Goal: Task Accomplishment & Management: Use online tool/utility

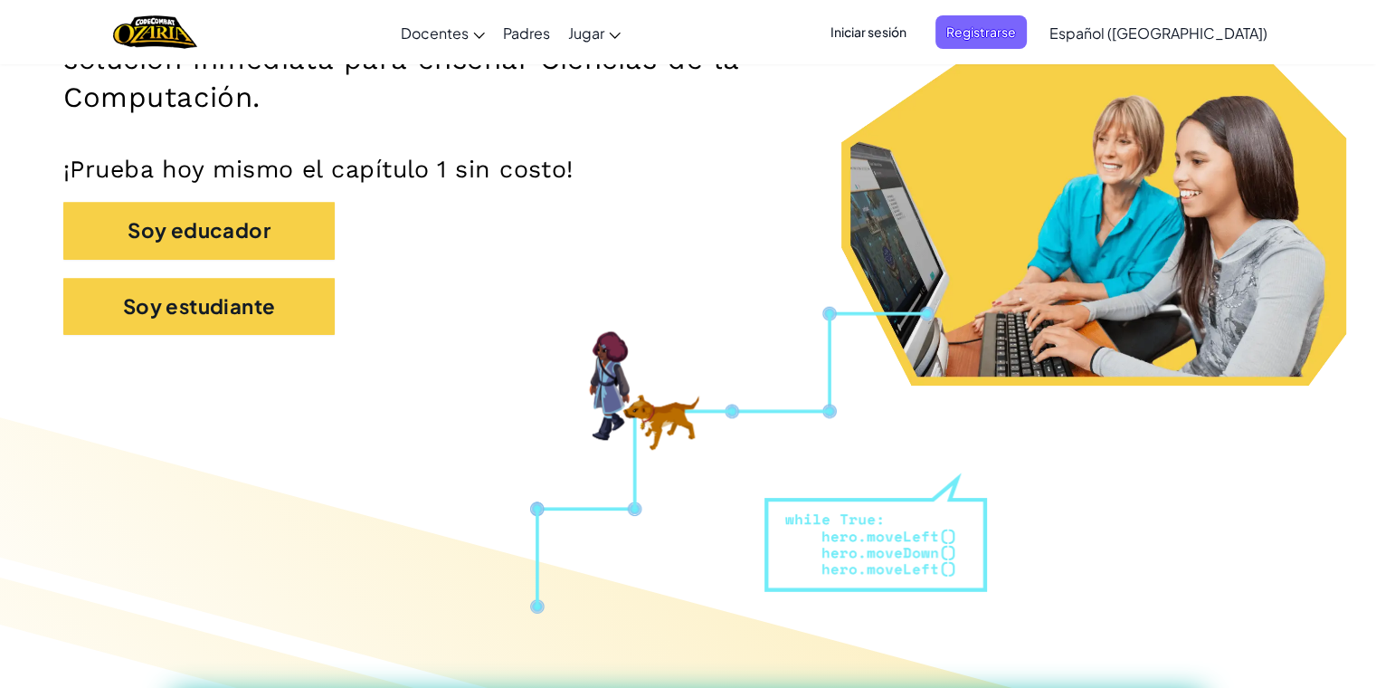
scroll to position [362, 0]
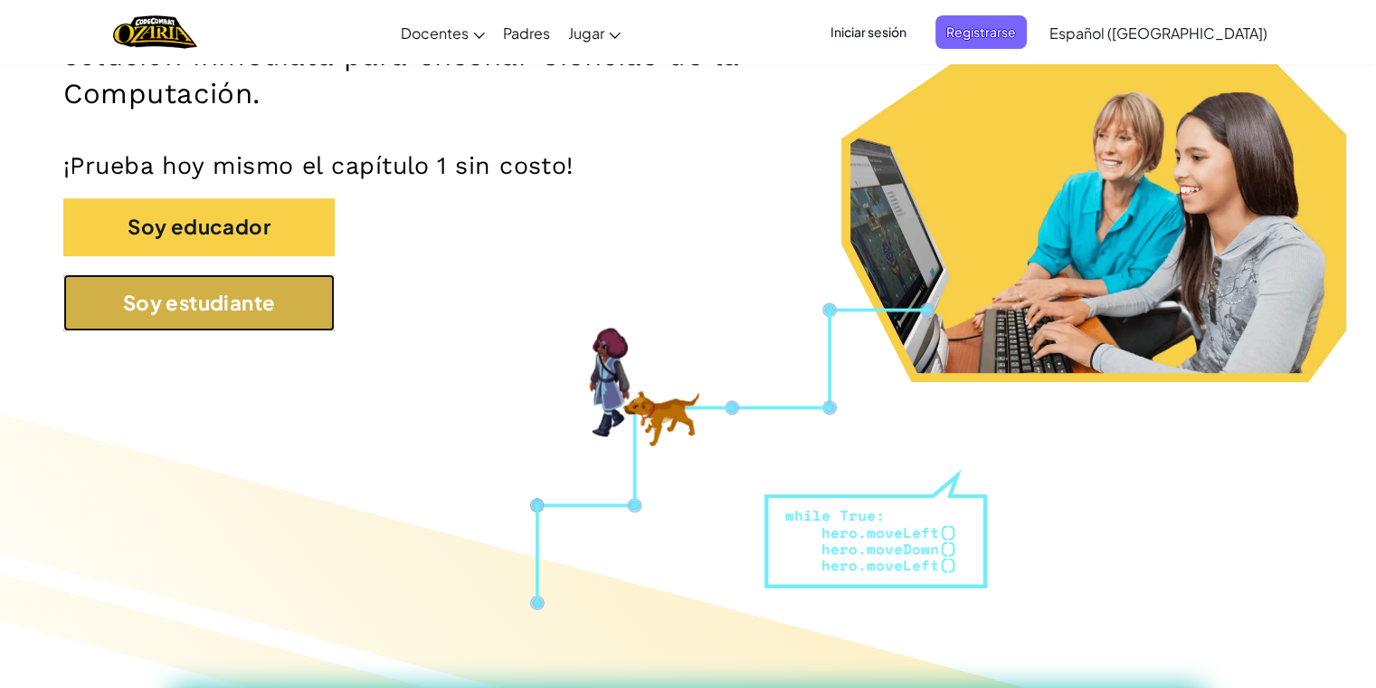
click at [281, 292] on button "Soy estudiante" at bounding box center [198, 302] width 271 height 57
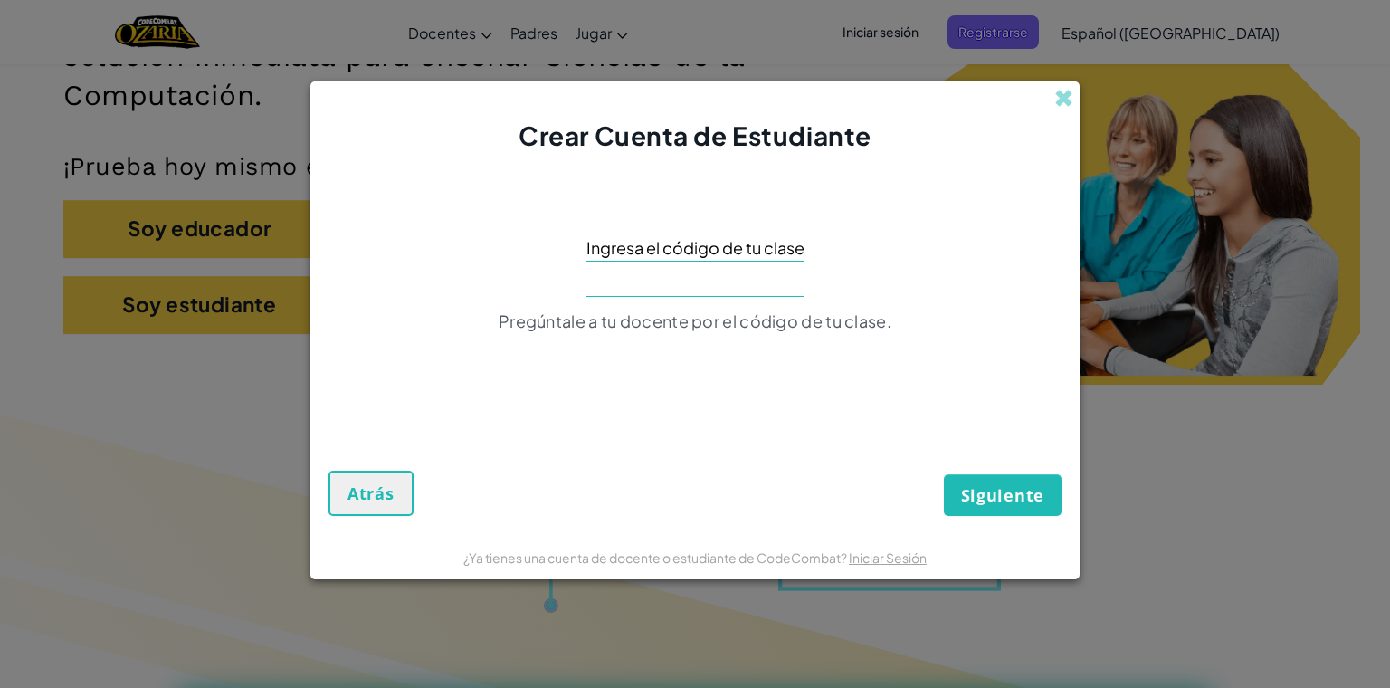
click at [702, 276] on input at bounding box center [695, 279] width 219 height 36
click at [643, 282] on input at bounding box center [695, 279] width 219 height 36
click at [696, 342] on div "Pregúntale a tu docente por el código de tu clase." at bounding box center [695, 327] width 393 height 34
click at [698, 306] on div "Ingresa el código de tu clase Pregúntale a tu docente por el código de tu clase." at bounding box center [694, 290] width 733 height 236
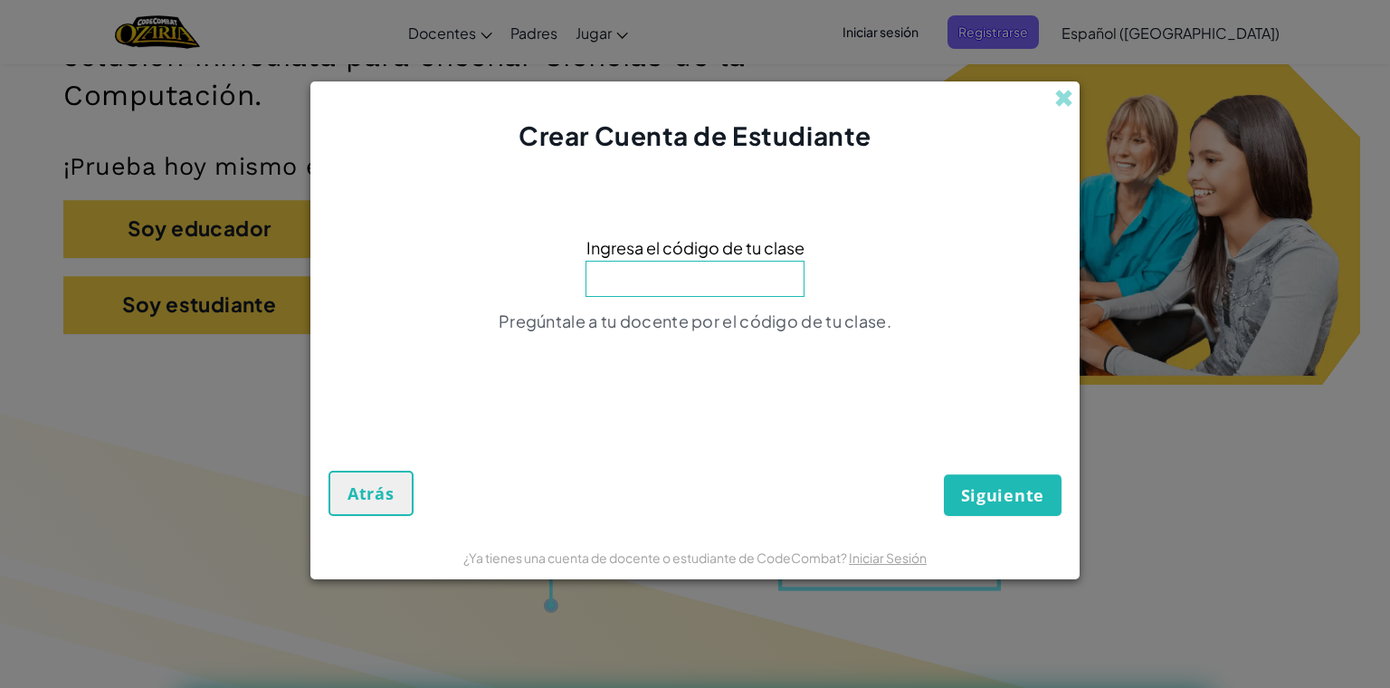
click at [700, 297] on div "Ingresa el código de tu clase Pregúntale a tu docente por el código de tu clase." at bounding box center [694, 290] width 733 height 236
click at [700, 290] on input at bounding box center [695, 279] width 219 height 36
click at [219, 326] on div "Crear Cuenta de Estudiante Ingresa el código de tu clase Pregúntale a tu docent…" at bounding box center [695, 344] width 1390 height 688
click at [709, 105] on span at bounding box center [1063, 98] width 19 height 19
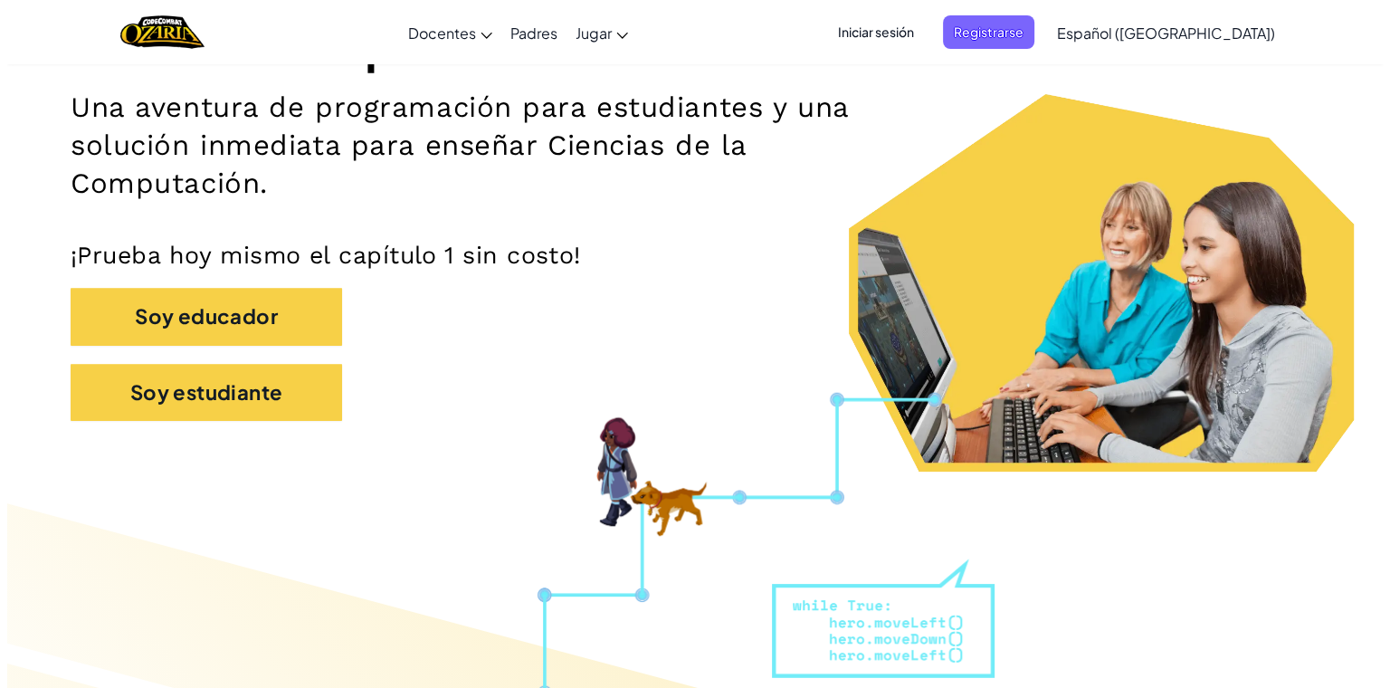
scroll to position [271, 0]
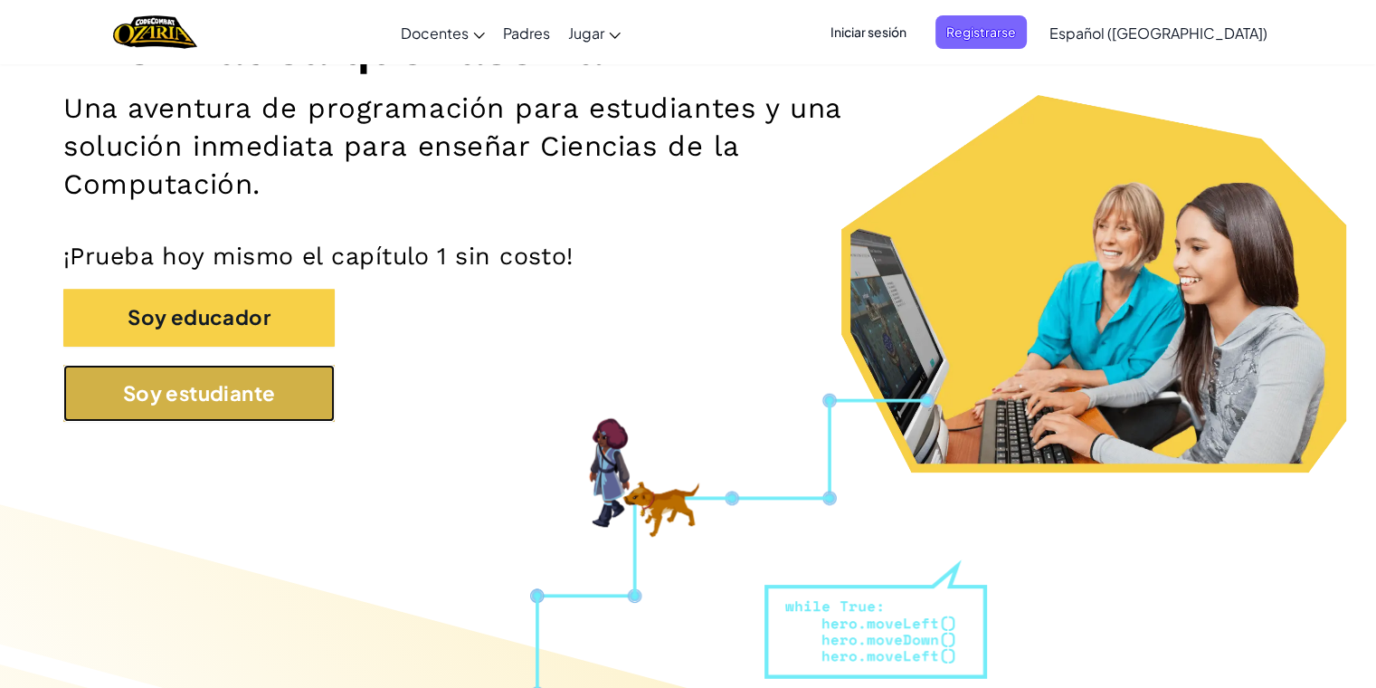
click at [281, 398] on button "Soy estudiante" at bounding box center [198, 393] width 271 height 57
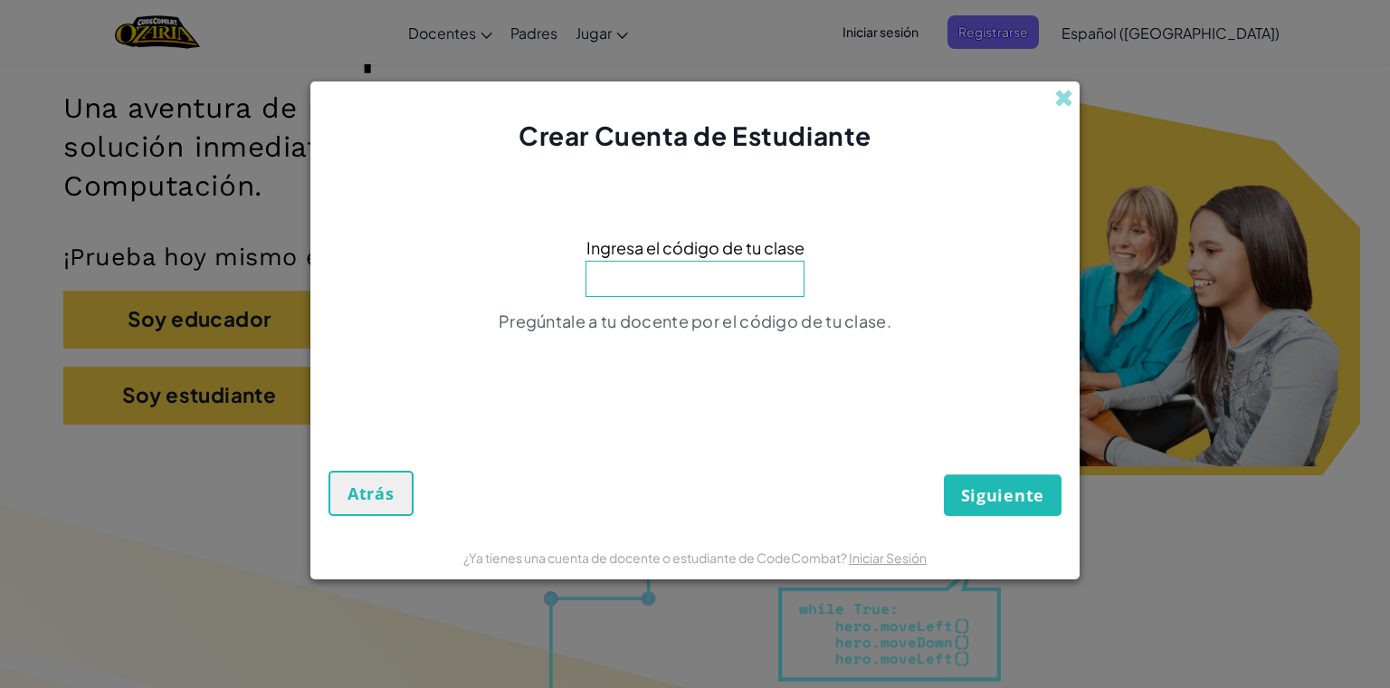
click at [709, 271] on input at bounding box center [695, 279] width 219 height 36
click at [709, 290] on input at bounding box center [695, 279] width 219 height 36
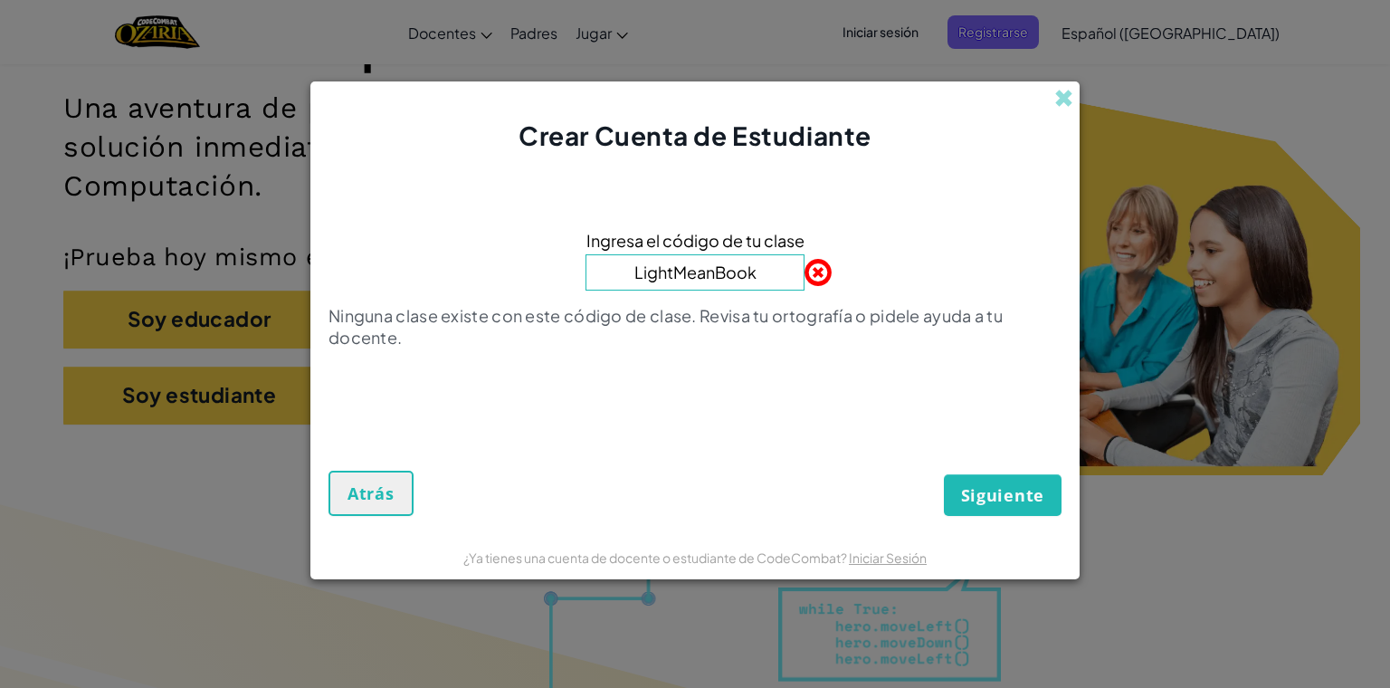
type input "LightMeanBook"
click at [709, 501] on span "Siguiente" at bounding box center [1002, 495] width 83 height 22
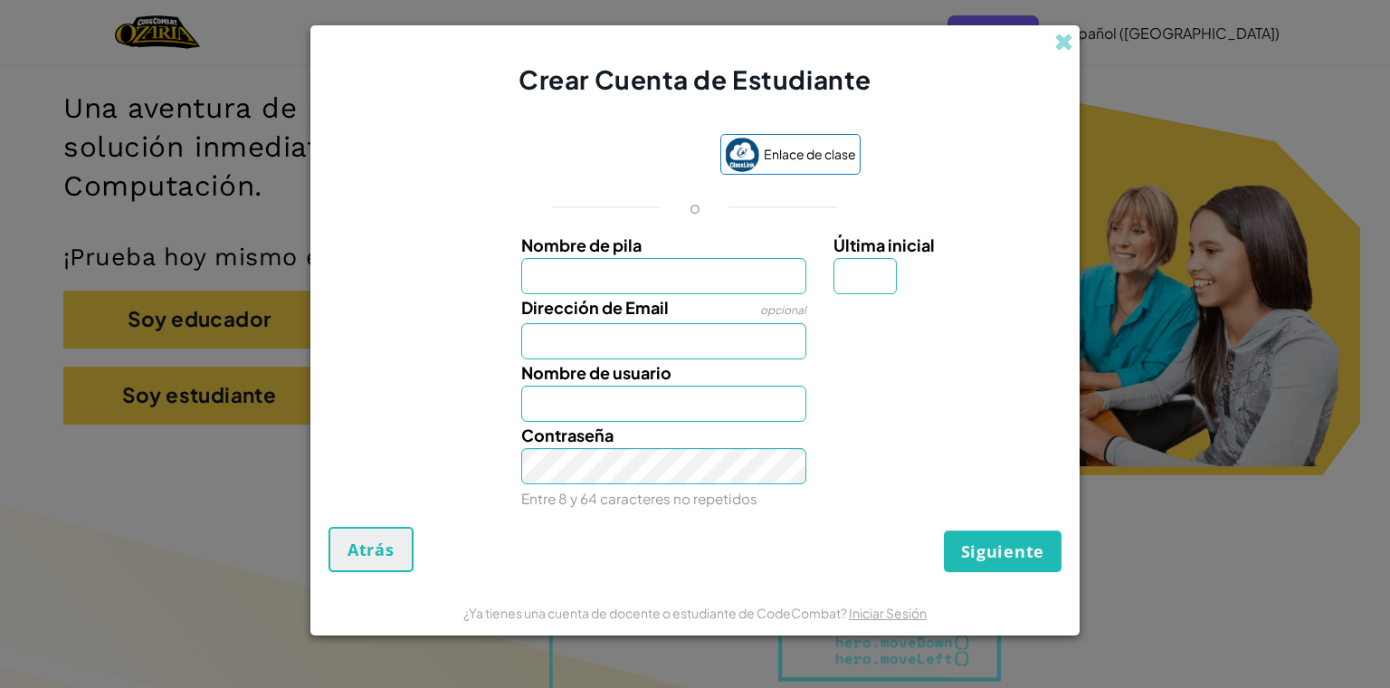
click at [709, 276] on input "Nombre de pila" at bounding box center [664, 276] width 286 height 36
type input "[PERSON_NAME]"
type input "I"
type input "[EMAIL_ADDRESS][DOMAIN_NAME]"
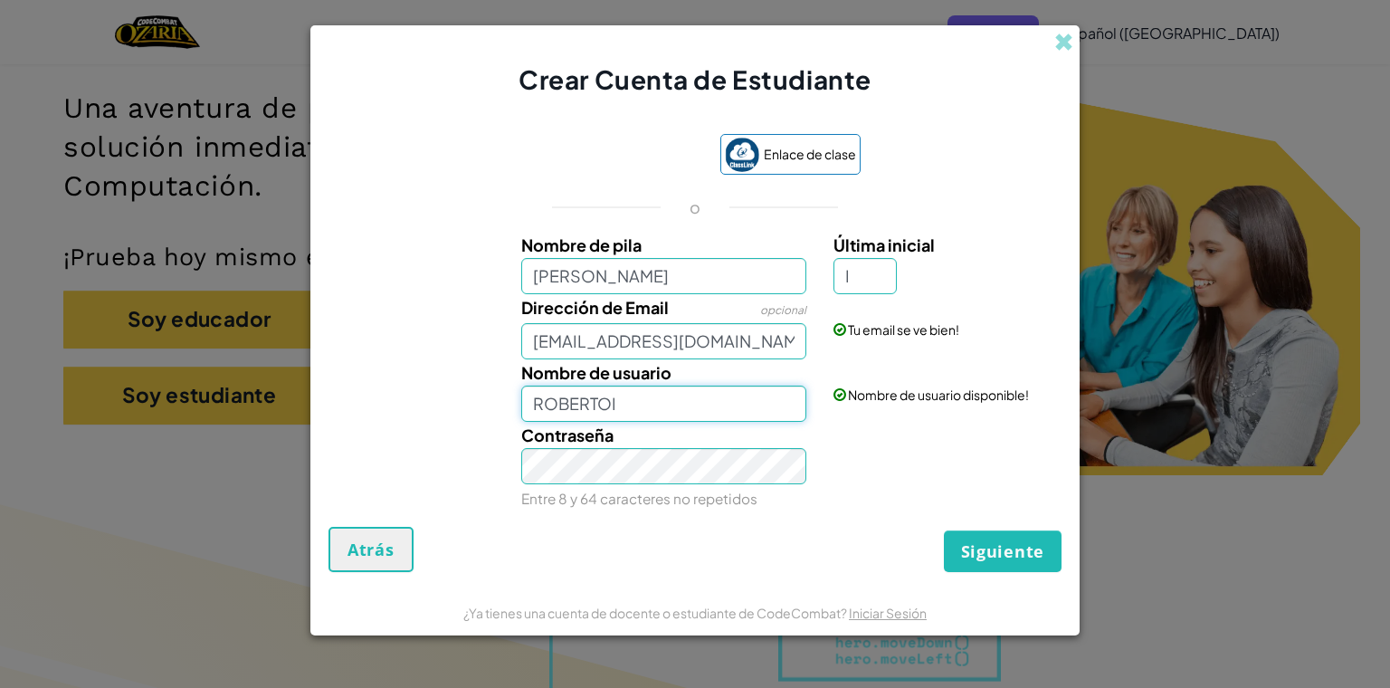
click at [709, 411] on input "ROBERTOI" at bounding box center [664, 404] width 286 height 36
drag, startPoint x: 719, startPoint y: 414, endPoint x: 738, endPoint y: 524, distance: 112.2
click at [709, 524] on div "Enlace de clase o Nombre de pila ROBERTO Última inicial I Dirección de Email op…" at bounding box center [694, 321] width 733 height 411
click at [709, 409] on input "[PERSON_NAME]" at bounding box center [664, 404] width 286 height 36
click at [663, 391] on input "[PERSON_NAME]" at bounding box center [664, 404] width 286 height 36
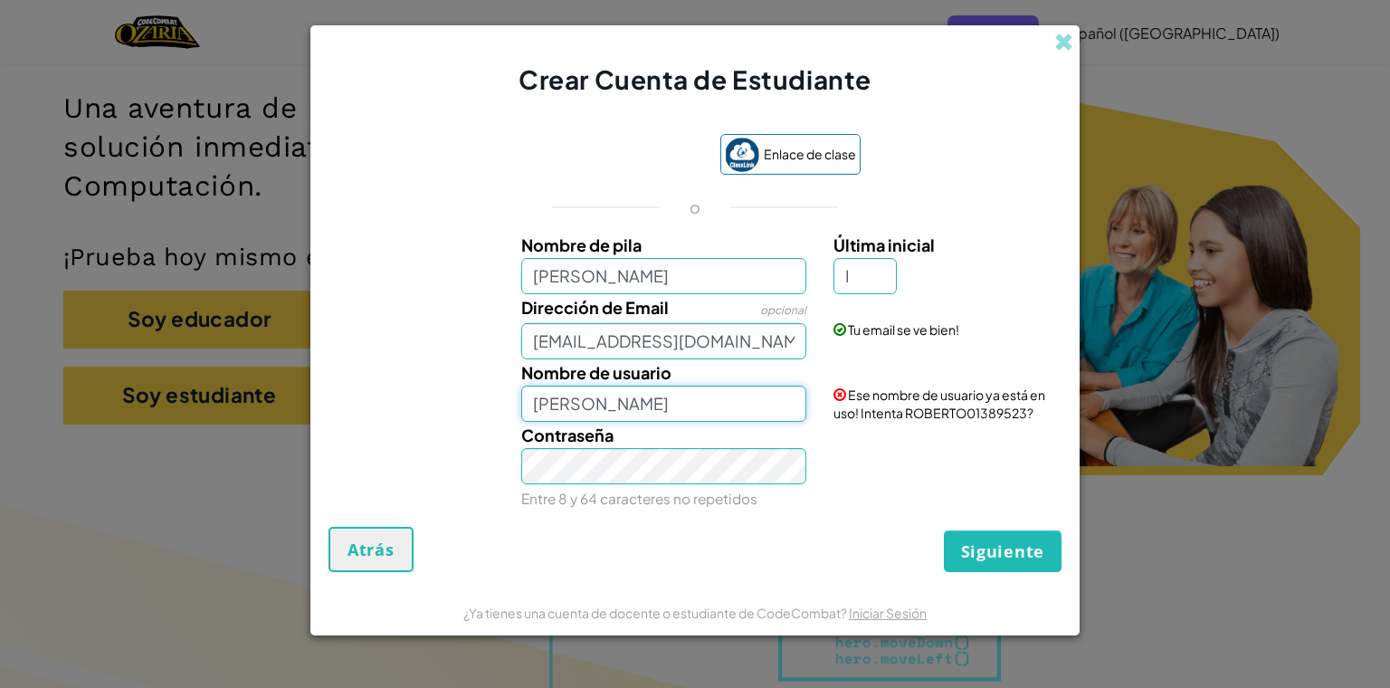
type input "[PERSON_NAME]"
click at [709, 544] on span "Siguiente" at bounding box center [1002, 551] width 83 height 22
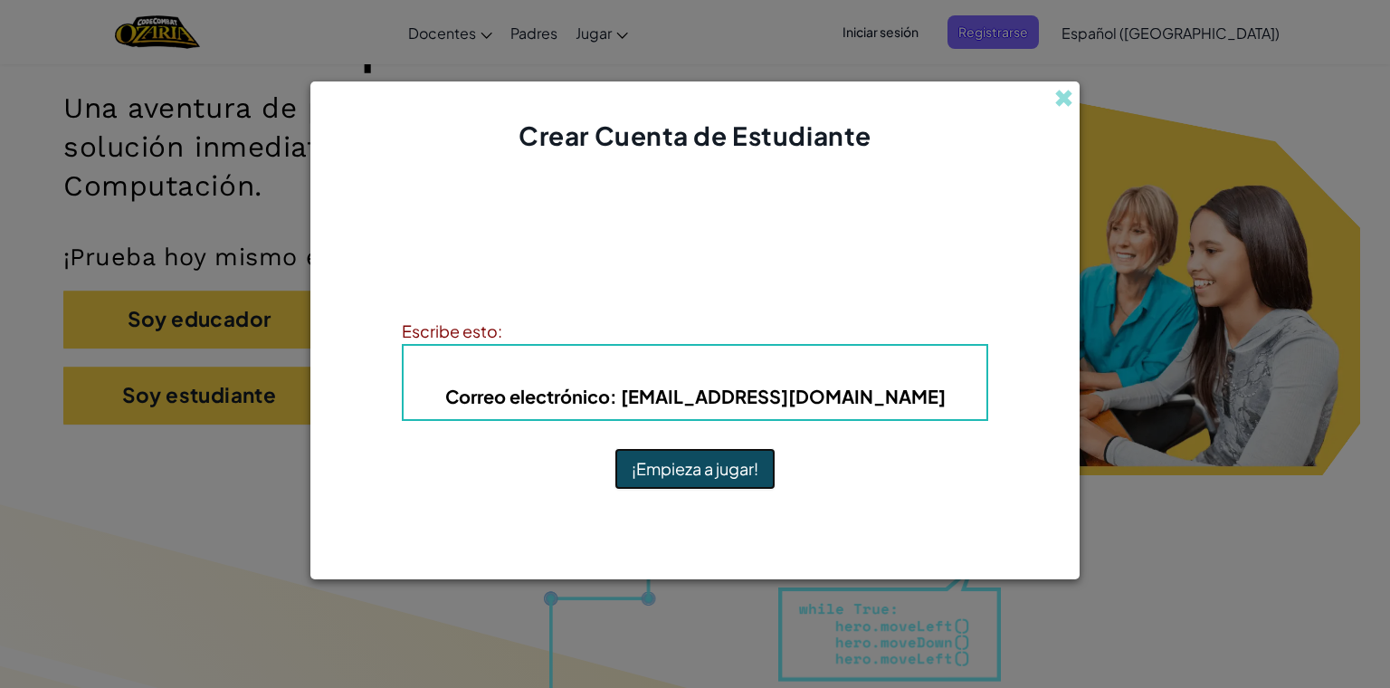
click at [709, 460] on button "¡Empieza a jugar!" at bounding box center [694, 469] width 161 height 42
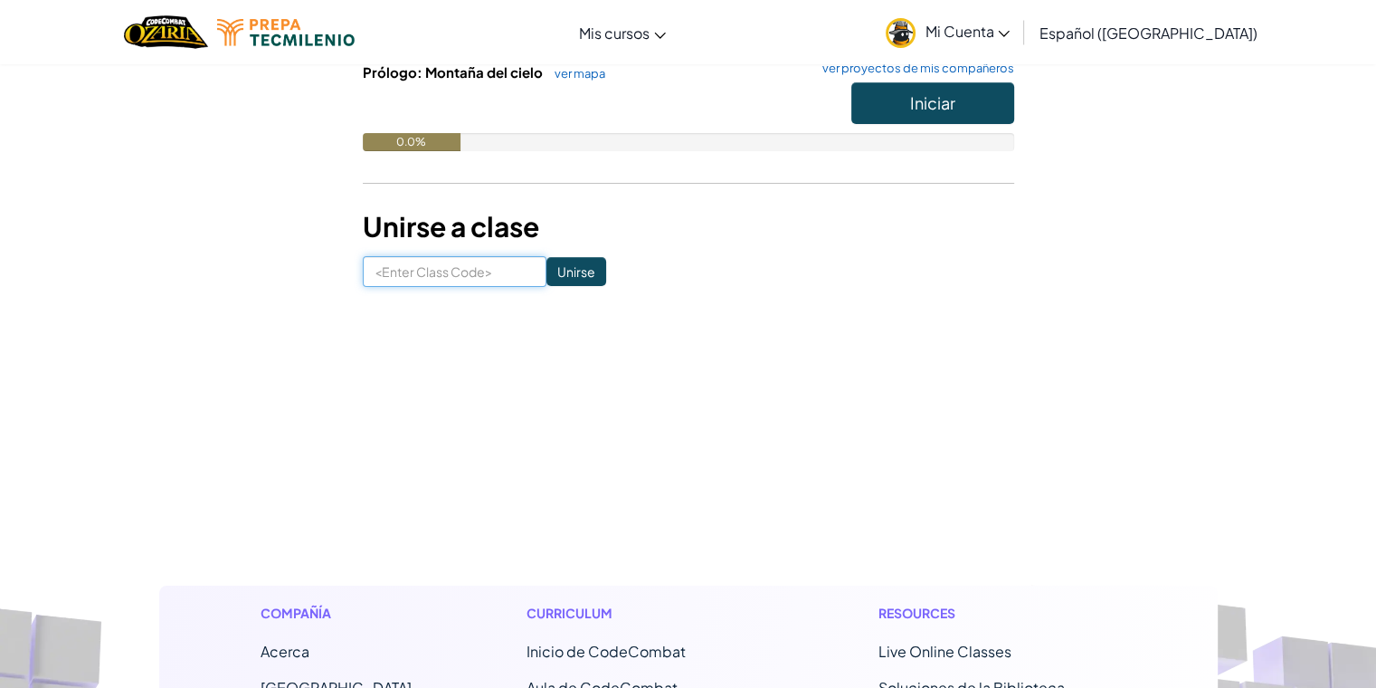
click at [452, 279] on input at bounding box center [455, 271] width 184 height 31
type input "LightMeanBook"
click at [565, 268] on input "Unirse" at bounding box center [577, 271] width 60 height 29
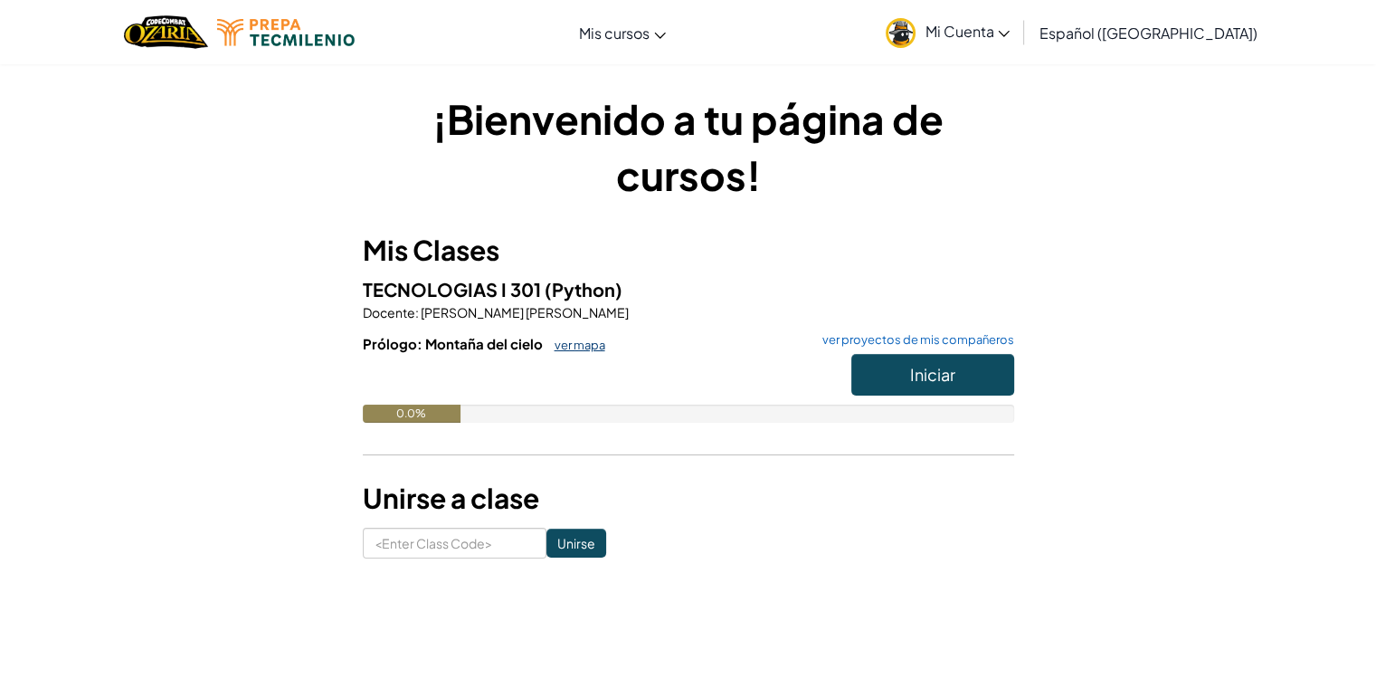
click at [557, 344] on link "ver mapa" at bounding box center [576, 345] width 60 height 14
click at [1010, 27] on span "Mi Cuenta" at bounding box center [967, 31] width 85 height 19
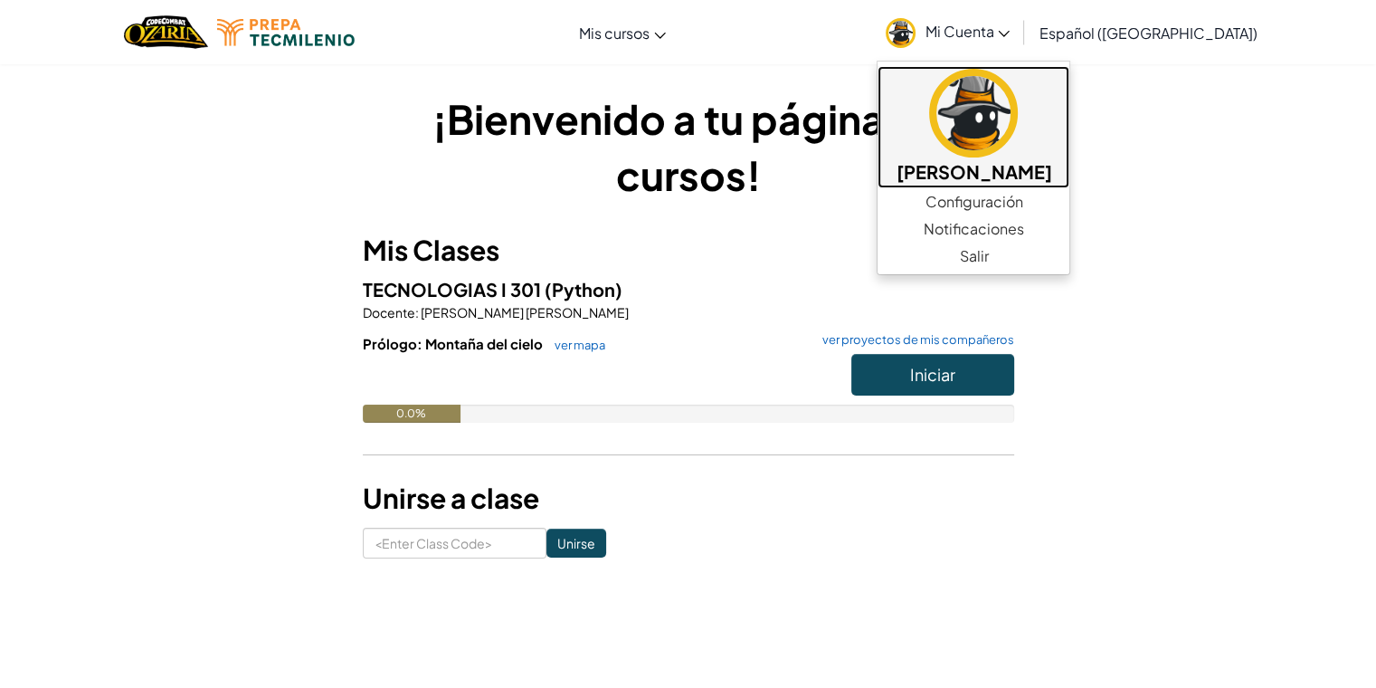
click at [1010, 149] on img at bounding box center [973, 113] width 89 height 89
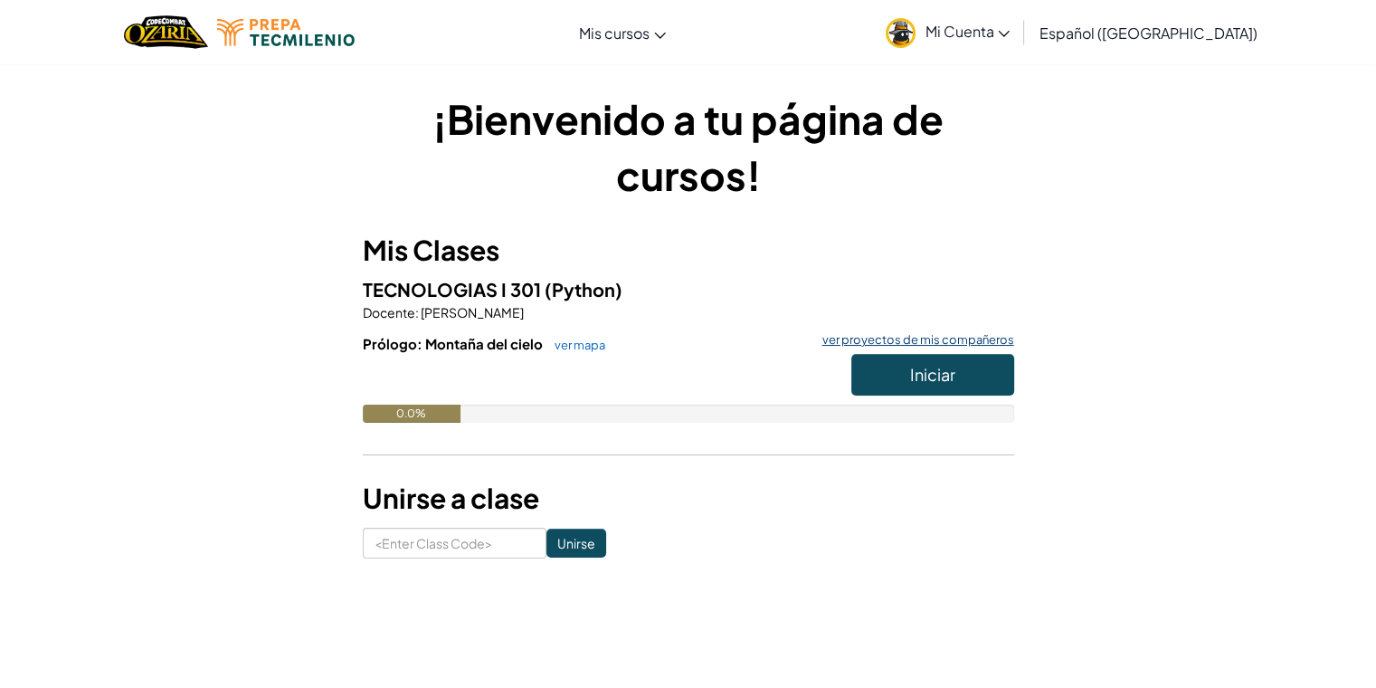
click at [893, 338] on link "ver proyectos de mis compañeros" at bounding box center [914, 340] width 201 height 12
click at [595, 343] on link "ver mapa" at bounding box center [576, 345] width 60 height 14
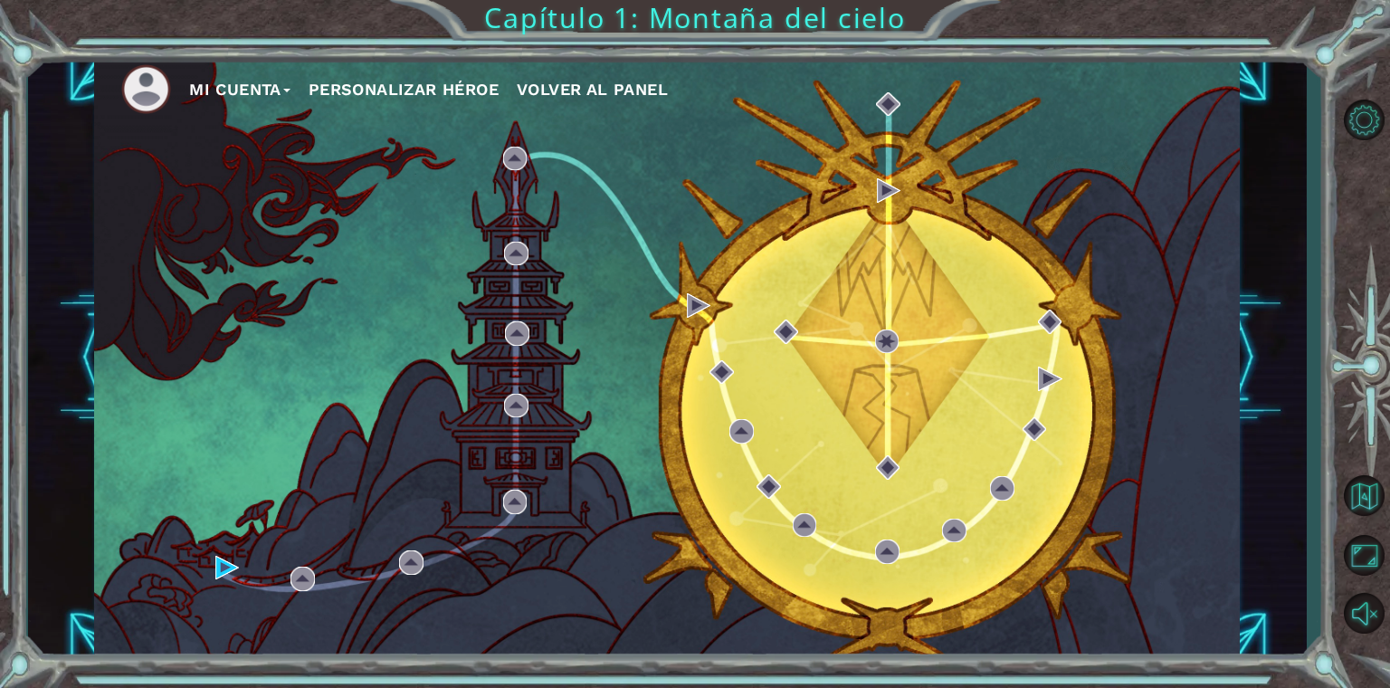
click at [337, 82] on button "Personalizar héroe" at bounding box center [404, 89] width 190 height 27
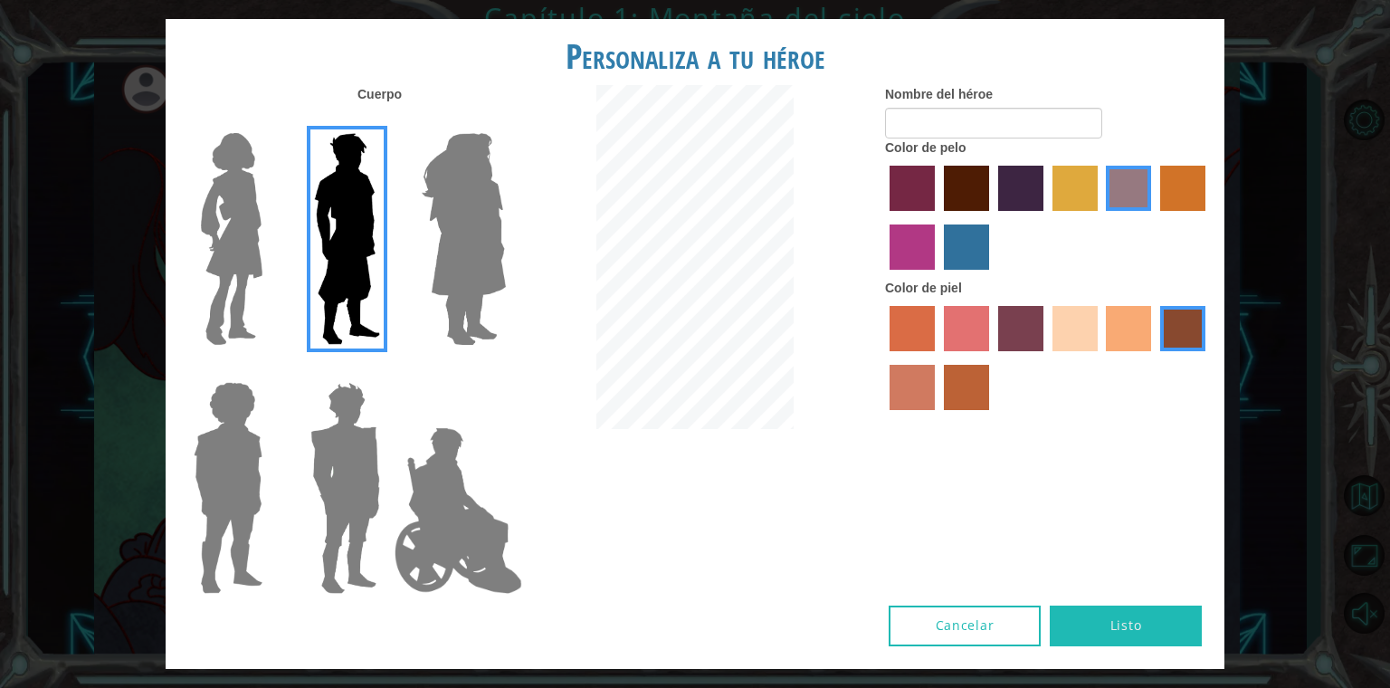
click at [1075, 326] on label "sandy beach skin color" at bounding box center [1074, 328] width 45 height 45
click at [1046, 357] on input "sandy beach skin color" at bounding box center [1046, 357] width 0 height 0
click at [1128, 316] on label "tacao skin color" at bounding box center [1128, 328] width 45 height 45
click at [1100, 357] on input "tacao skin color" at bounding box center [1100, 357] width 0 height 0
click at [367, 474] on img at bounding box center [345, 488] width 84 height 226
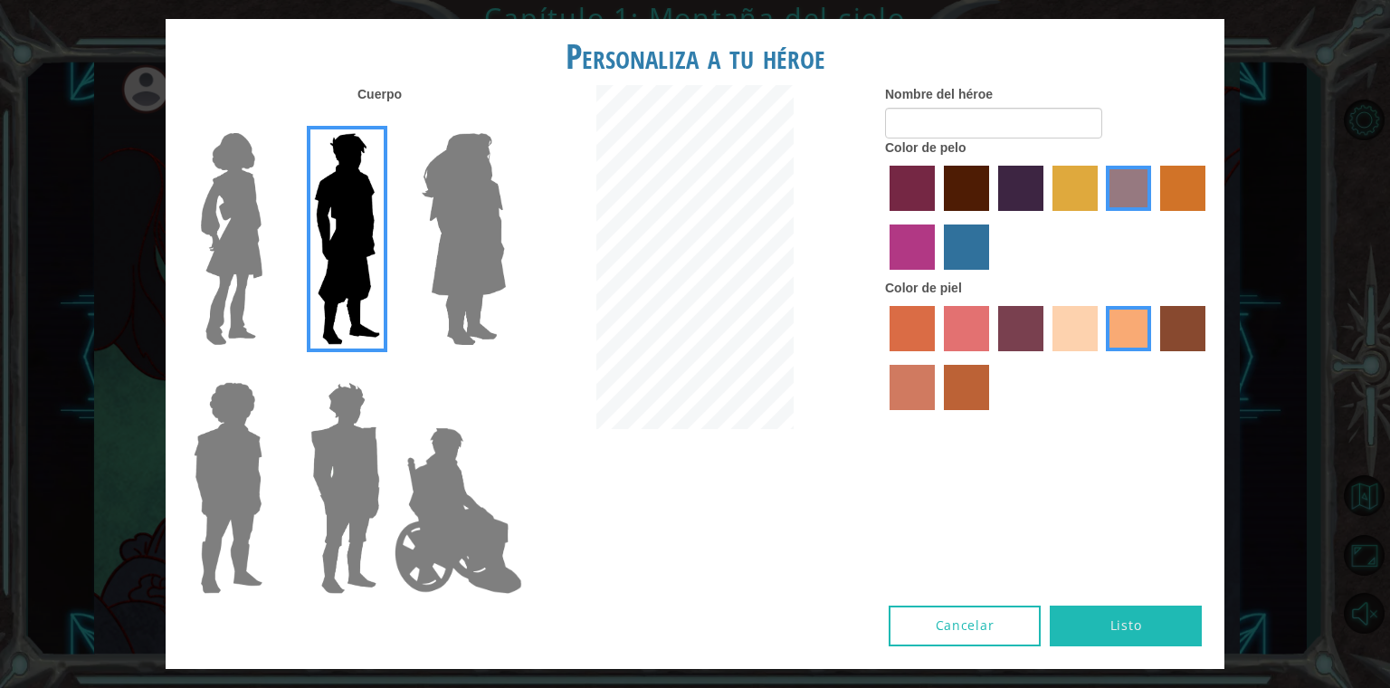
click at [387, 370] on input "Hero Garnet" at bounding box center [387, 370] width 0 height 0
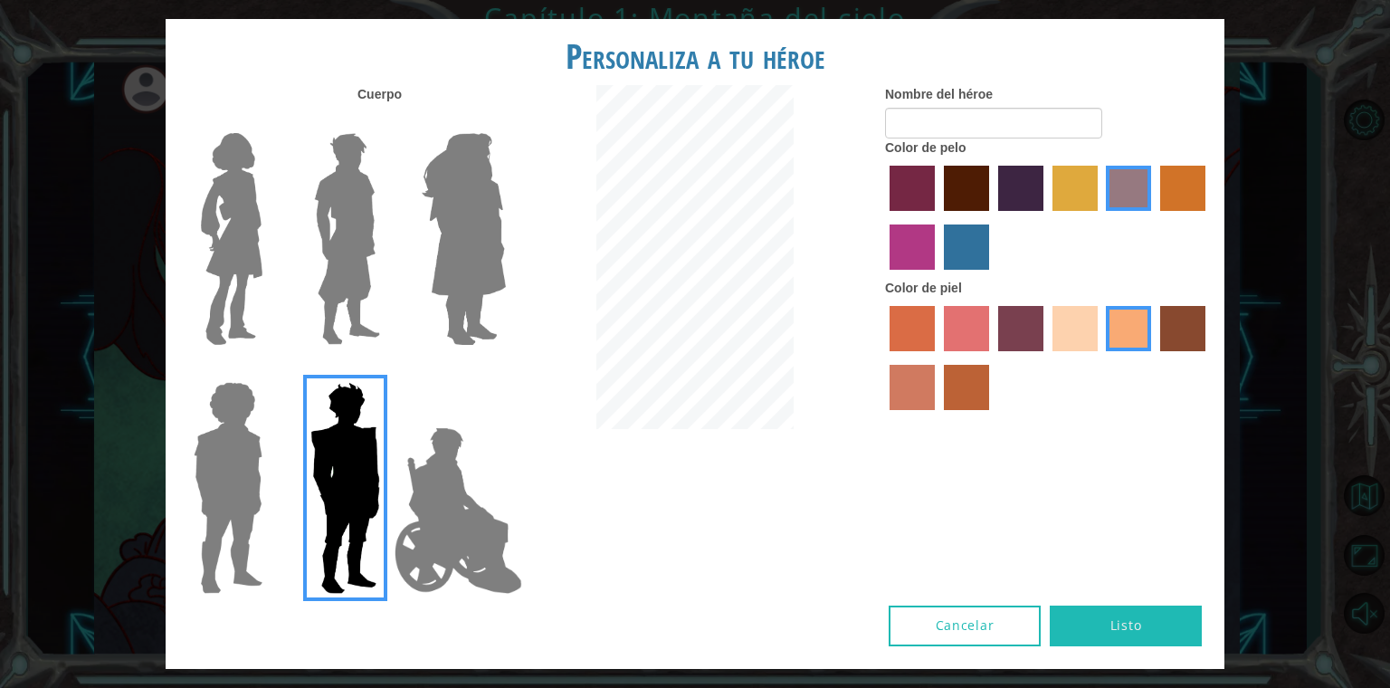
click at [421, 264] on img at bounding box center [463, 239] width 99 height 226
click at [505, 121] on input "Hero Amethyst" at bounding box center [505, 121] width 0 height 0
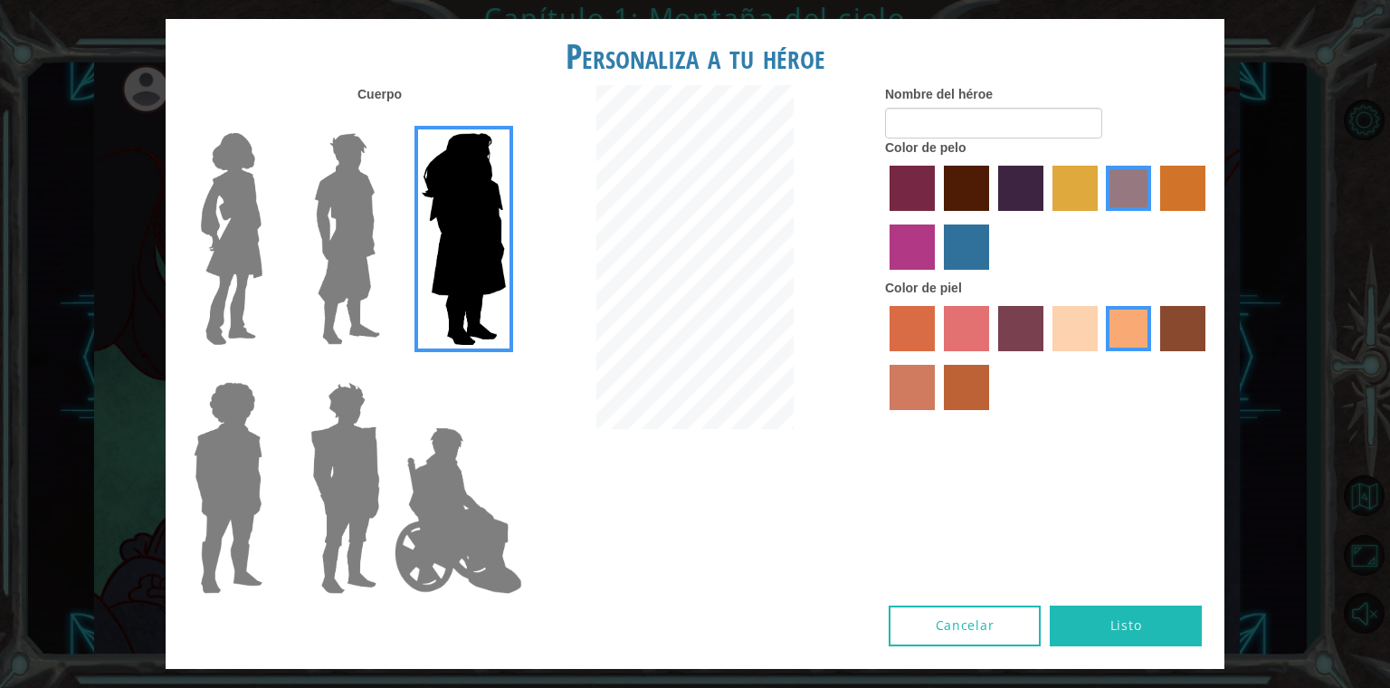
click at [214, 289] on img at bounding box center [232, 239] width 76 height 226
click at [270, 121] on input "Hero Connie" at bounding box center [270, 121] width 0 height 0
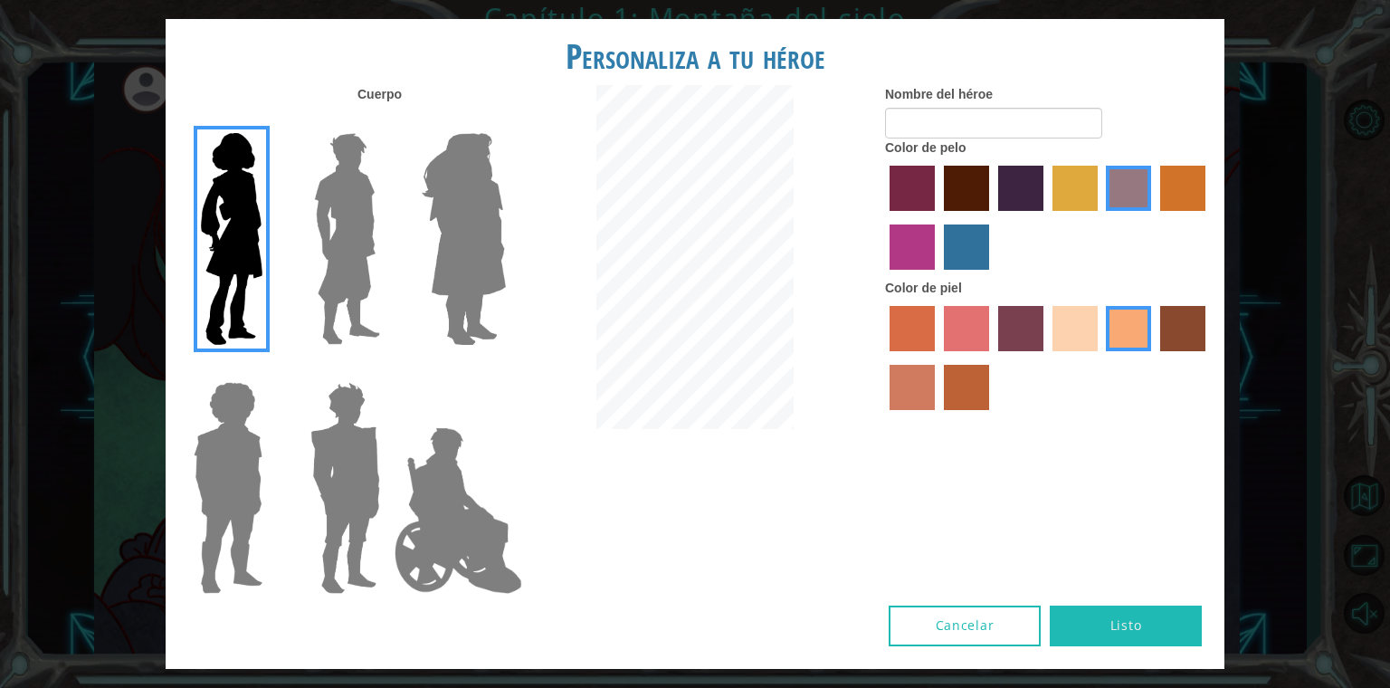
click at [228, 443] on img at bounding box center [227, 488] width 83 height 226
click at [270, 370] on input "Hero Steven" at bounding box center [270, 370] width 0 height 0
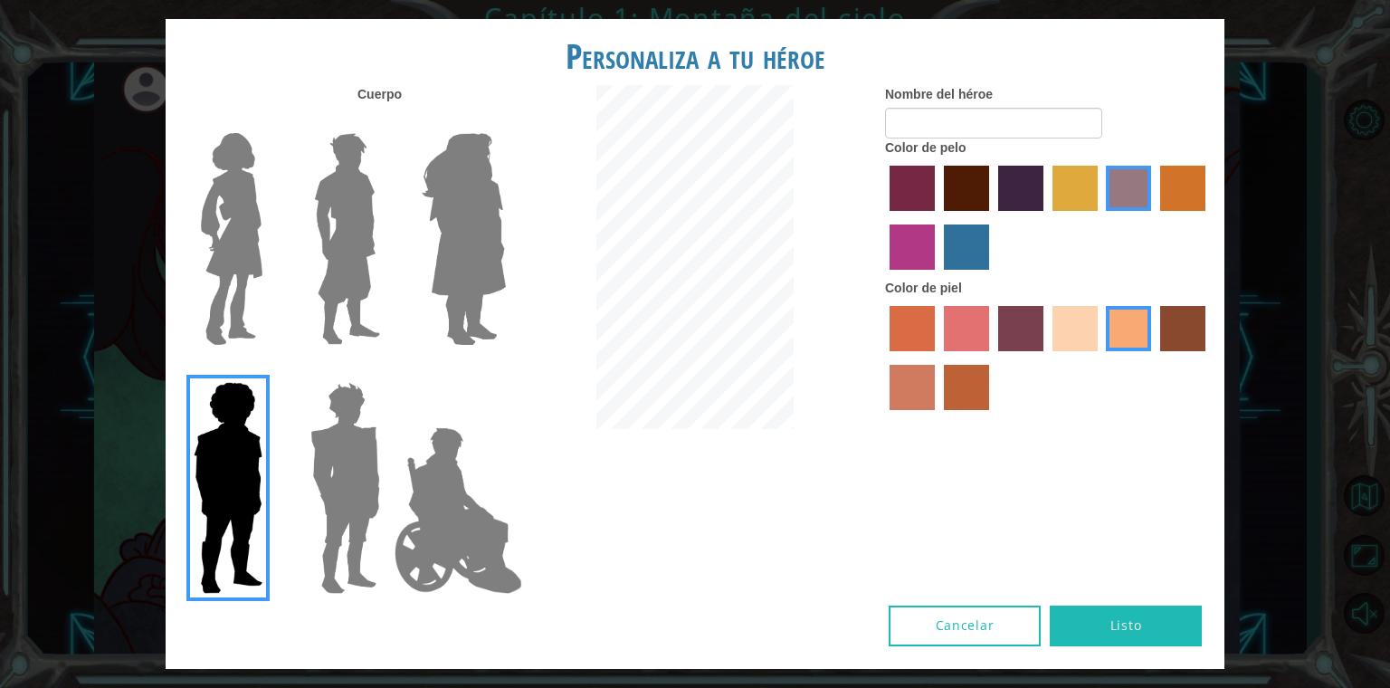
drag, startPoint x: 290, startPoint y: 481, endPoint x: 290, endPoint y: 468, distance: 12.7
click at [290, 480] on div at bounding box center [342, 481] width 118 height 249
click at [357, 449] on img at bounding box center [345, 488] width 84 height 226
click at [387, 370] on input "Hero Garnet" at bounding box center [387, 370] width 0 height 0
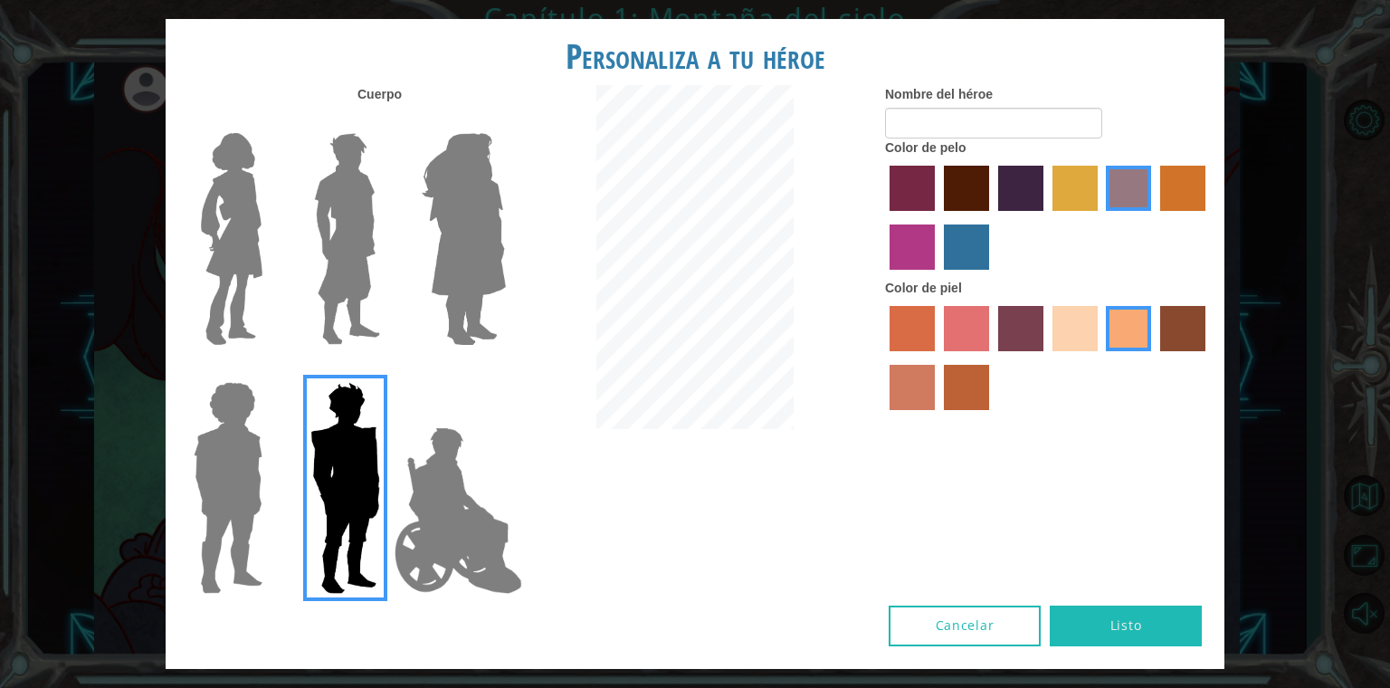
click at [386, 308] on img at bounding box center [347, 239] width 81 height 226
click at [387, 121] on input "Hero Lars" at bounding box center [387, 121] width 0 height 0
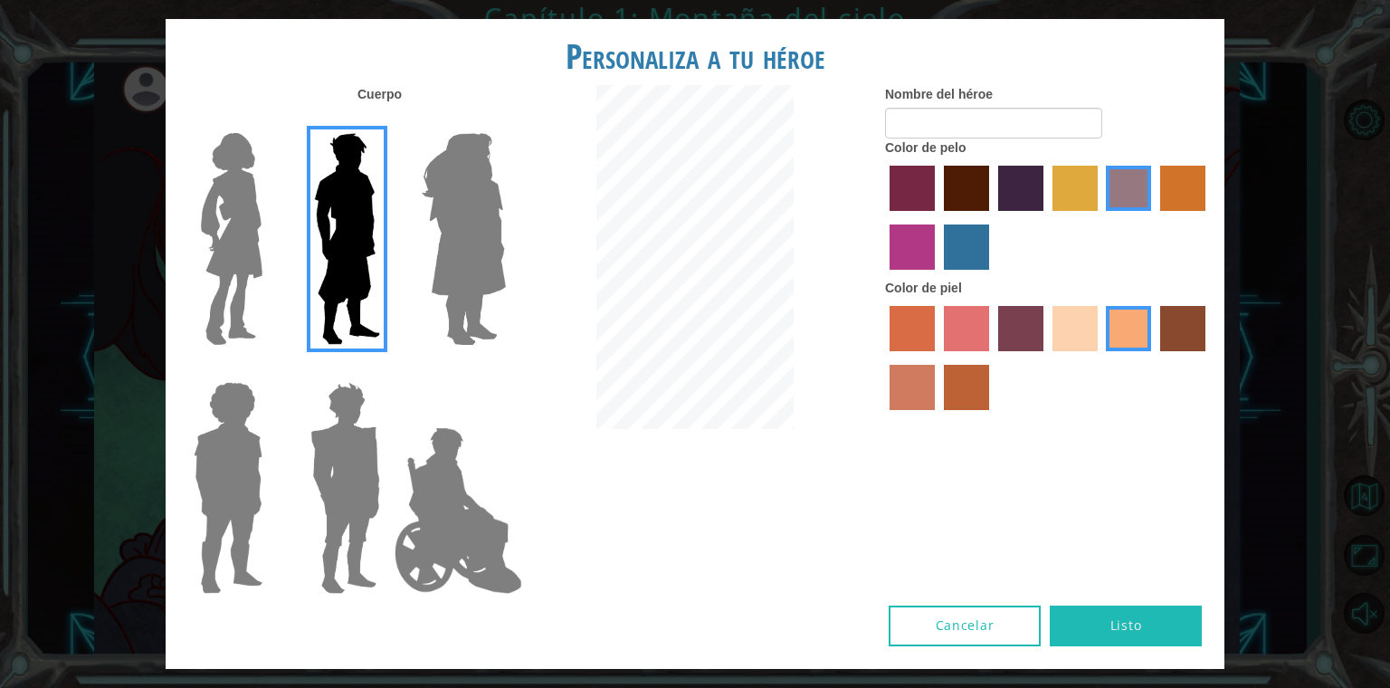
click at [1106, 331] on label "tacao skin color" at bounding box center [1128, 328] width 45 height 45
click at [1100, 357] on input "tacao skin color" at bounding box center [1100, 357] width 0 height 0
click at [1066, 328] on label "sandy beach skin color" at bounding box center [1074, 328] width 45 height 45
click at [1046, 357] on input "sandy beach skin color" at bounding box center [1046, 357] width 0 height 0
click at [1114, 337] on label "tacao skin color" at bounding box center [1128, 328] width 45 height 45
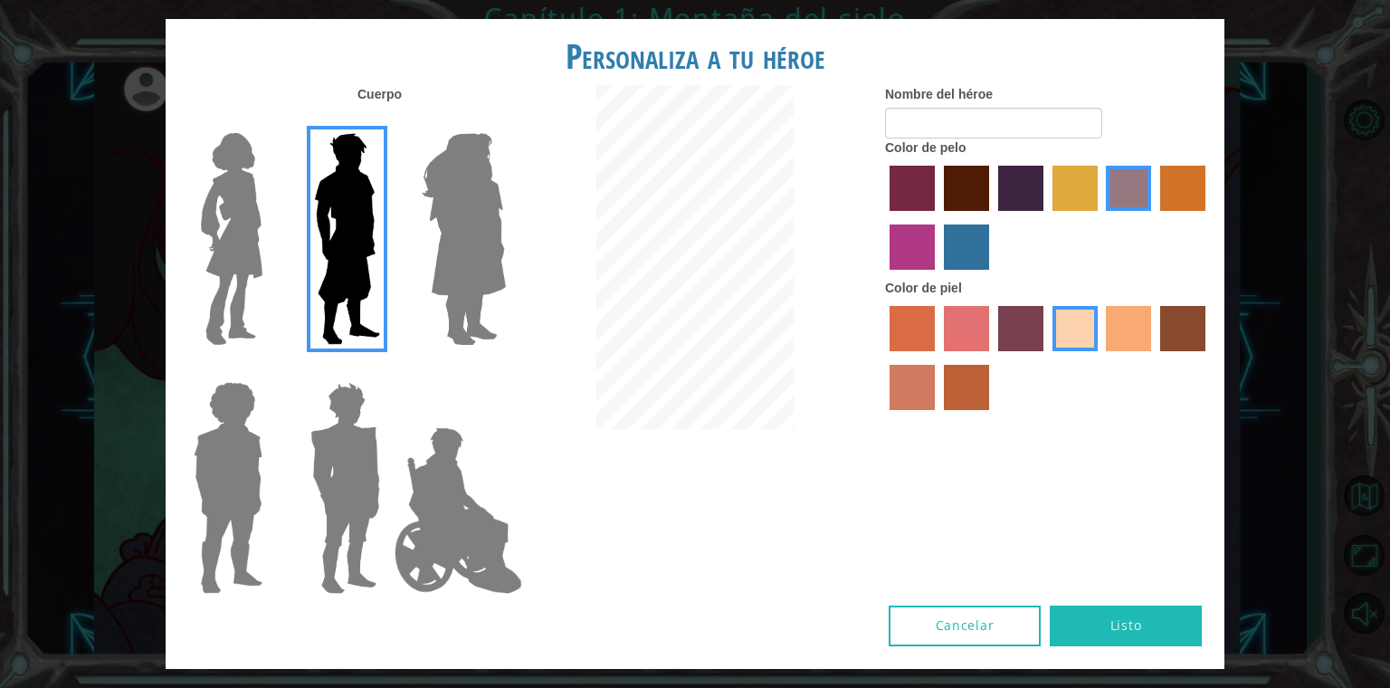
click at [1100, 357] on input "tacao skin color" at bounding box center [1100, 357] width 0 height 0
click at [1191, 319] on label "karma skin color" at bounding box center [1182, 328] width 45 height 45
click at [1154, 357] on input "karma skin color" at bounding box center [1154, 357] width 0 height 0
click at [1129, 342] on label "tacao skin color" at bounding box center [1128, 328] width 45 height 45
click at [1100, 357] on input "tacao skin color" at bounding box center [1100, 357] width 0 height 0
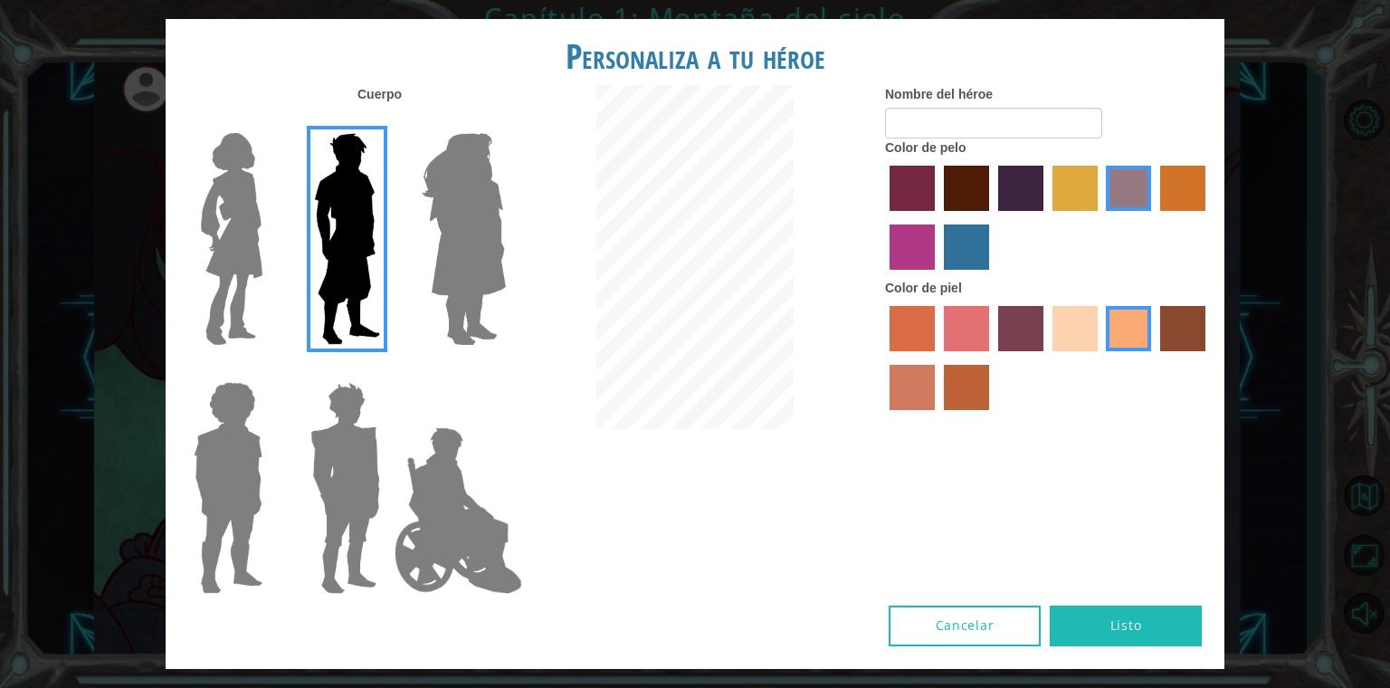
click at [974, 203] on label "maroon hair color" at bounding box center [966, 188] width 45 height 45
click at [938, 217] on input "maroon hair color" at bounding box center [938, 217] width 0 height 0
click at [1125, 191] on label "bazaar hair color" at bounding box center [1128, 188] width 45 height 45
click at [1100, 217] on input "bazaar hair color" at bounding box center [1100, 217] width 0 height 0
click at [1050, 202] on div at bounding box center [1048, 220] width 326 height 118
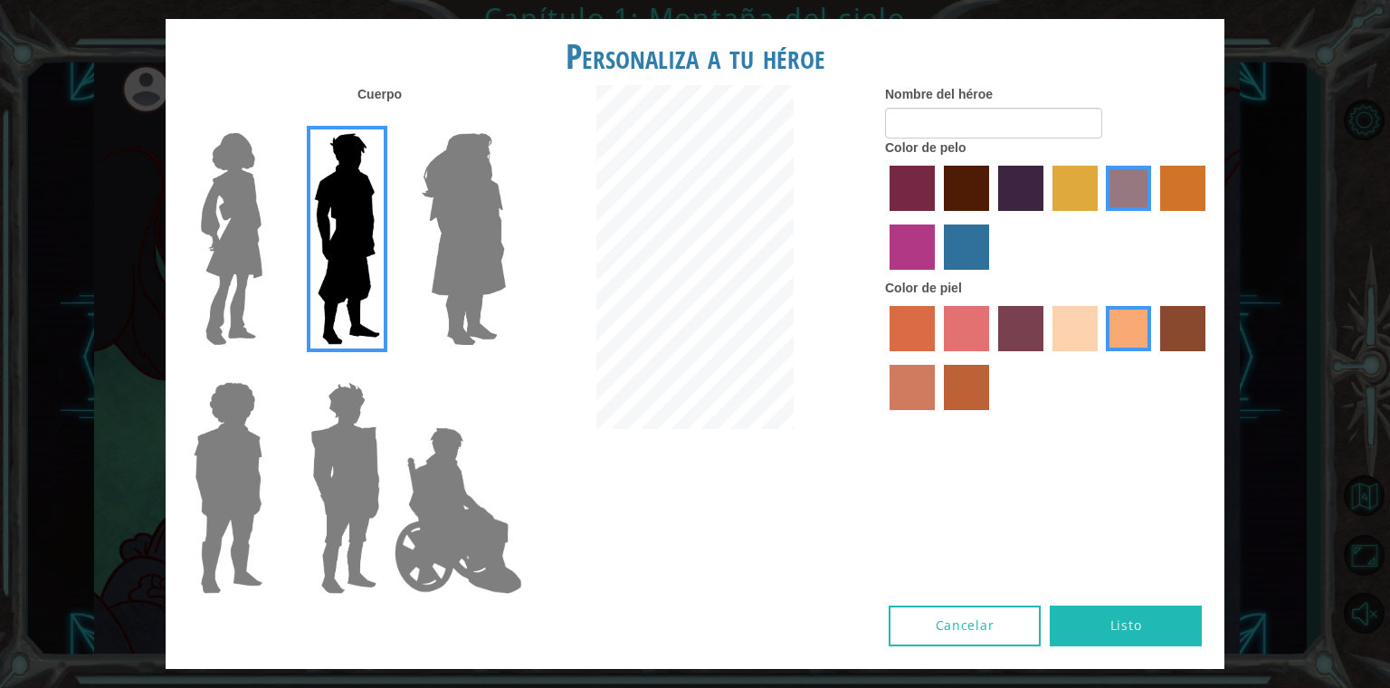
click at [1082, 195] on label "tulip tree hair color" at bounding box center [1074, 188] width 45 height 45
click at [1046, 217] on input "tulip tree hair color" at bounding box center [1046, 217] width 0 height 0
click at [1064, 351] on label "sandy beach skin color" at bounding box center [1074, 328] width 45 height 45
click at [1046, 357] on input "sandy beach skin color" at bounding box center [1046, 357] width 0 height 0
drag, startPoint x: 1131, startPoint y: 185, endPoint x: 1119, endPoint y: 224, distance: 41.8
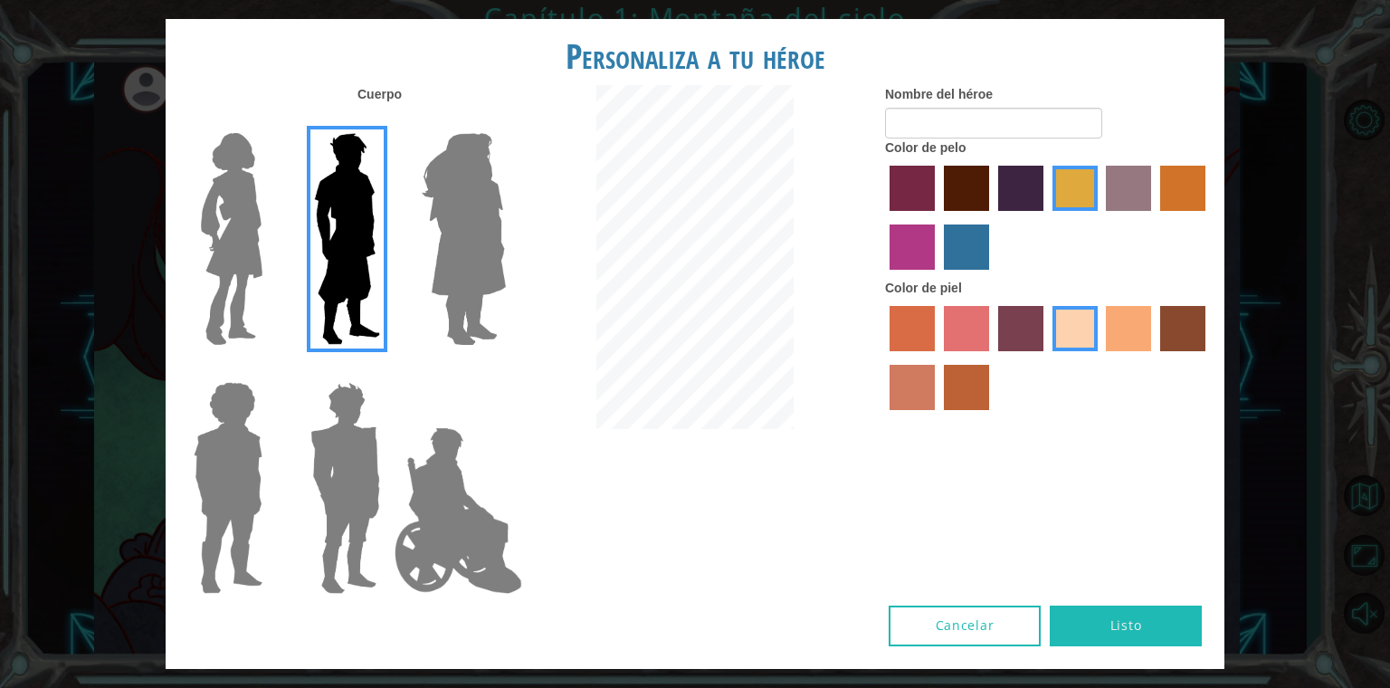
click at [1131, 185] on label "bazaar hair color" at bounding box center [1128, 188] width 45 height 45
click at [1100, 217] on input "bazaar hair color" at bounding box center [1100, 217] width 0 height 0
click at [1115, 321] on label "tacao skin color" at bounding box center [1128, 328] width 45 height 45
click at [1100, 357] on input "tacao skin color" at bounding box center [1100, 357] width 0 height 0
click at [994, 195] on div at bounding box center [1048, 220] width 326 height 118
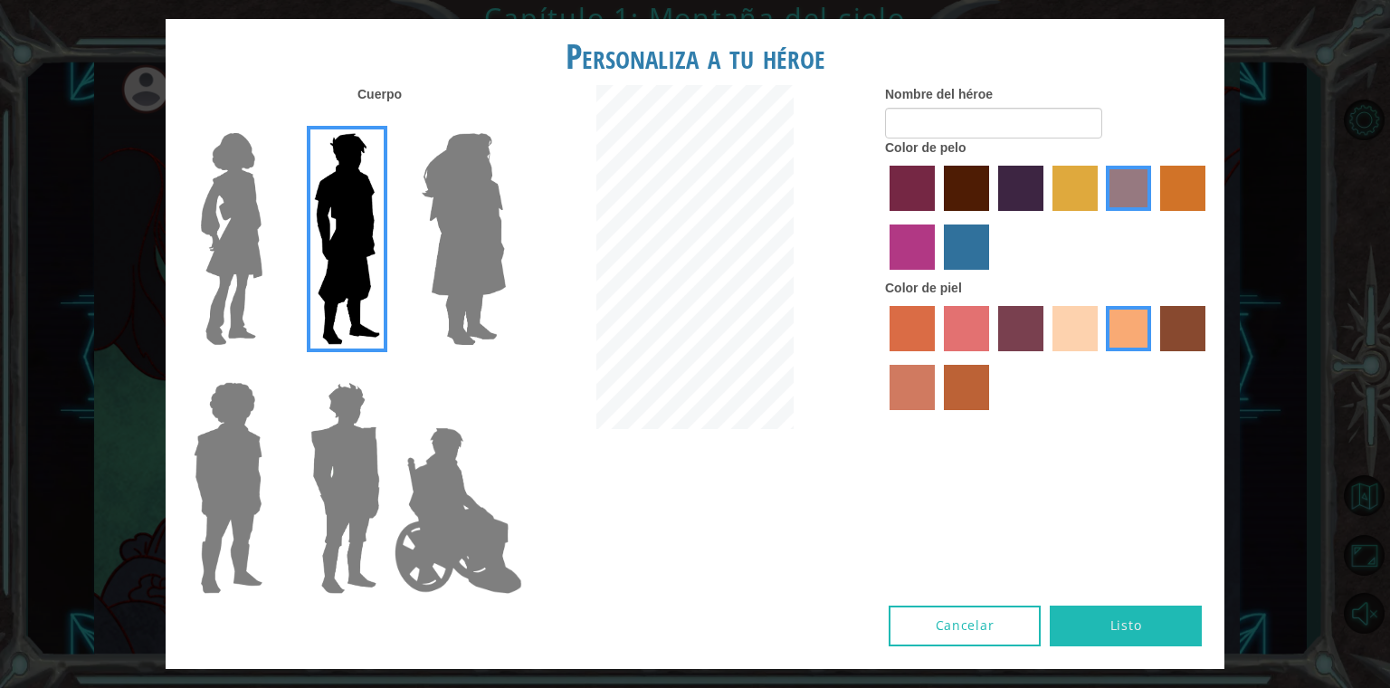
click at [975, 194] on label "maroon hair color" at bounding box center [966, 188] width 45 height 45
click at [938, 217] on input "maroon hair color" at bounding box center [938, 217] width 0 height 0
click at [966, 247] on label "lachmara hair color" at bounding box center [966, 246] width 45 height 45
click at [938, 276] on input "lachmara hair color" at bounding box center [938, 276] width 0 height 0
click at [959, 208] on label "maroon hair color" at bounding box center [966, 188] width 45 height 45
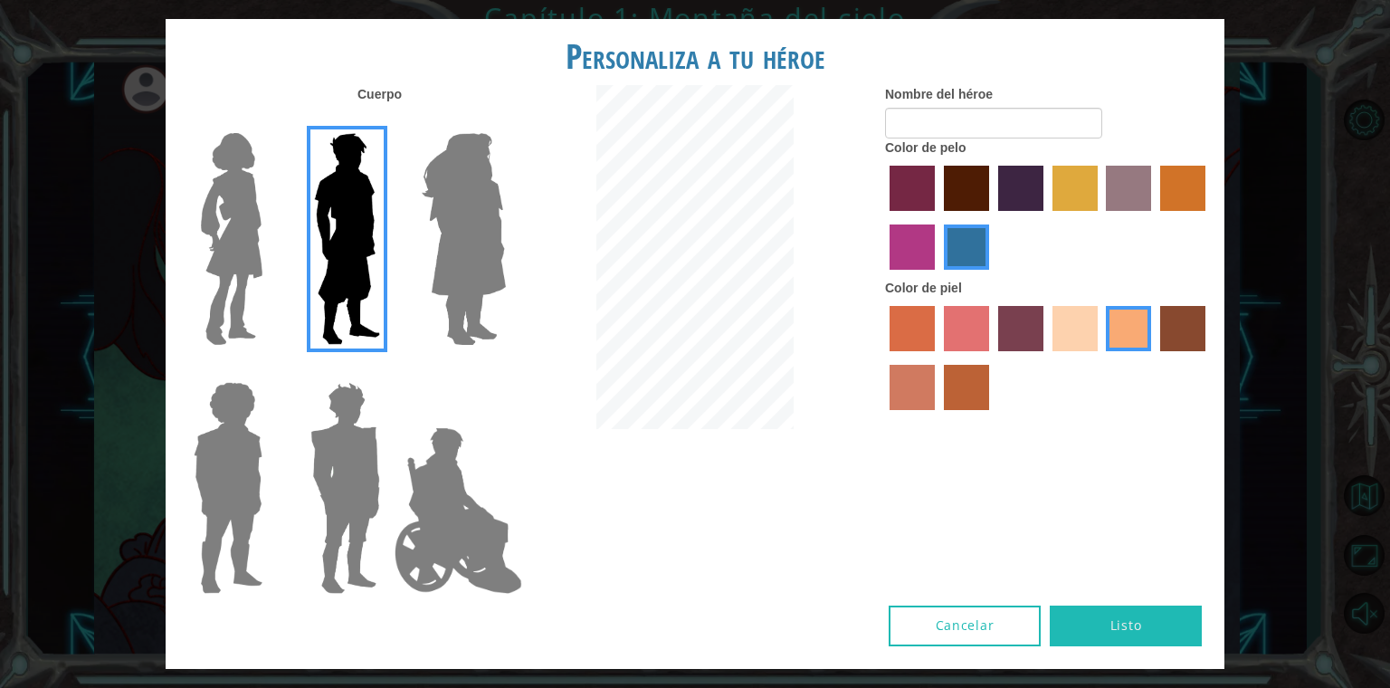
click at [938, 217] on input "maroon hair color" at bounding box center [938, 217] width 0 height 0
click at [963, 129] on input "Nombre del héroe" at bounding box center [993, 123] width 217 height 31
click at [329, 429] on img at bounding box center [345, 488] width 84 height 226
click at [387, 370] on input "Hero Garnet" at bounding box center [387, 370] width 0 height 0
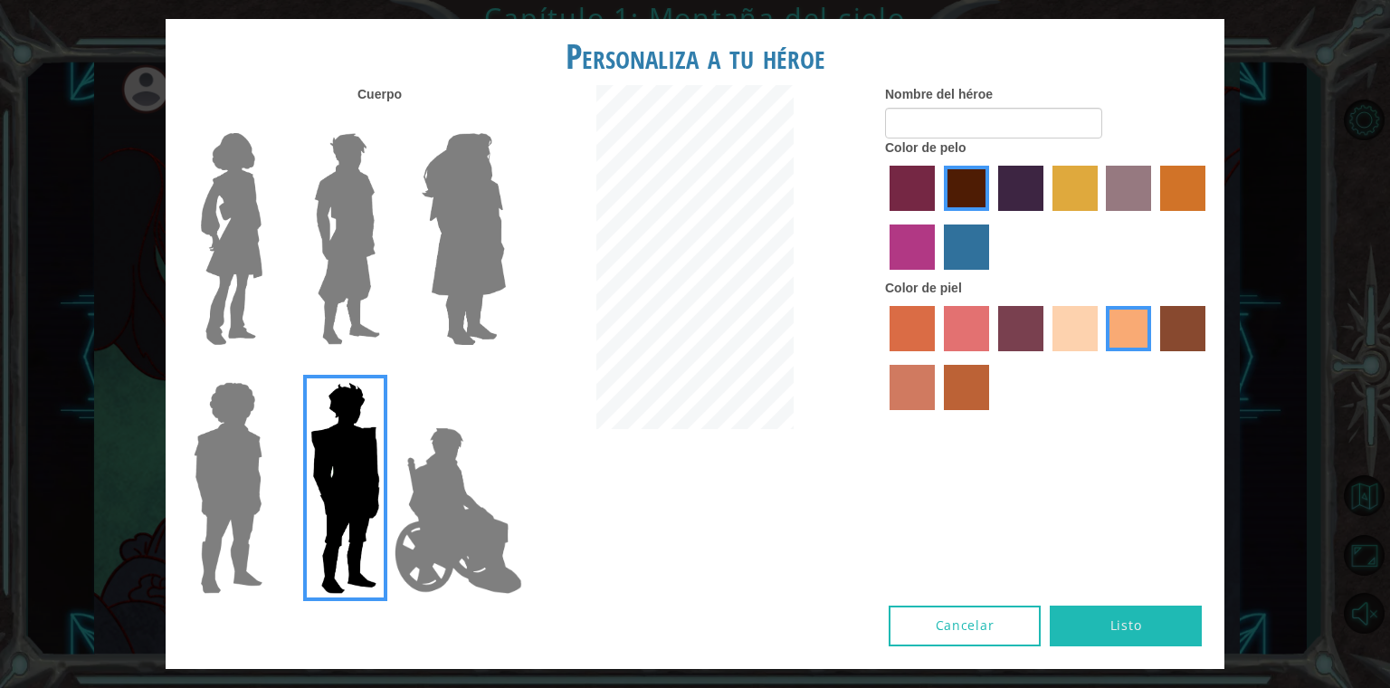
click at [331, 283] on img at bounding box center [347, 239] width 81 height 226
click at [387, 121] on input "Hero Lars" at bounding box center [387, 121] width 0 height 0
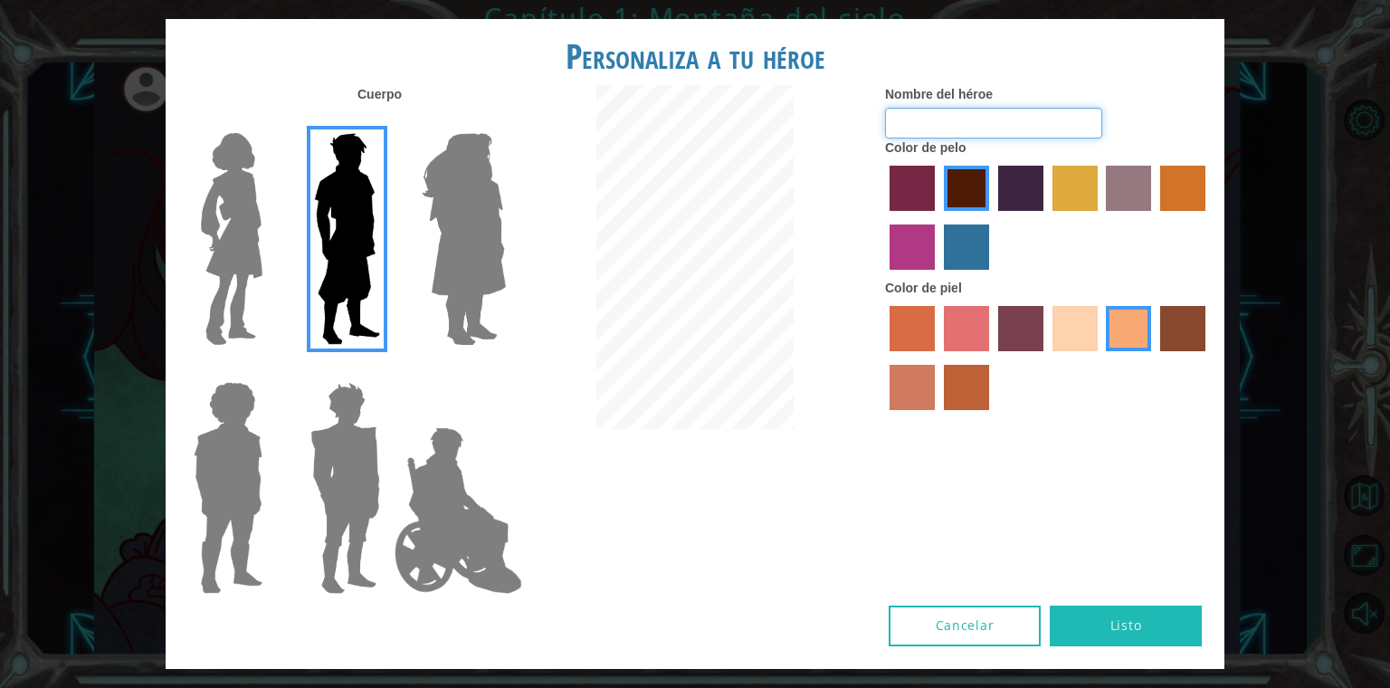
click at [971, 127] on input "Nombre del héroe" at bounding box center [993, 123] width 217 height 31
type input "[PERSON_NAME]"
click at [1105, 629] on button "Listo" at bounding box center [1126, 625] width 152 height 41
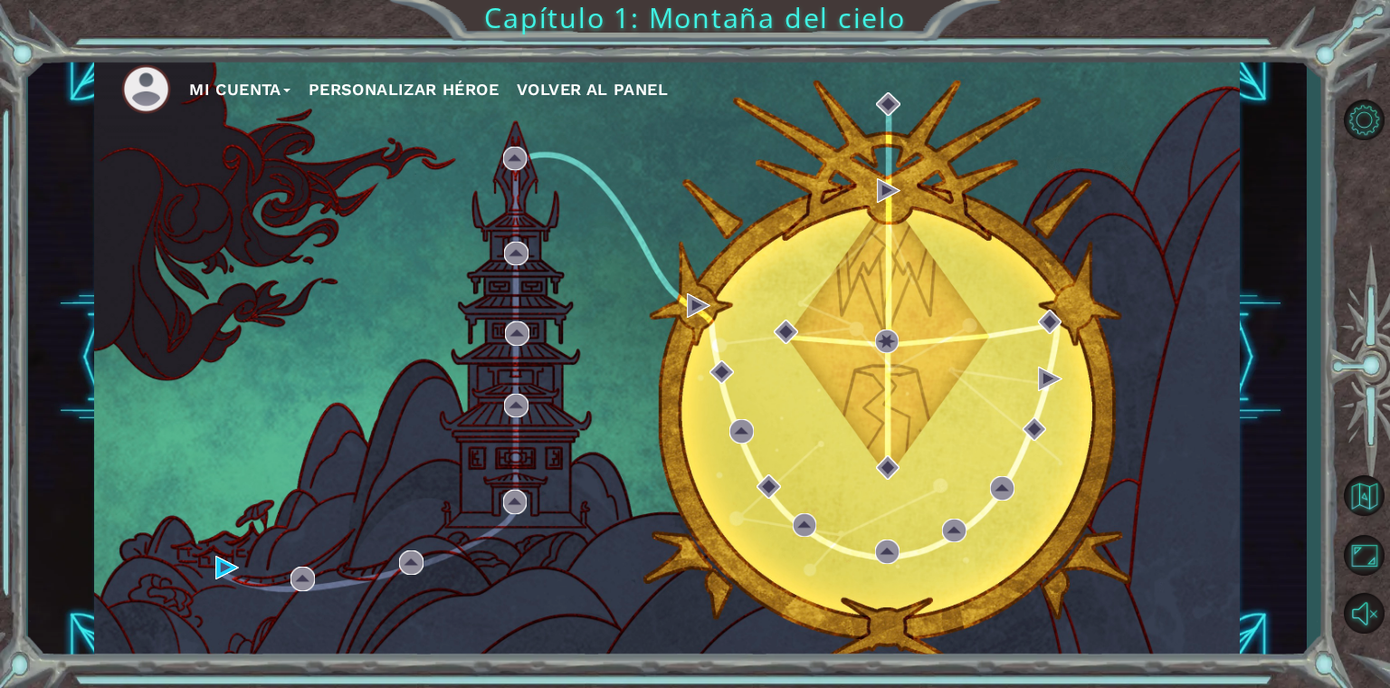
click at [253, 87] on button "Mi Cuenta" at bounding box center [239, 89] width 101 height 27
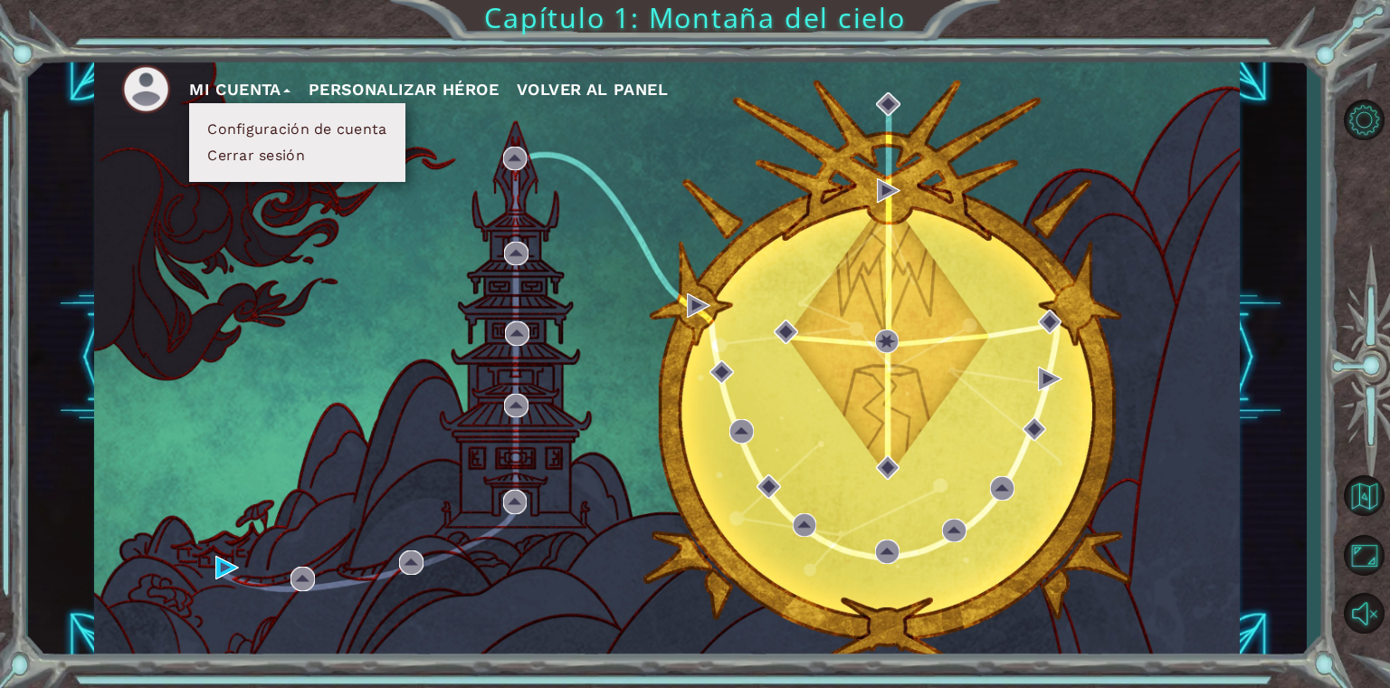
click at [281, 134] on button "Configuración de cuenta" at bounding box center [297, 129] width 190 height 20
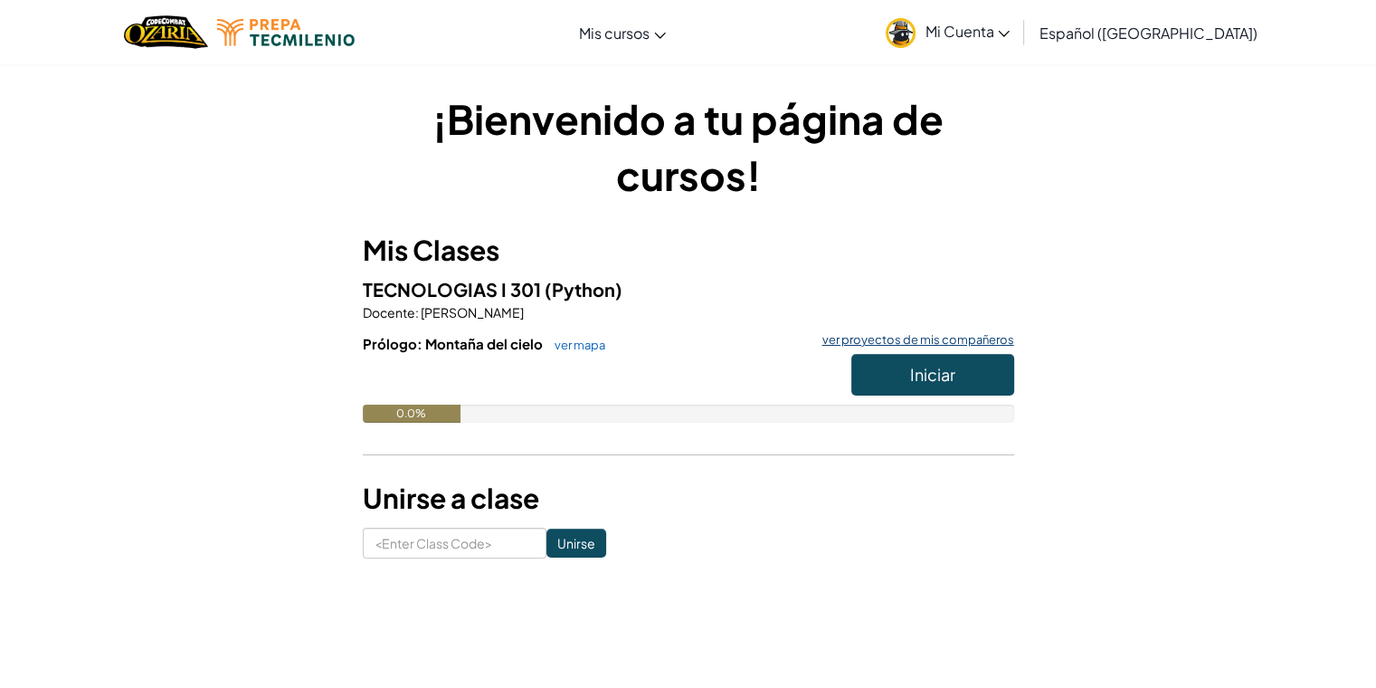
click at [928, 342] on link "ver proyectos de mis compañeros" at bounding box center [914, 340] width 201 height 12
click at [941, 365] on span "Iniciar" at bounding box center [932, 374] width 45 height 21
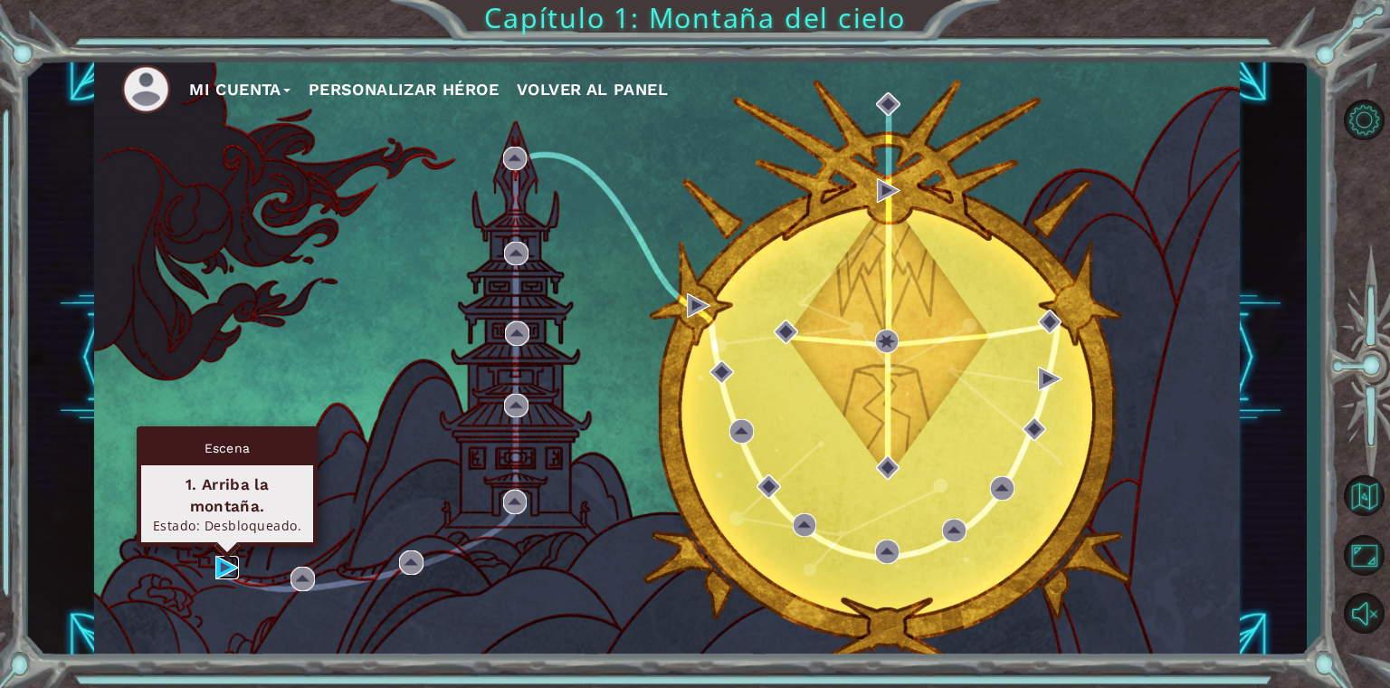
click at [221, 566] on img at bounding box center [227, 568] width 24 height 24
click at [237, 573] on img at bounding box center [227, 568] width 24 height 24
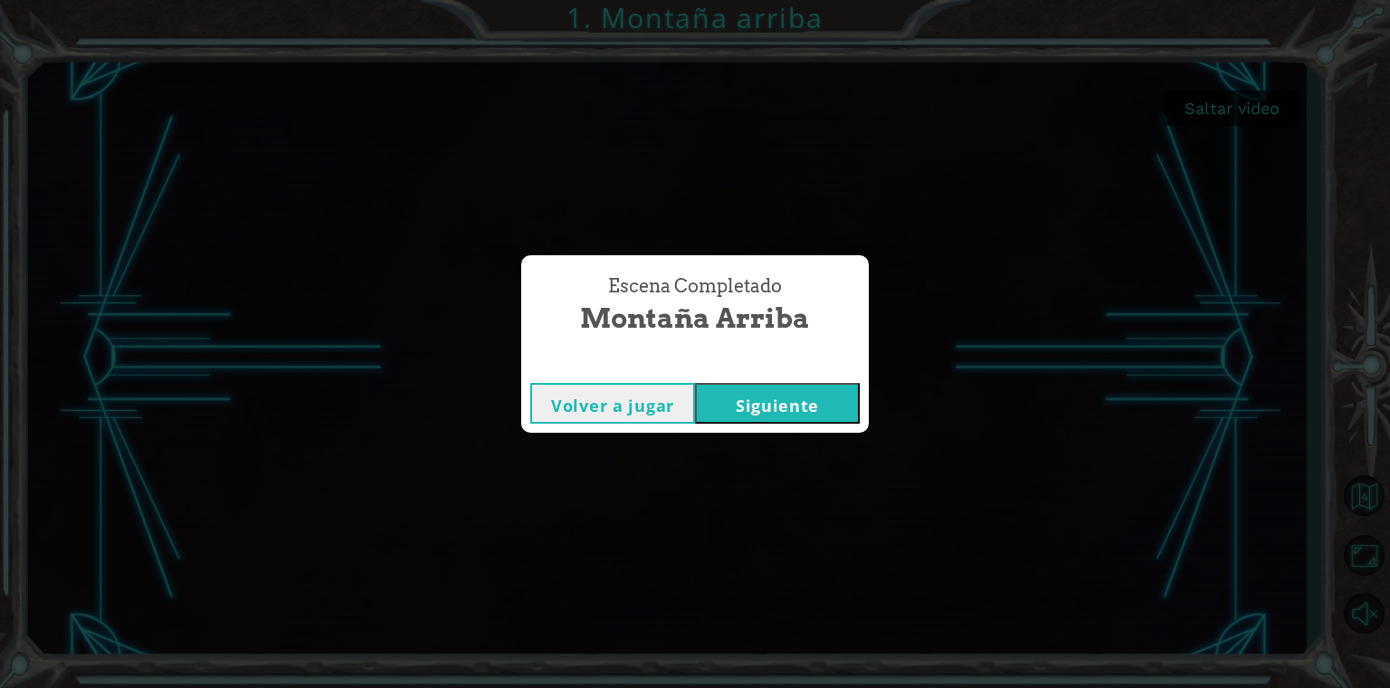
click at [754, 409] on button "Siguiente" at bounding box center [777, 403] width 165 height 41
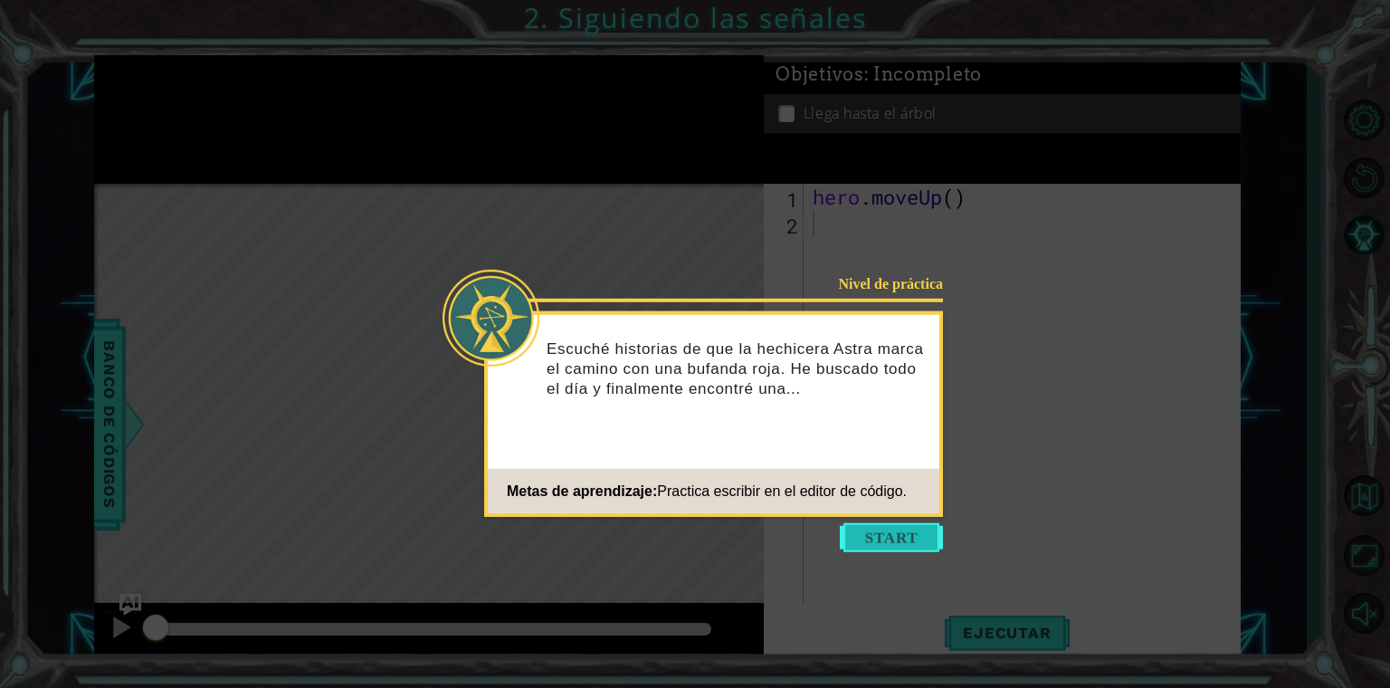
click at [878, 547] on button "Start" at bounding box center [891, 537] width 103 height 29
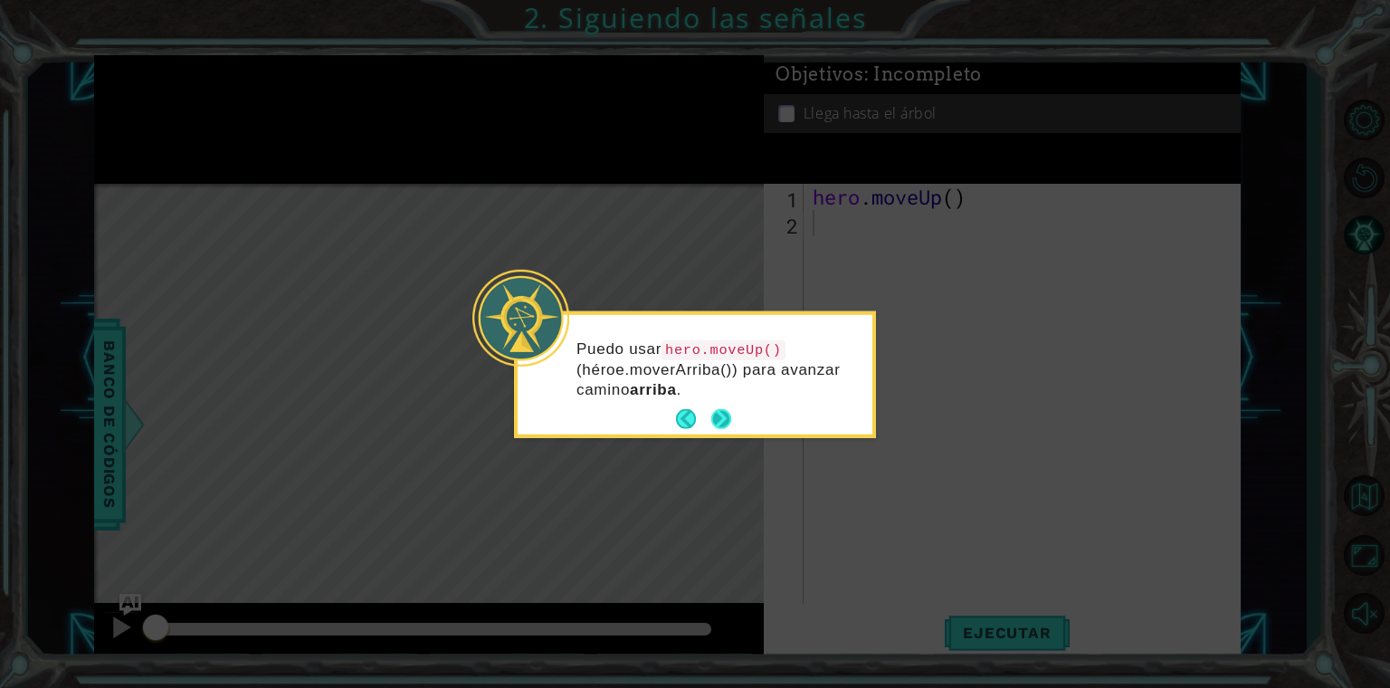
click at [720, 422] on button "Next" at bounding box center [721, 419] width 20 height 20
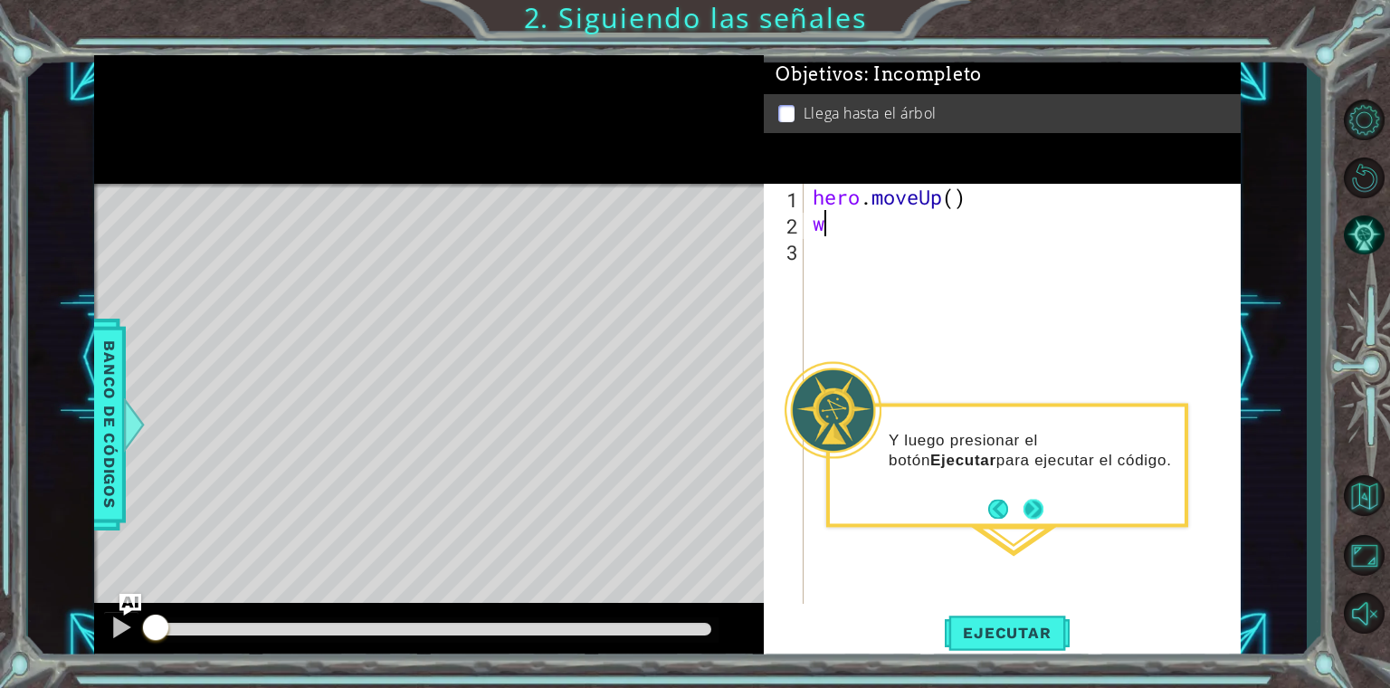
click at [1035, 503] on button "Next" at bounding box center [1034, 509] width 20 height 20
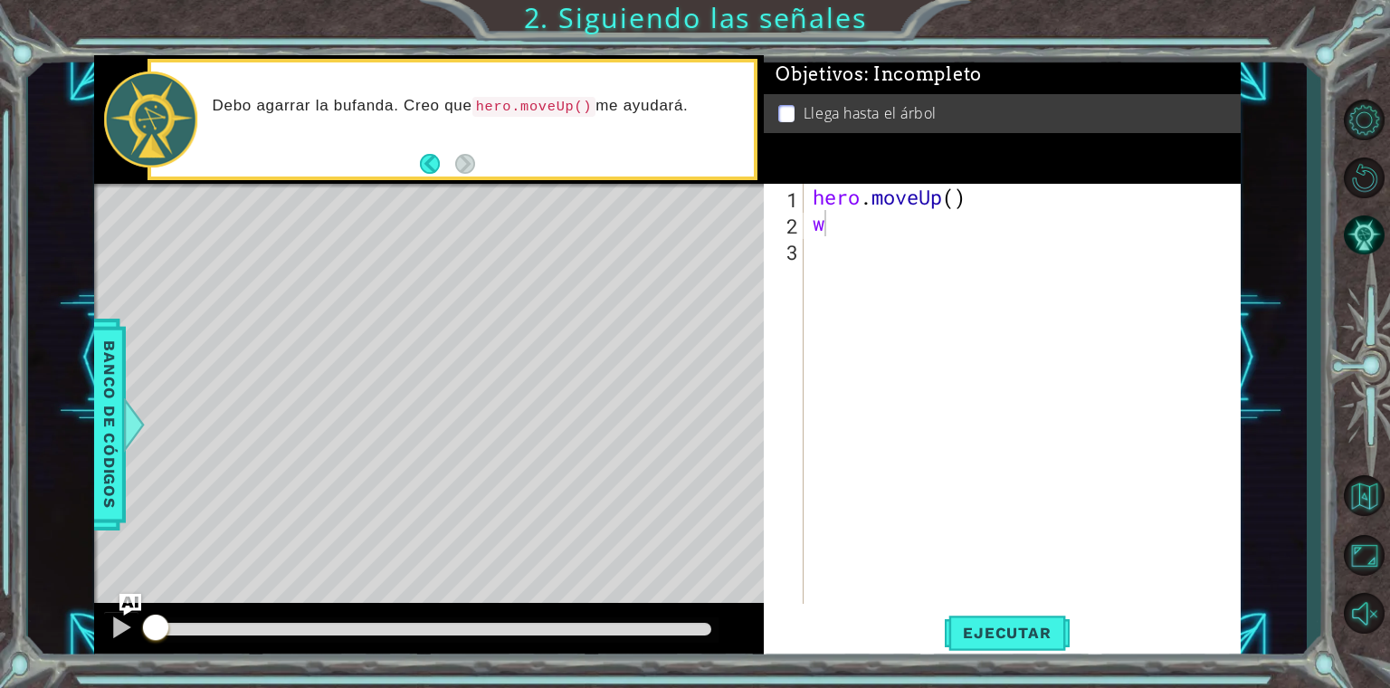
drag, startPoint x: 503, startPoint y: 108, endPoint x: 599, endPoint y: 141, distance: 101.6
click at [599, 141] on div "Debo agarrar la bufanda. Creo que hero.moveUp() me ayudará." at bounding box center [477, 119] width 554 height 65
click at [861, 230] on div "hero . moveUp ( ) w" at bounding box center [1026, 420] width 435 height 472
type textarea "w"
click at [120, 405] on span "Banco de códigos" at bounding box center [109, 424] width 29 height 187
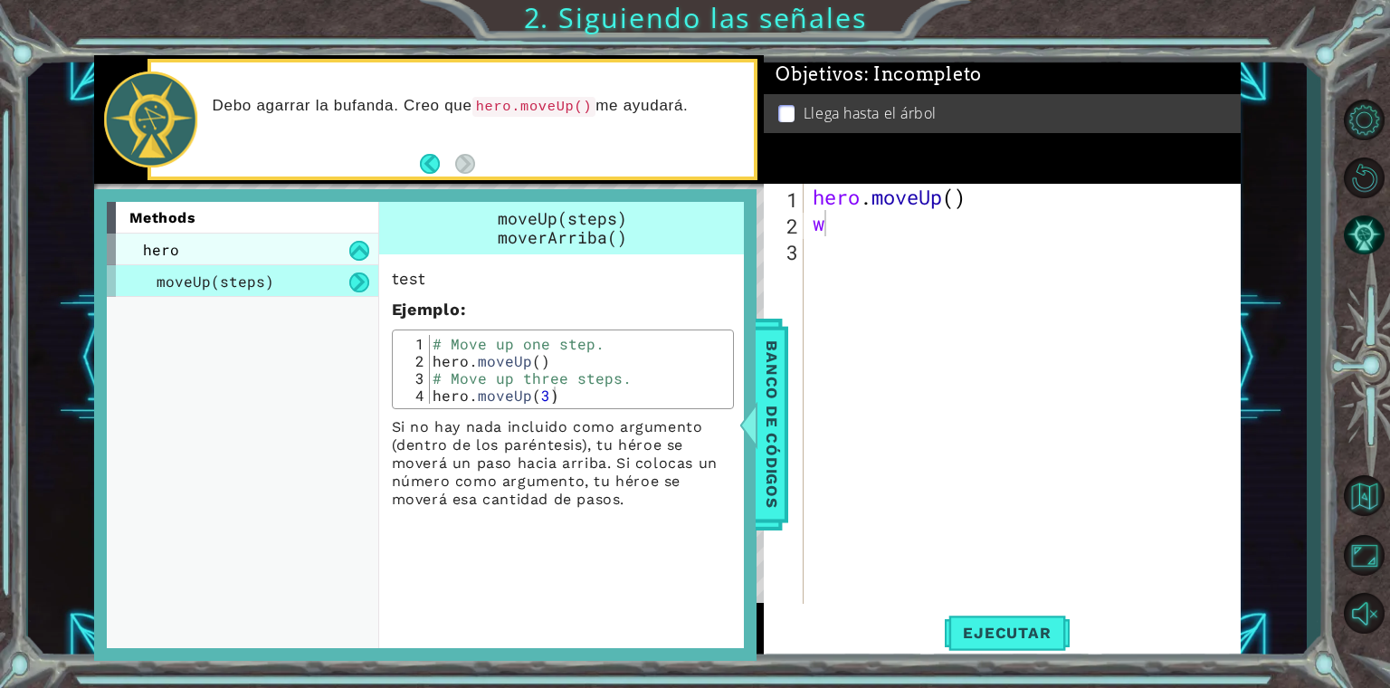
click at [285, 253] on div "hero" at bounding box center [242, 249] width 271 height 32
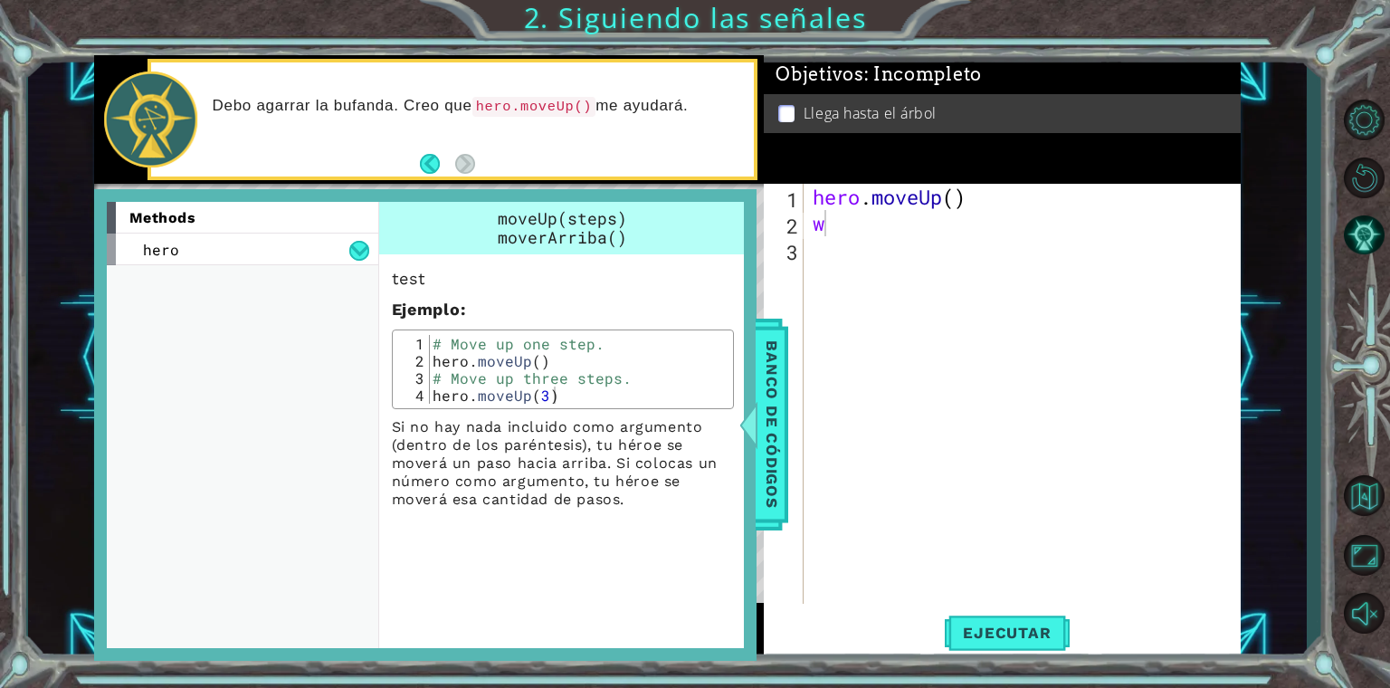
click at [300, 277] on div "methods hero moveUp(steps)" at bounding box center [249, 425] width 285 height 446
click at [364, 252] on button at bounding box center [359, 251] width 20 height 20
click at [357, 285] on button at bounding box center [359, 282] width 20 height 20
type textarea "hero.moveUp()"
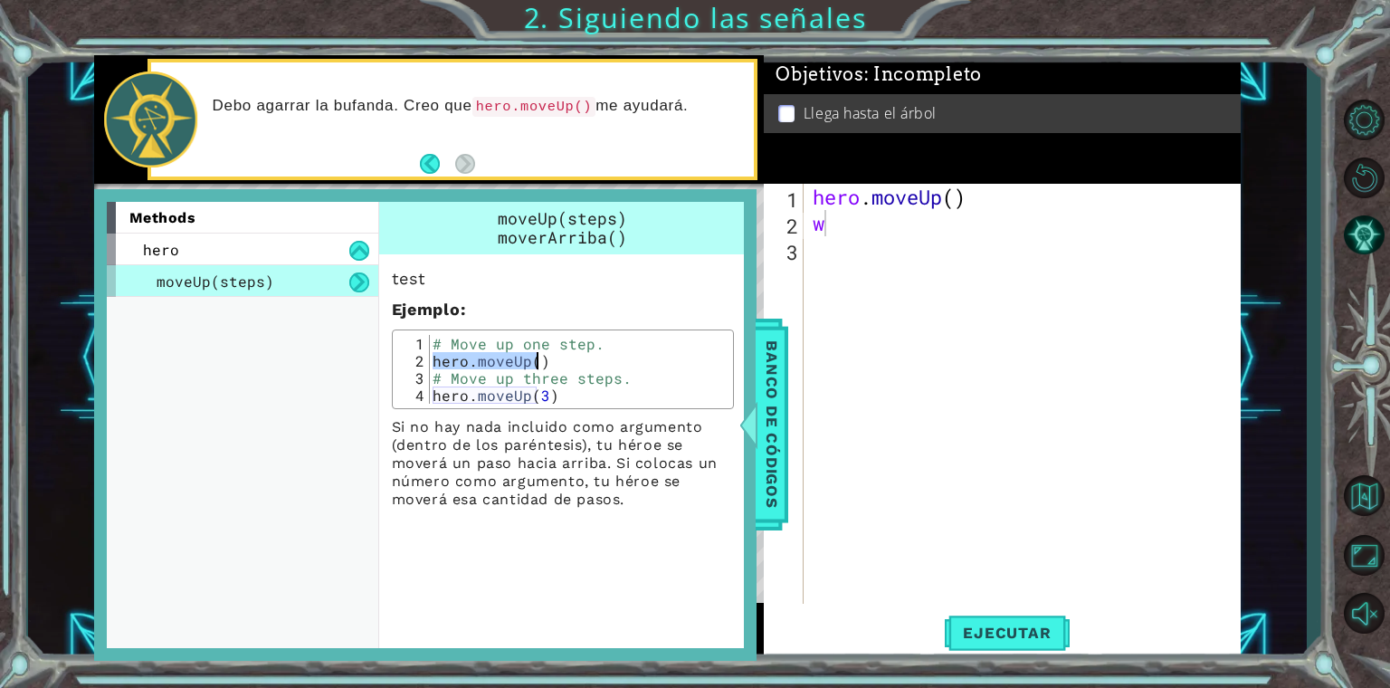
drag, startPoint x: 439, startPoint y: 358, endPoint x: 540, endPoint y: 361, distance: 101.4
click at [540, 361] on div "# Move up one step. hero . moveUp ( ) # Move up three steps. hero . moveUp ( 3 )" at bounding box center [579, 386] width 300 height 103
click at [829, 322] on div "hero . moveUp ( ) w" at bounding box center [1026, 420] width 435 height 472
type textarea "# Move up three steps."
click at [624, 377] on div "# Move up one step. hero . moveUp ( ) # Move up three steps. hero . moveUp ( 3 )" at bounding box center [579, 386] width 300 height 103
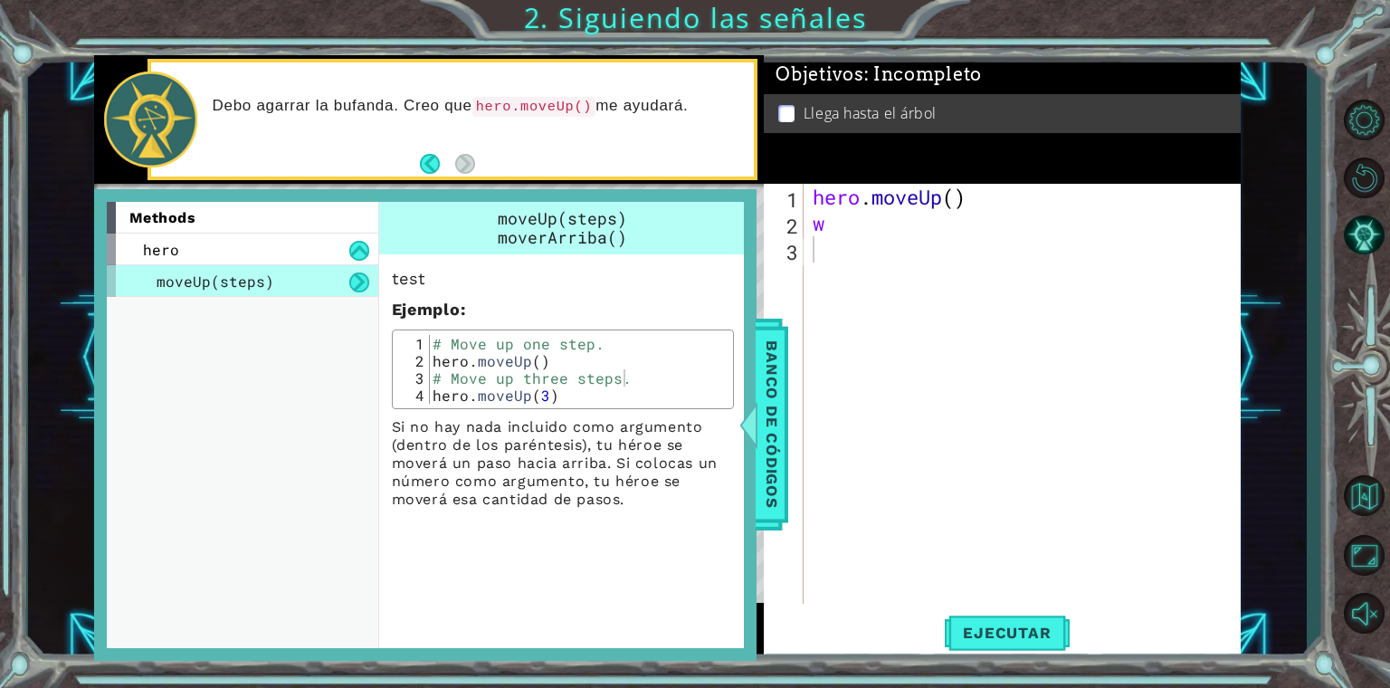
drag, startPoint x: 496, startPoint y: 233, endPoint x: 615, endPoint y: 271, distance: 125.4
click at [613, 250] on div "moveUp(steps) moverArriba()" at bounding box center [562, 228] width 367 height 52
click at [840, 234] on div "hero . moveUp ( ) w" at bounding box center [1026, 420] width 435 height 472
click at [348, 252] on div "hero" at bounding box center [242, 249] width 271 height 32
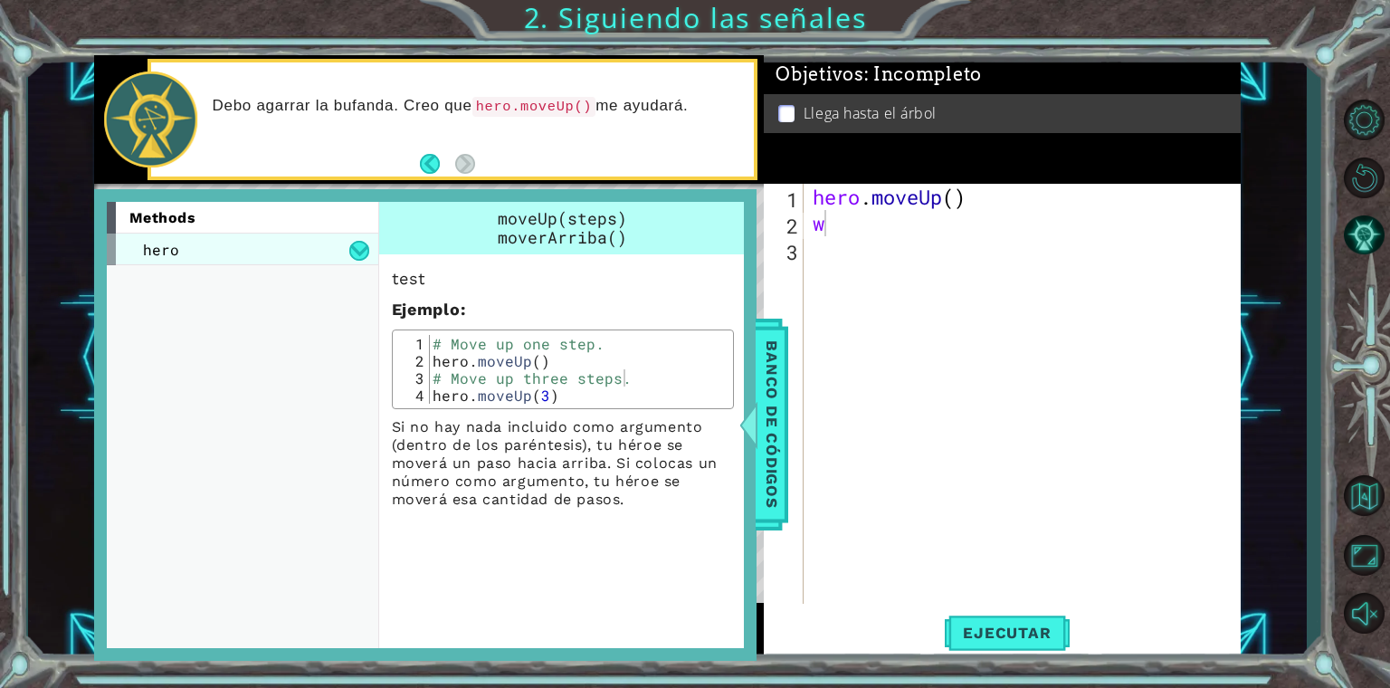
click at [348, 252] on div "hero" at bounding box center [242, 249] width 271 height 32
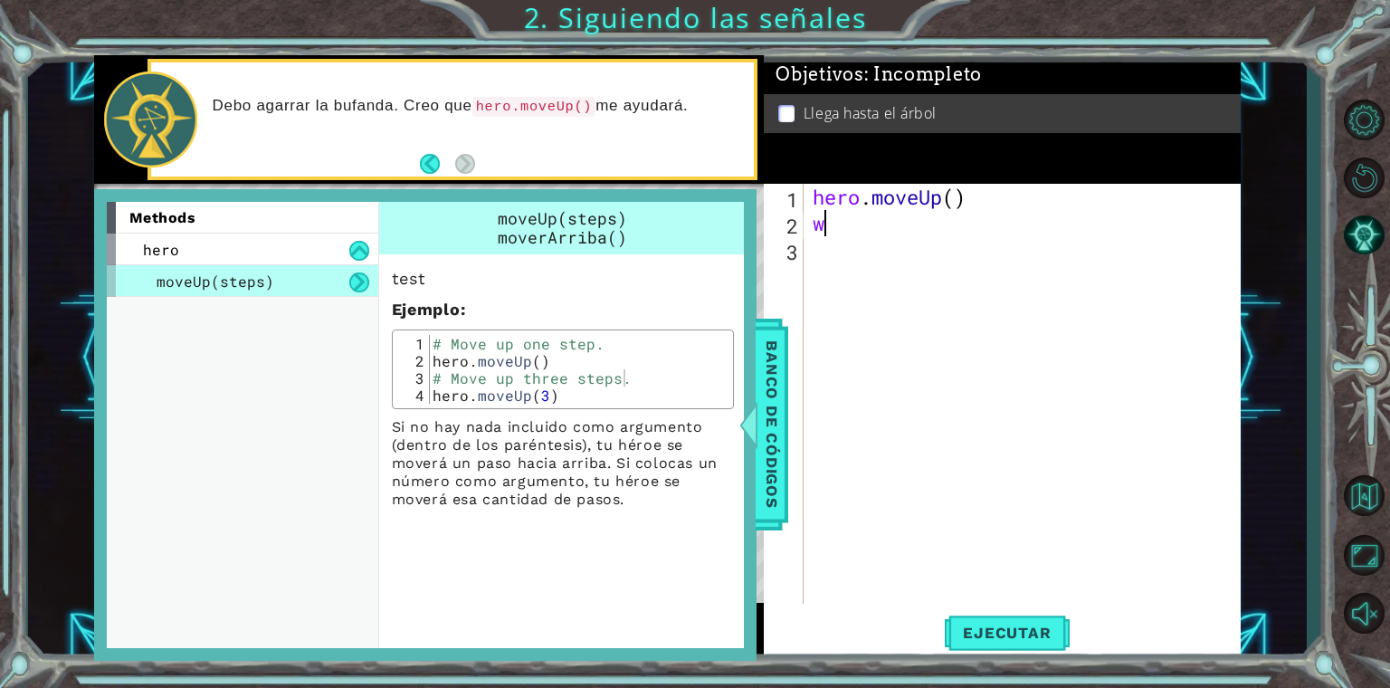
drag, startPoint x: 848, startPoint y: 233, endPoint x: 830, endPoint y: 243, distance: 20.2
click at [838, 238] on div "hero . moveUp ( ) w" at bounding box center [1026, 420] width 435 height 472
type textarea "w"
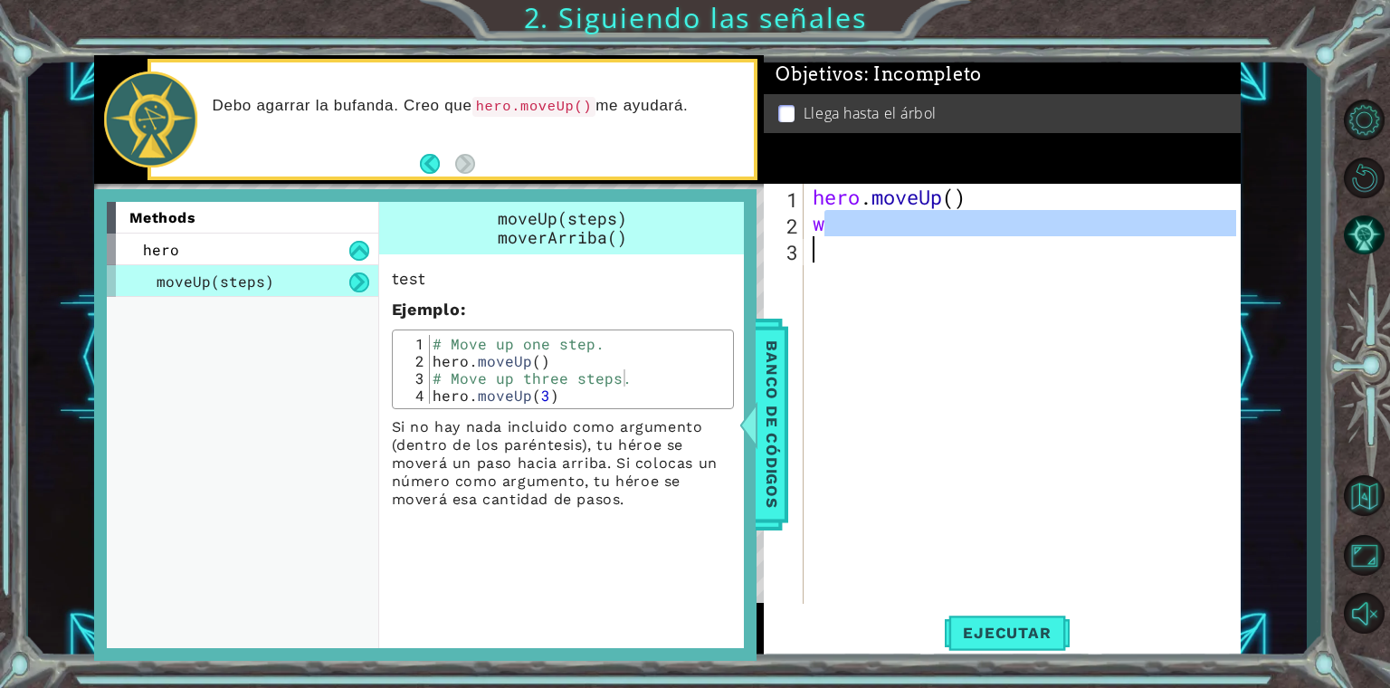
click at [826, 247] on div "hero . moveUp ( ) w" at bounding box center [1022, 394] width 426 height 420
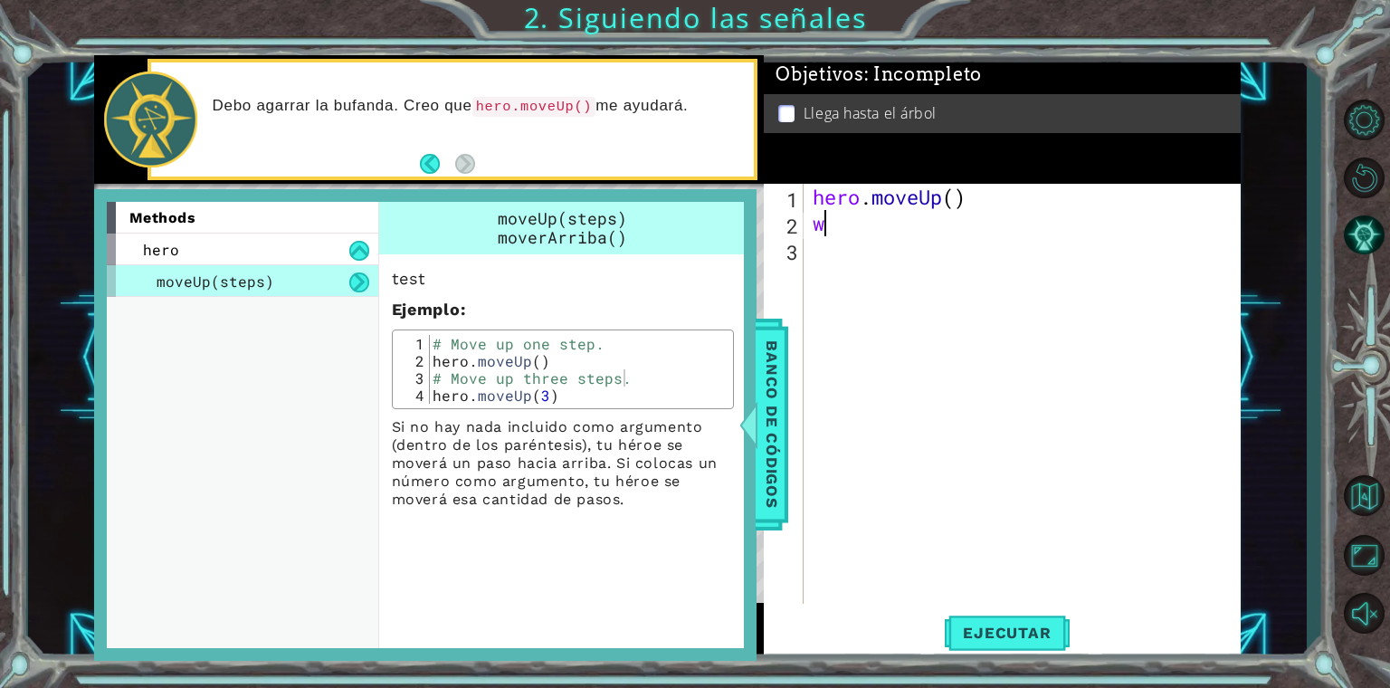
click at [840, 236] on div "hero . moveUp ( ) w" at bounding box center [1026, 420] width 435 height 472
type textarea "w"
click at [766, 423] on span "Banco de códigos" at bounding box center [771, 424] width 29 height 187
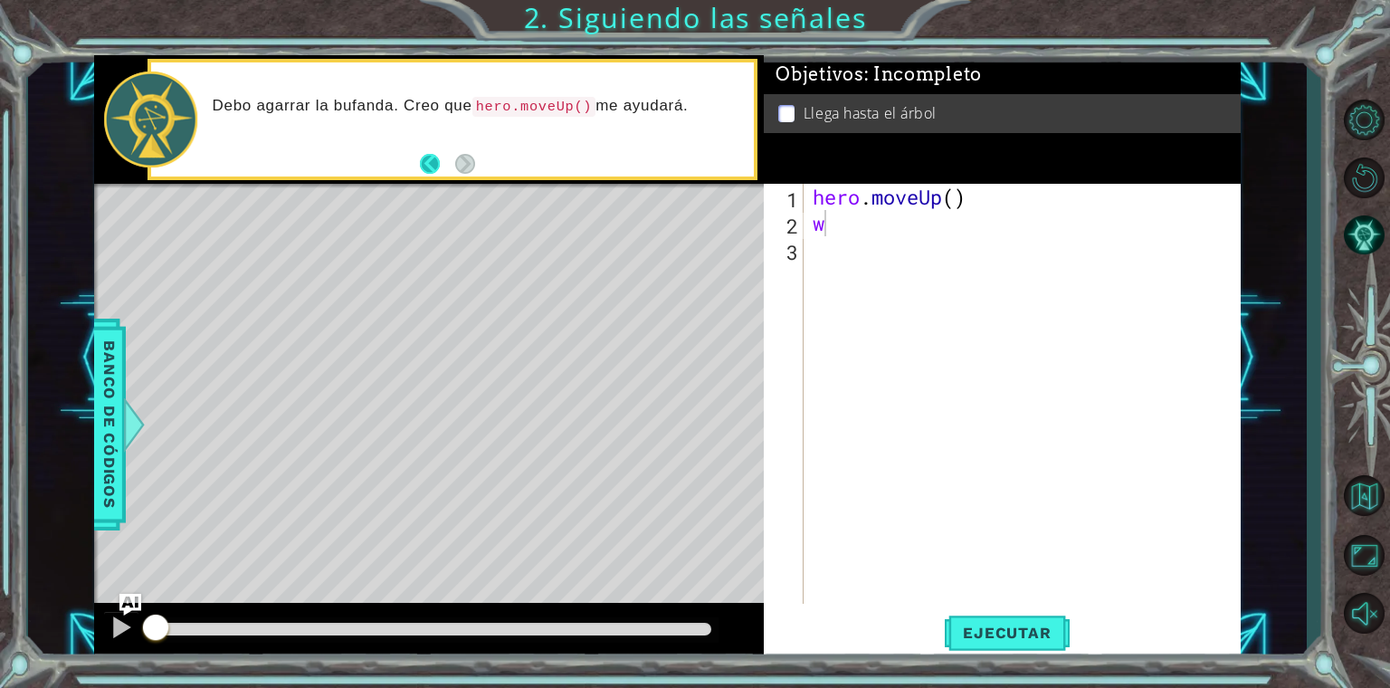
click at [445, 162] on button "Back" at bounding box center [437, 164] width 35 height 20
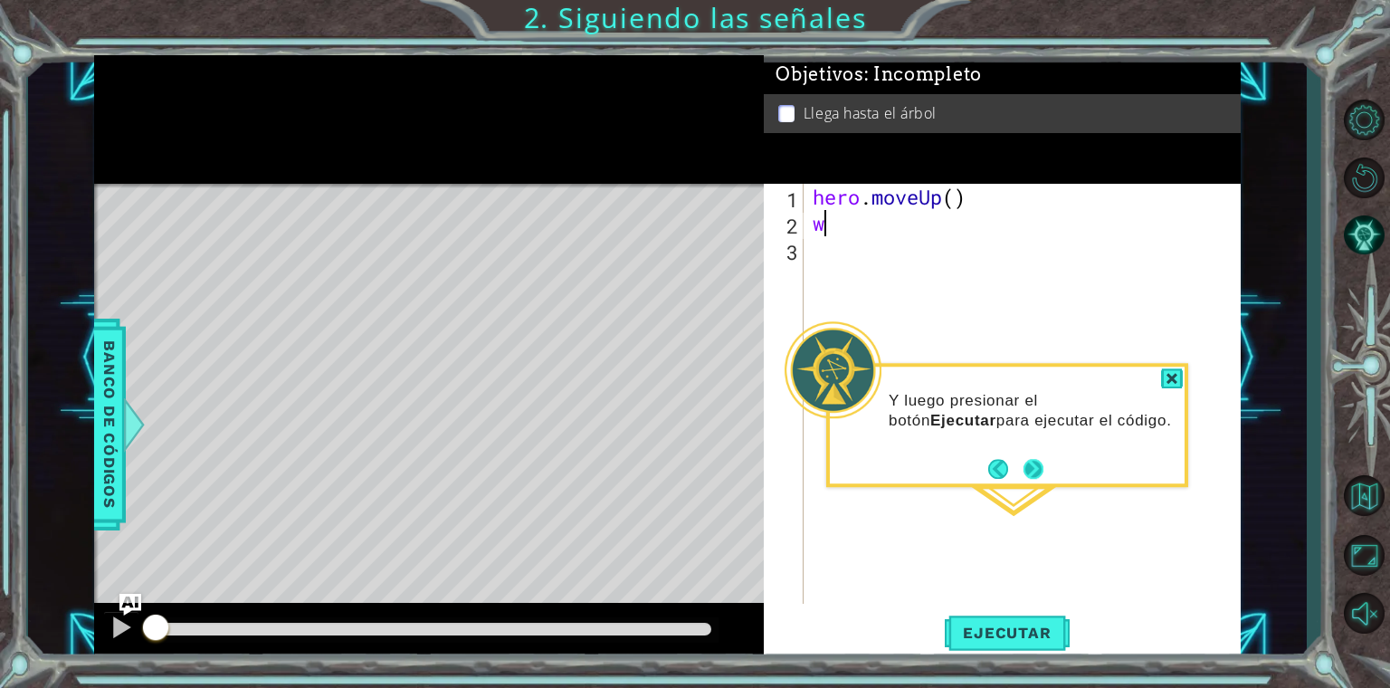
click at [1042, 478] on button "Next" at bounding box center [1034, 469] width 20 height 20
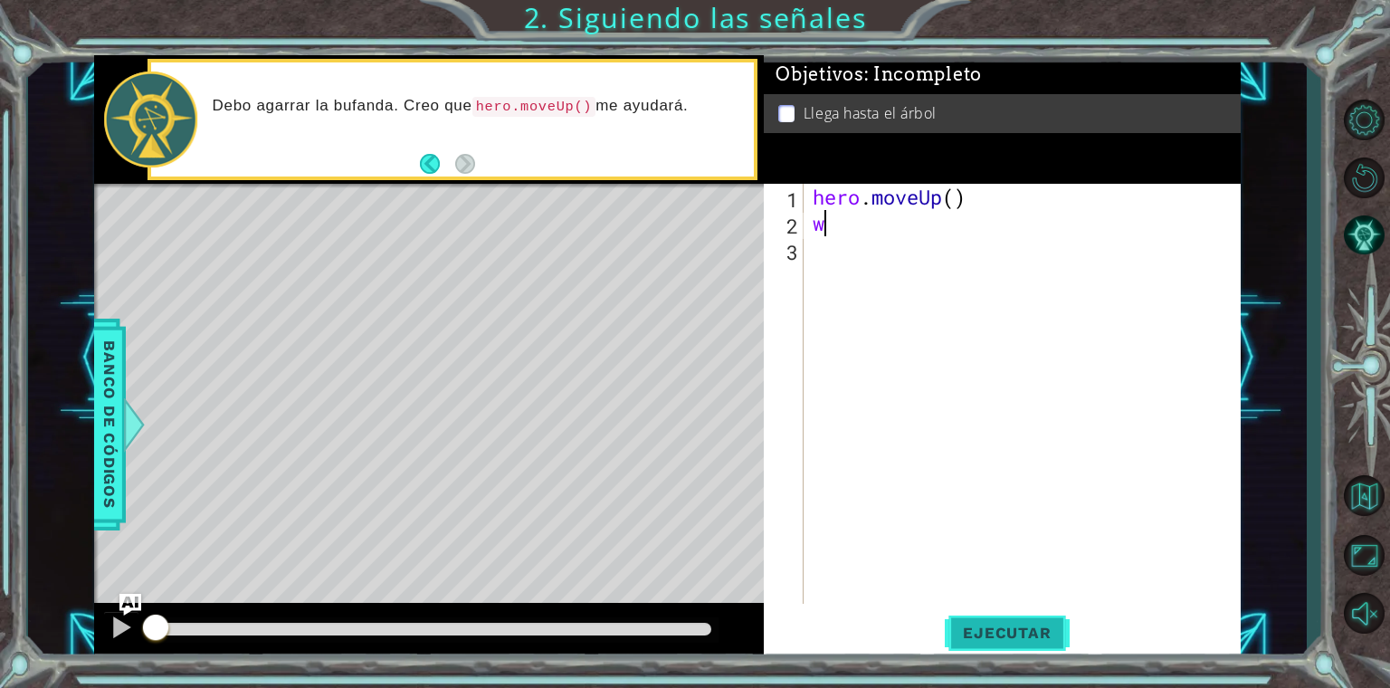
click at [1012, 633] on span "Ejecutar" at bounding box center [1007, 633] width 124 height 18
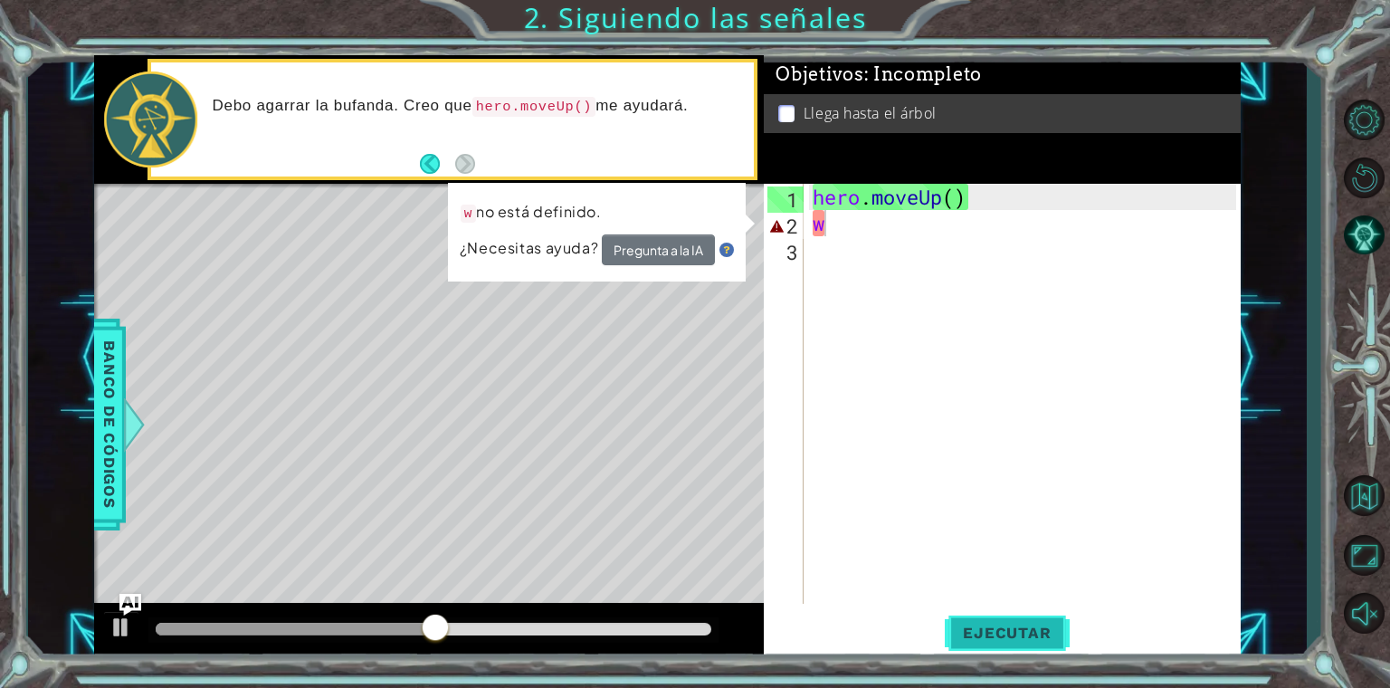
click at [967, 634] on span "Ejecutar" at bounding box center [1007, 633] width 124 height 18
click at [846, 238] on div "hero . moveUp ( ) w" at bounding box center [1026, 420] width 435 height 472
click at [844, 230] on div "hero . moveUp ( ) w" at bounding box center [1026, 420] width 435 height 472
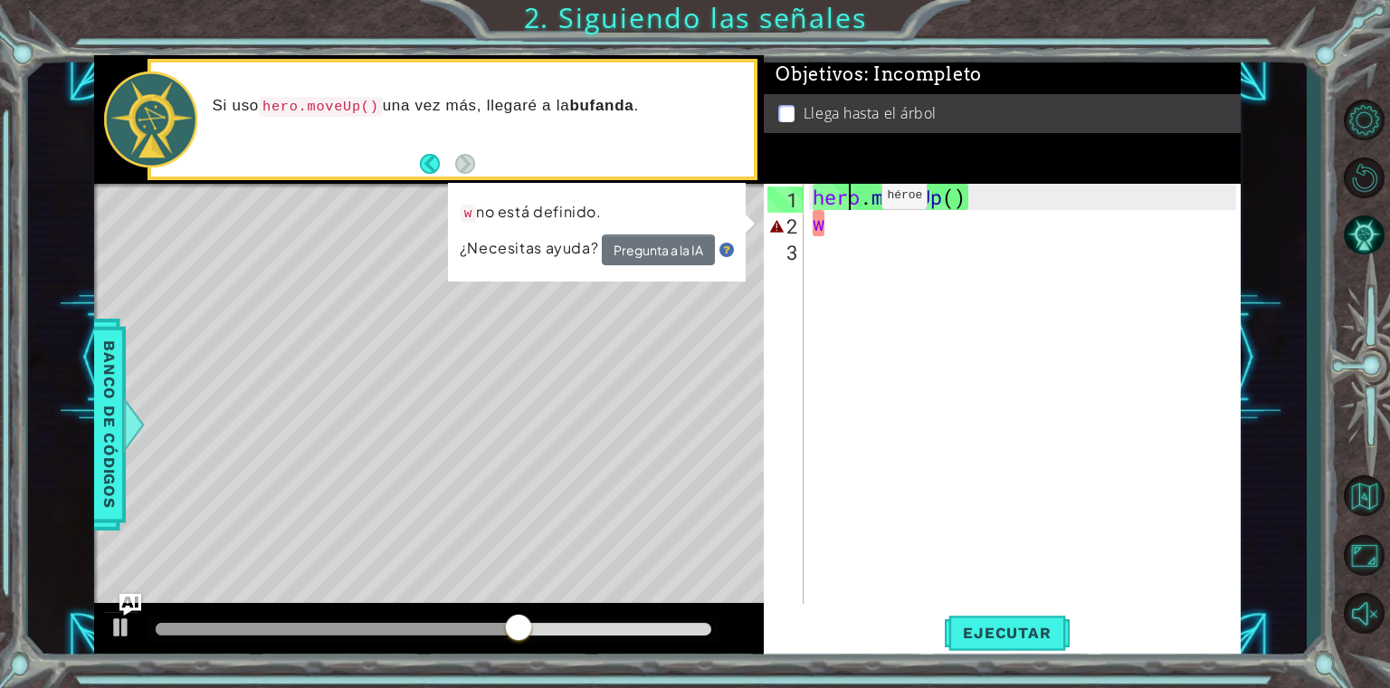
click at [854, 200] on div "hero . moveUp ( ) w" at bounding box center [1026, 420] width 435 height 472
click at [844, 222] on div "hero . moveUp ( ) w" at bounding box center [1026, 420] width 435 height 472
click at [952, 208] on div "hero . moveUp ( ) w" at bounding box center [1026, 420] width 435 height 472
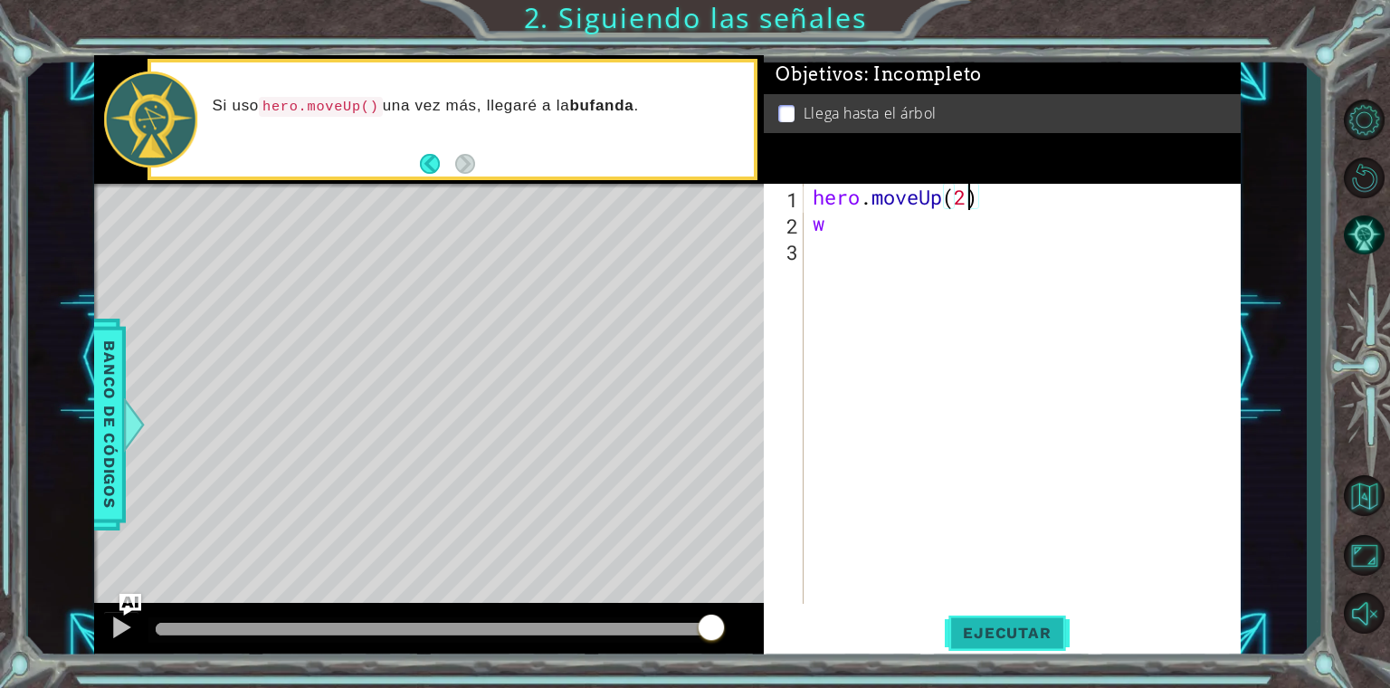
type textarea "hero.moveUp(2)"
click at [965, 635] on span "Ejecutar" at bounding box center [1007, 633] width 124 height 18
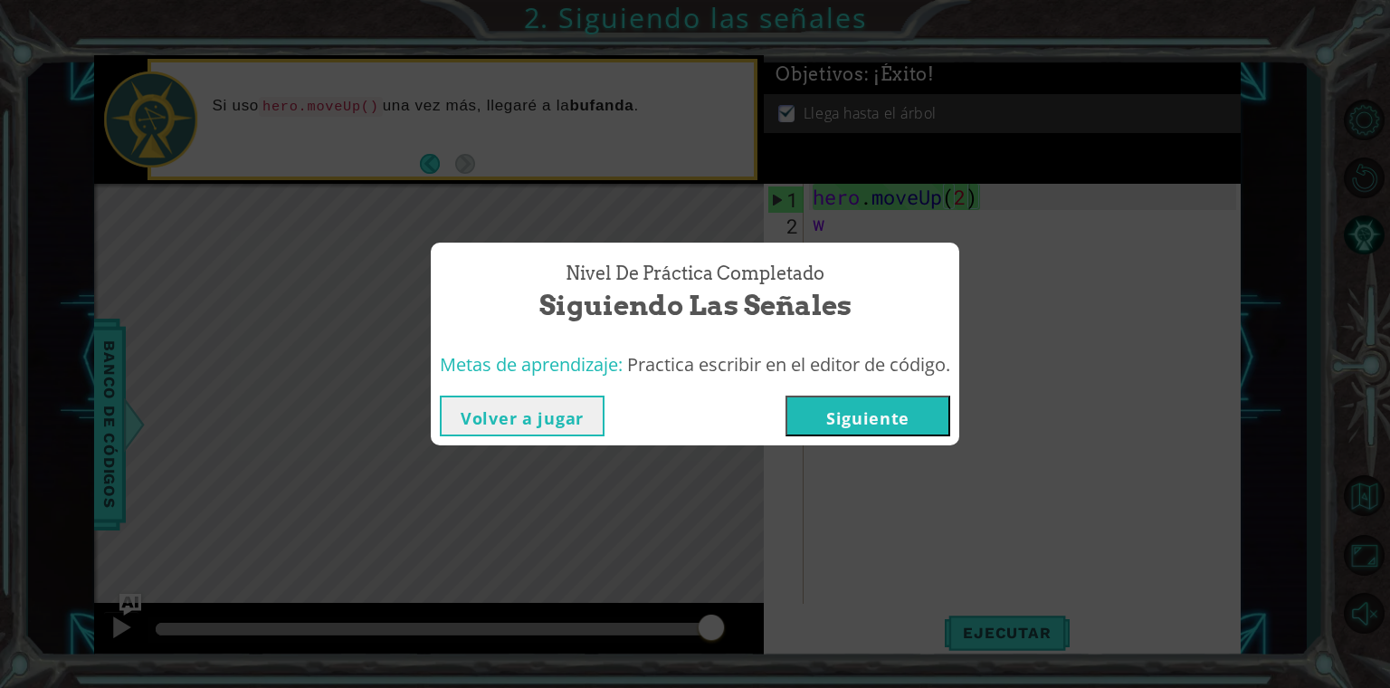
click at [880, 415] on button "Siguiente" at bounding box center [867, 415] width 165 height 41
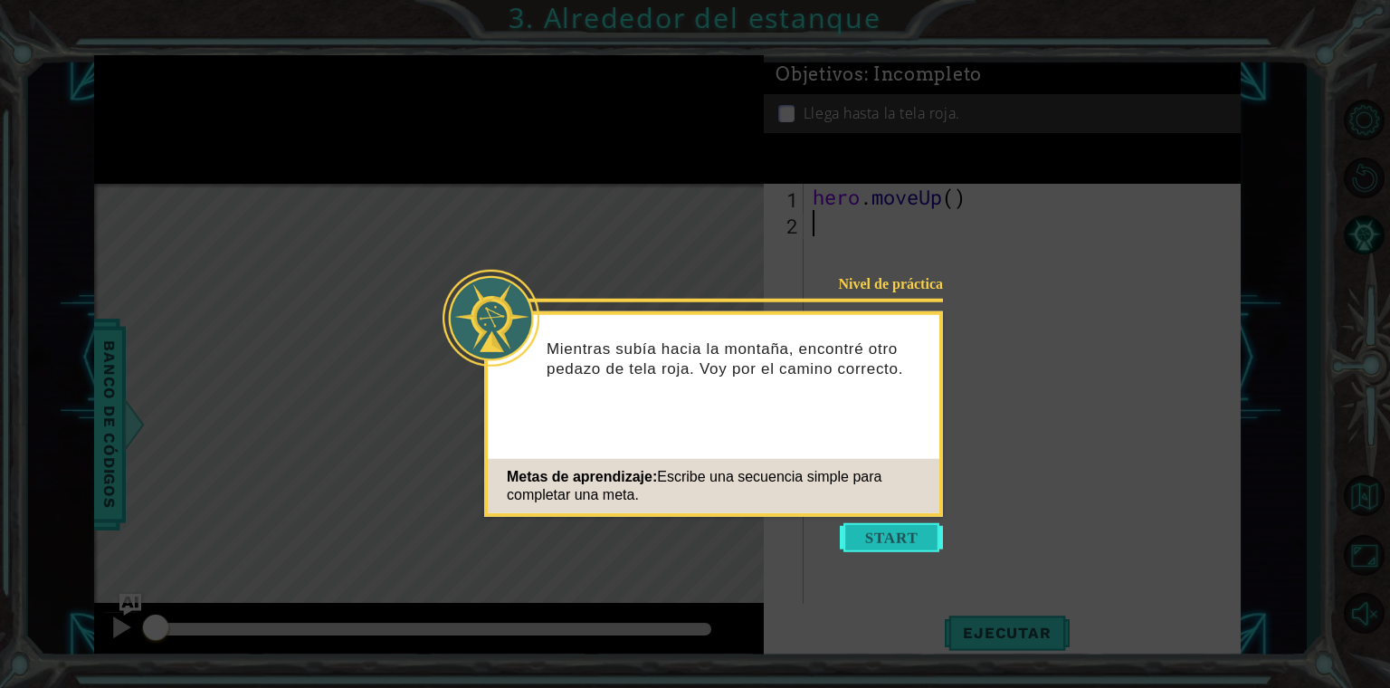
click at [895, 544] on button "Start" at bounding box center [891, 537] width 103 height 29
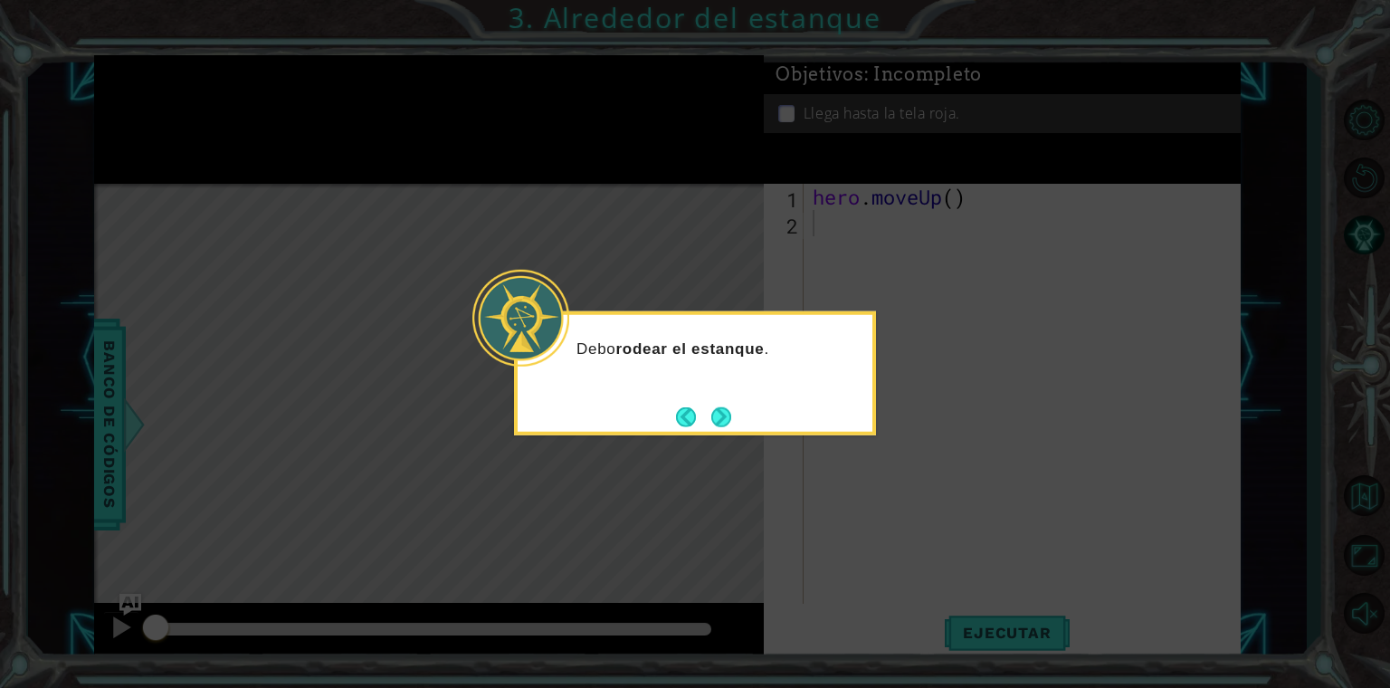
click at [737, 408] on div "Debo rodear el estanque ." at bounding box center [695, 373] width 362 height 124
click at [722, 414] on button "Next" at bounding box center [721, 416] width 20 height 20
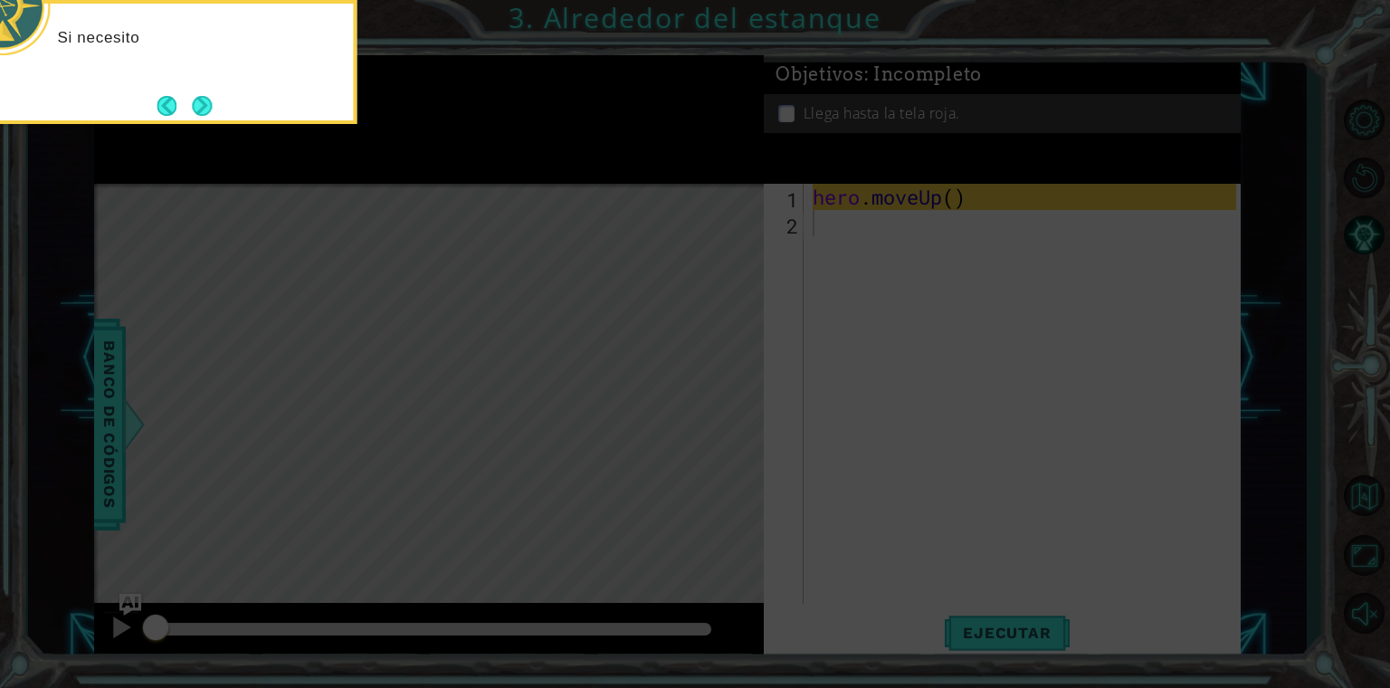
click at [722, 414] on icon at bounding box center [695, 103] width 1390 height 1169
click at [212, 105] on button "Next" at bounding box center [202, 106] width 20 height 20
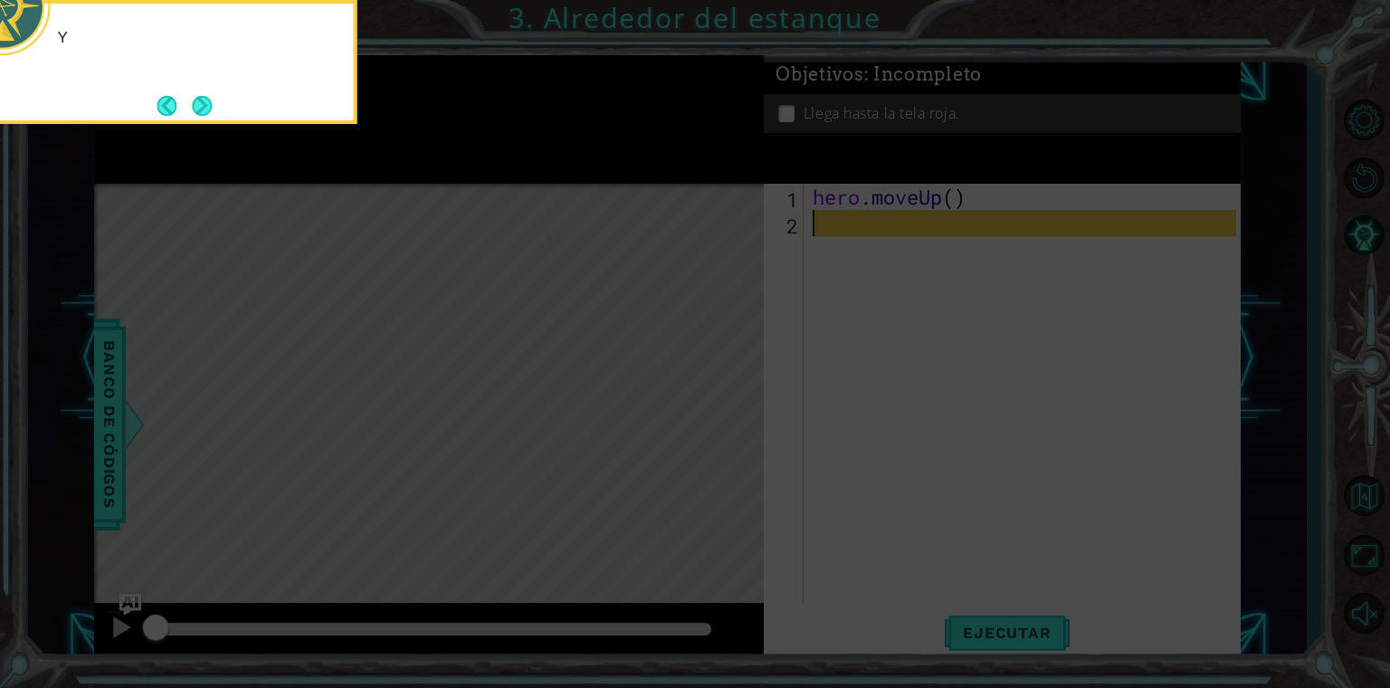
click at [212, 105] on button "Next" at bounding box center [202, 106] width 20 height 20
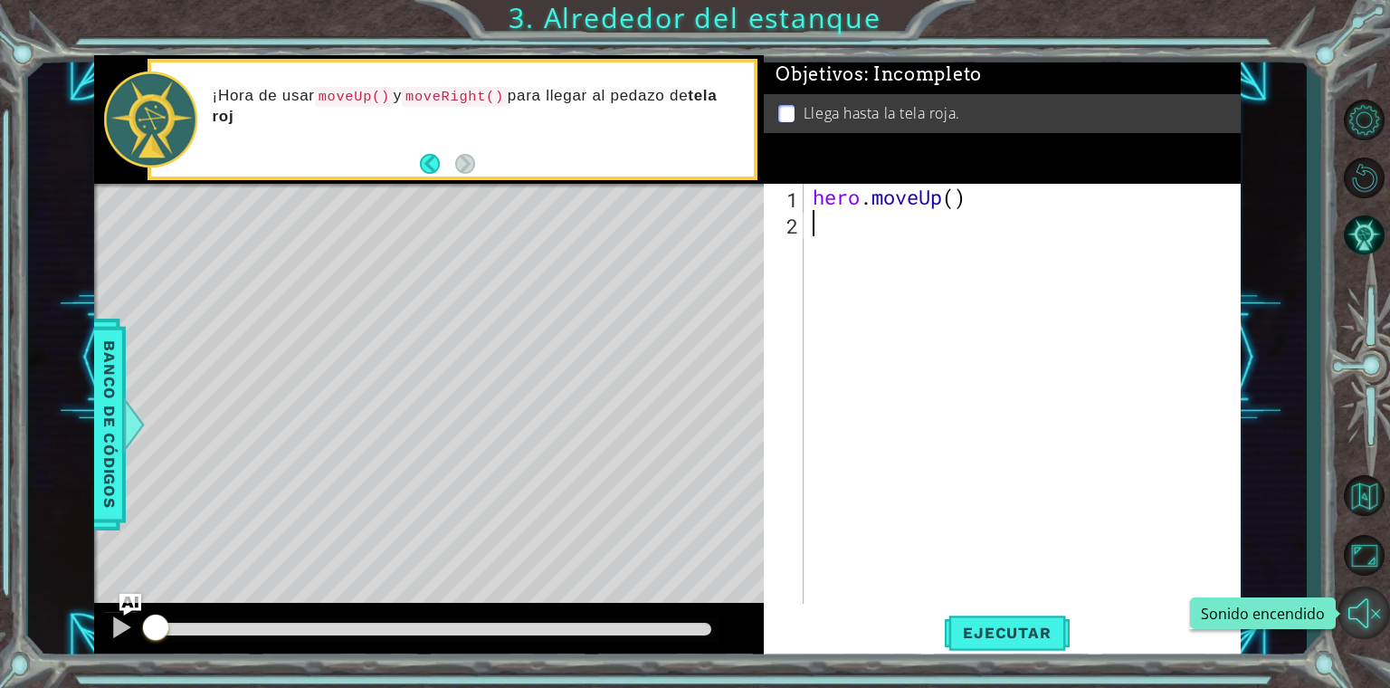
click at [1361, 605] on button "Sonido encendido" at bounding box center [1364, 612] width 52 height 52
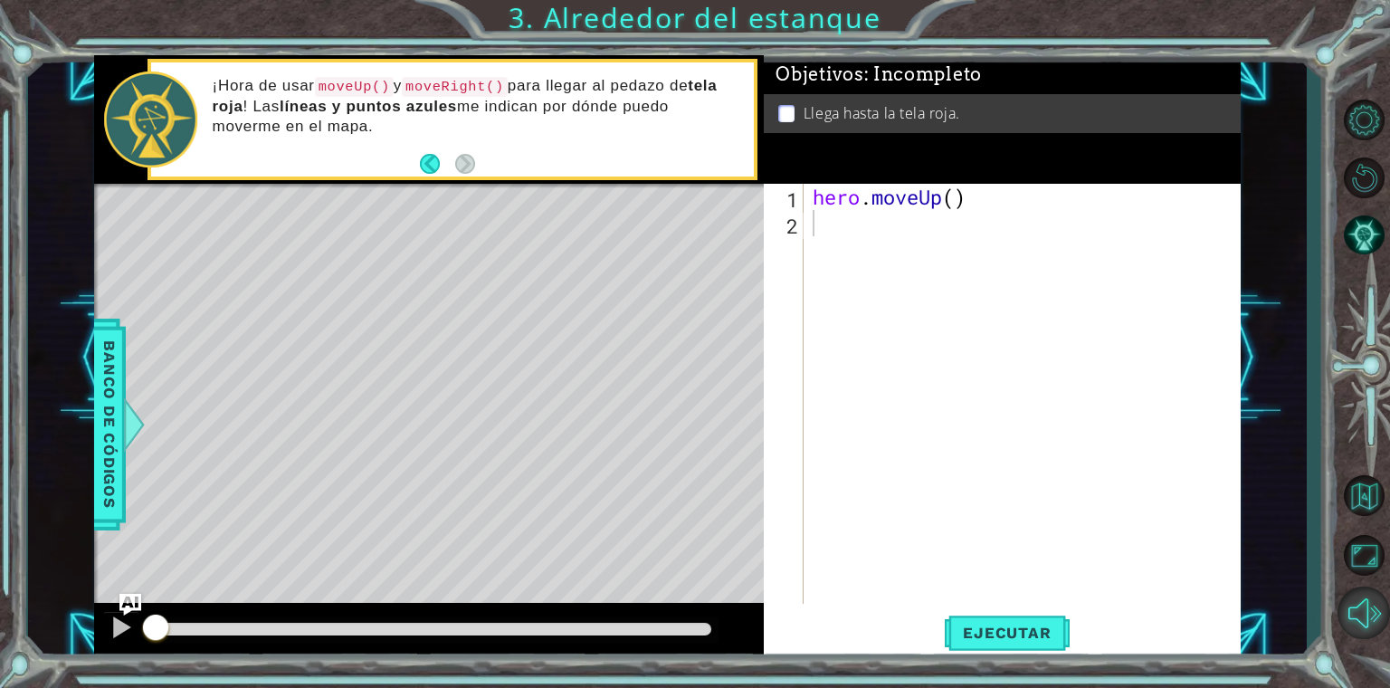
click at [1360, 616] on button "Sonido apagado" at bounding box center [1364, 612] width 52 height 52
click at [999, 615] on button "Ejecutar" at bounding box center [1007, 633] width 124 height 48
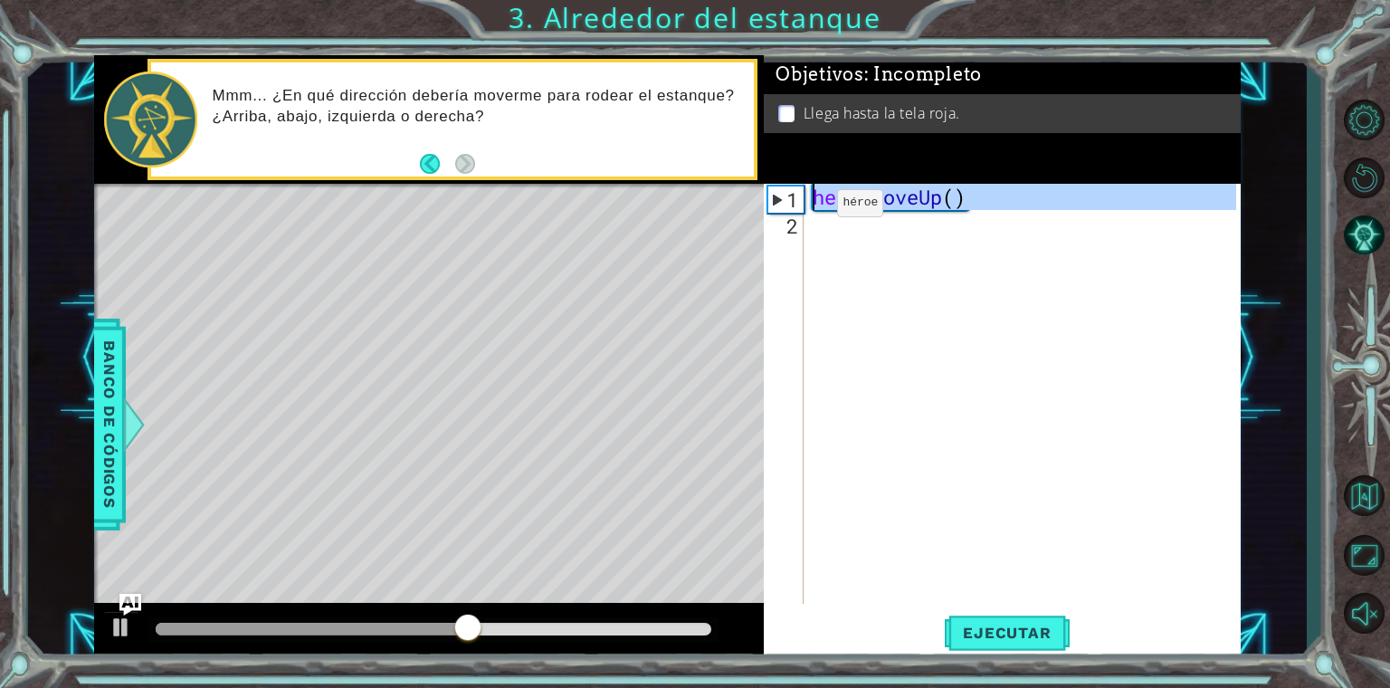
click at [775, 204] on div "1" at bounding box center [785, 199] width 35 height 26
type textarea "hero.moveUp()"
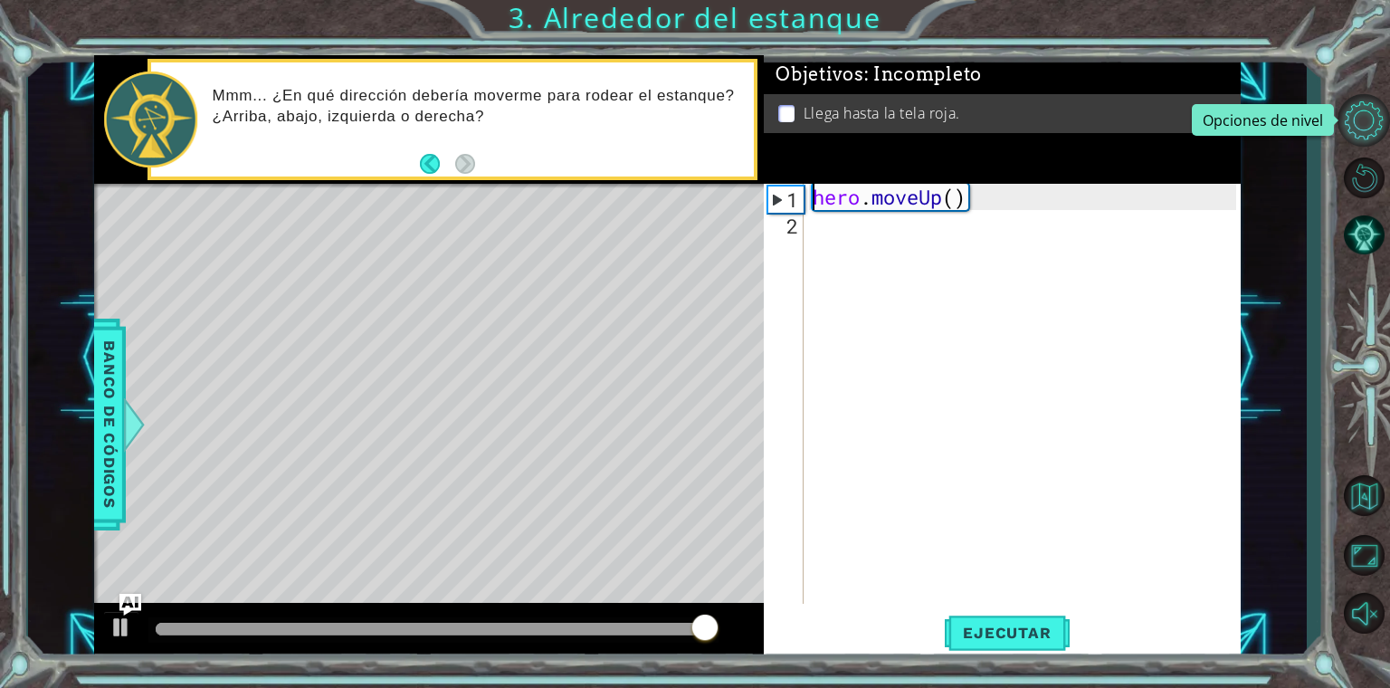
click at [1367, 130] on button "Opciones de nivel" at bounding box center [1364, 120] width 52 height 52
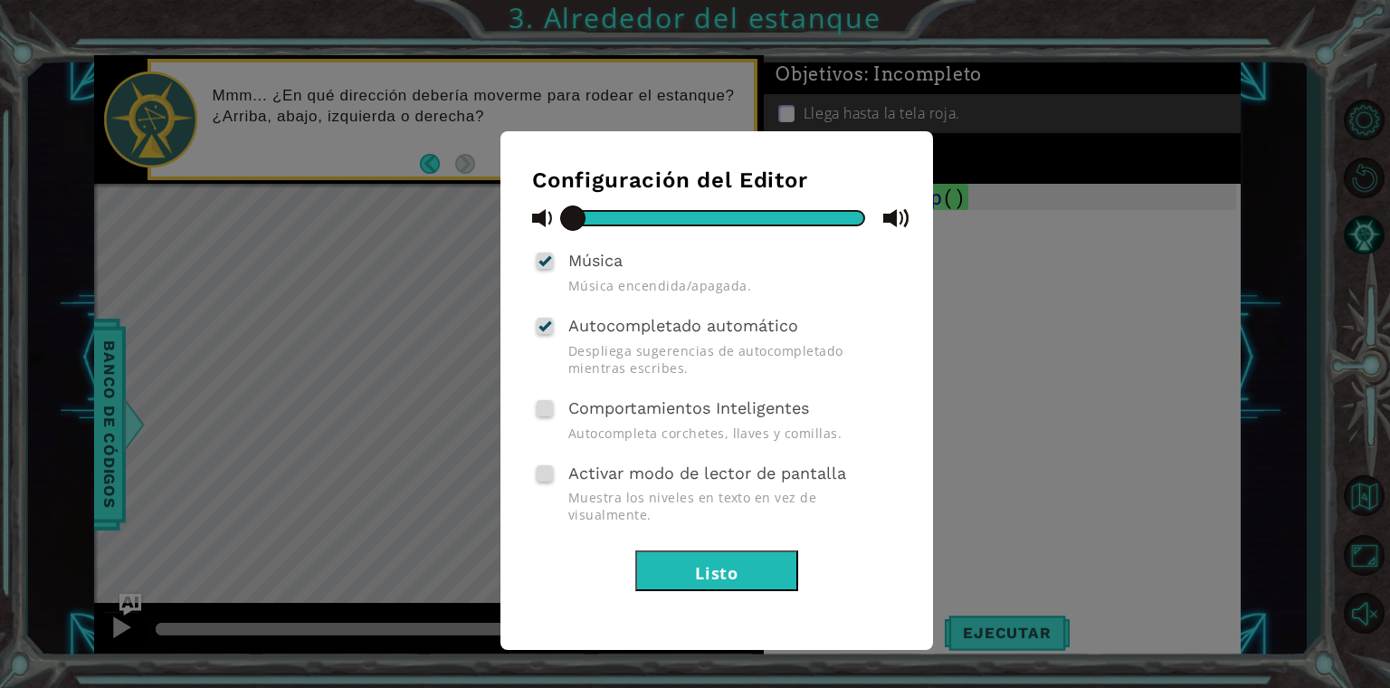
click at [698, 562] on button "Listo" at bounding box center [716, 570] width 163 height 41
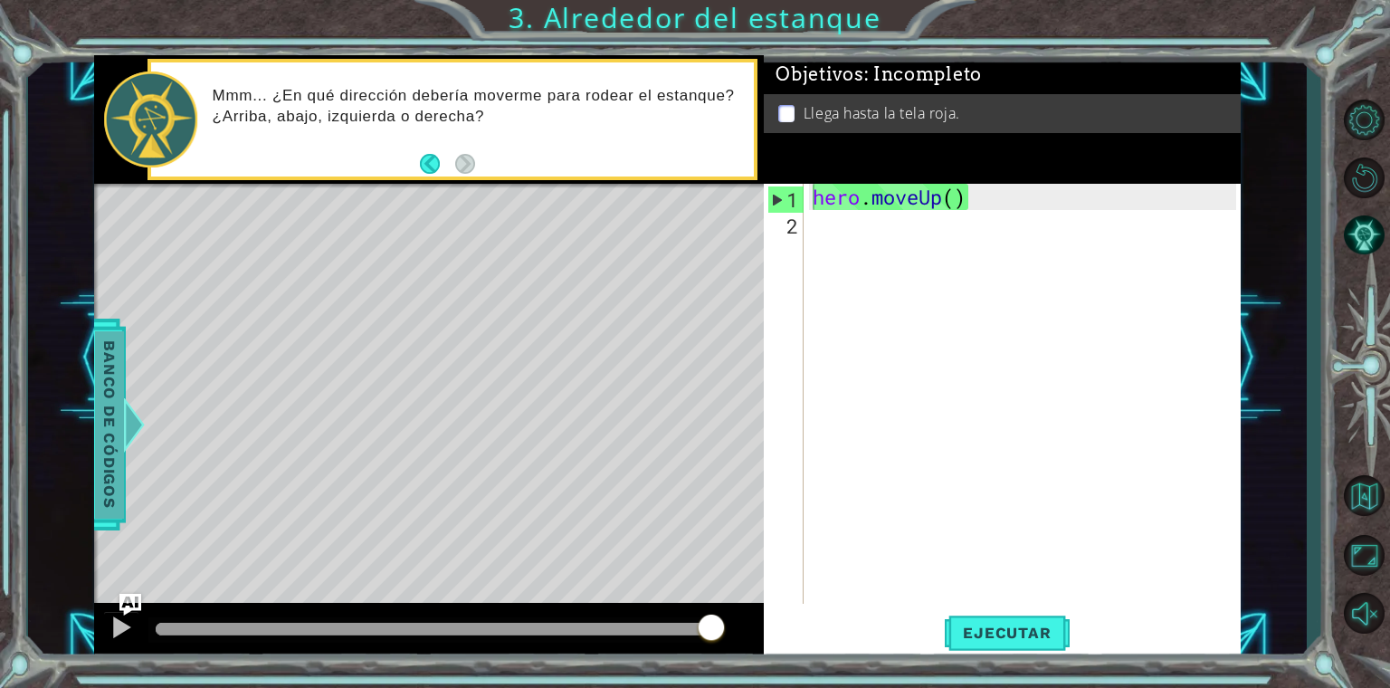
click at [107, 489] on span "Banco de códigos" at bounding box center [109, 424] width 29 height 187
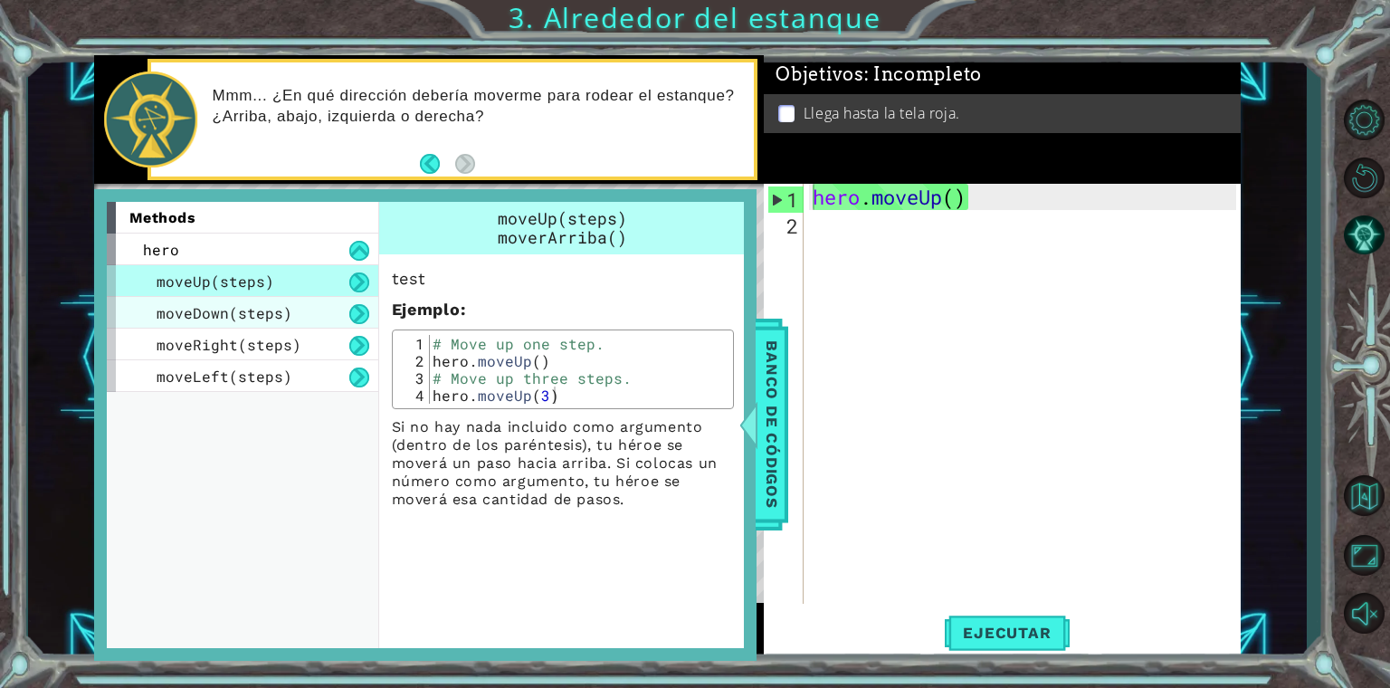
click at [247, 316] on span "moveDown(steps)" at bounding box center [225, 312] width 136 height 19
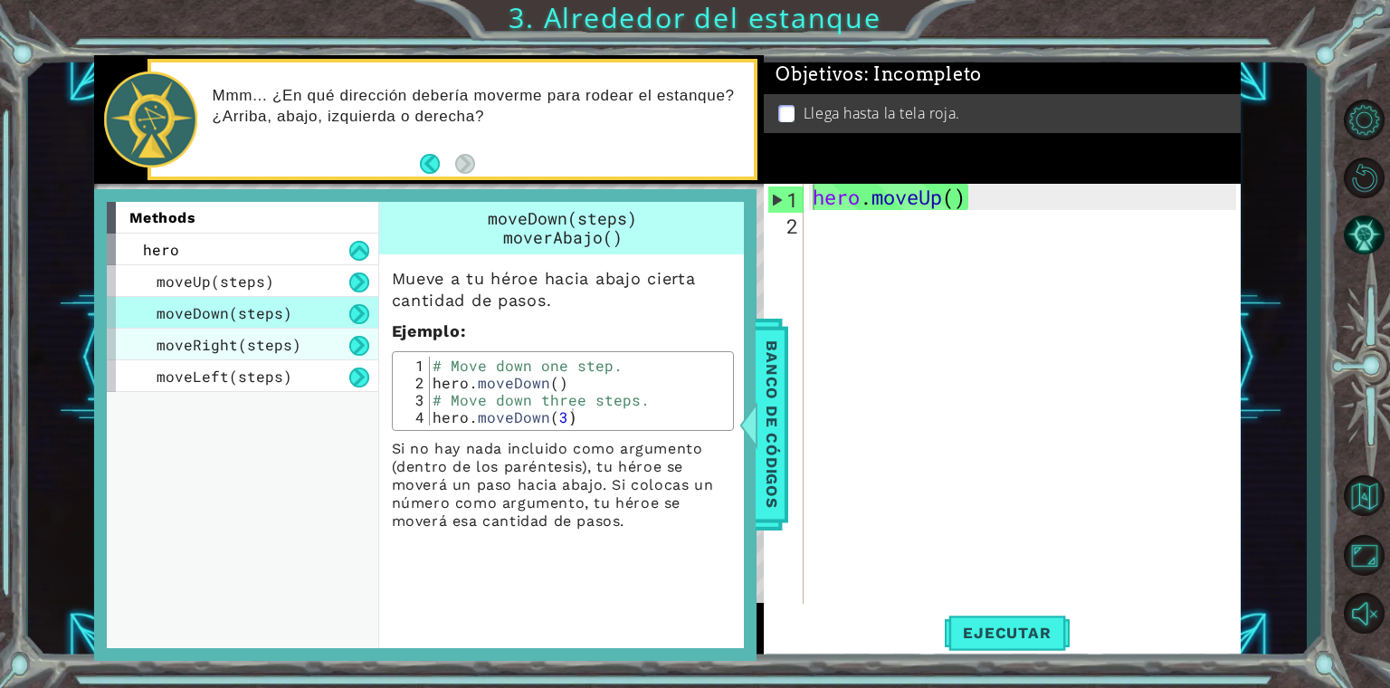
click at [342, 353] on div "moveRight(steps)" at bounding box center [242, 344] width 271 height 32
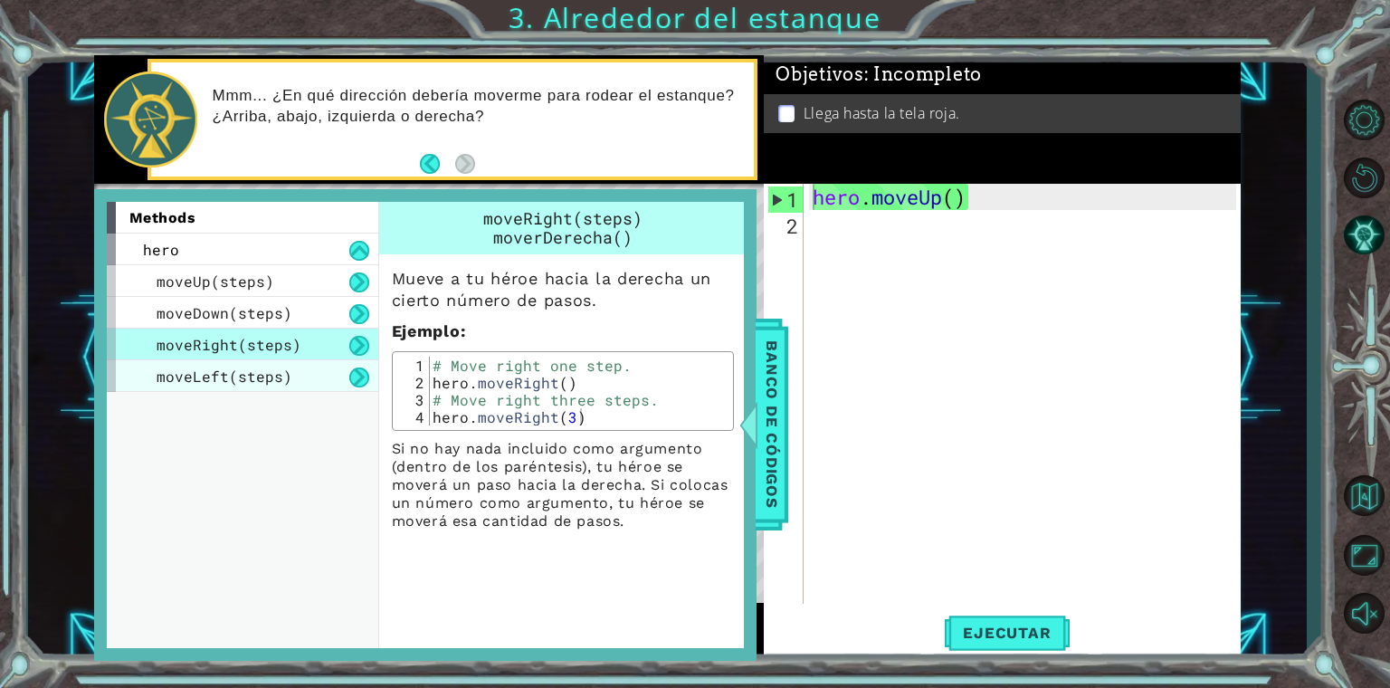
click at [334, 379] on div "moveLeft(steps)" at bounding box center [242, 376] width 271 height 32
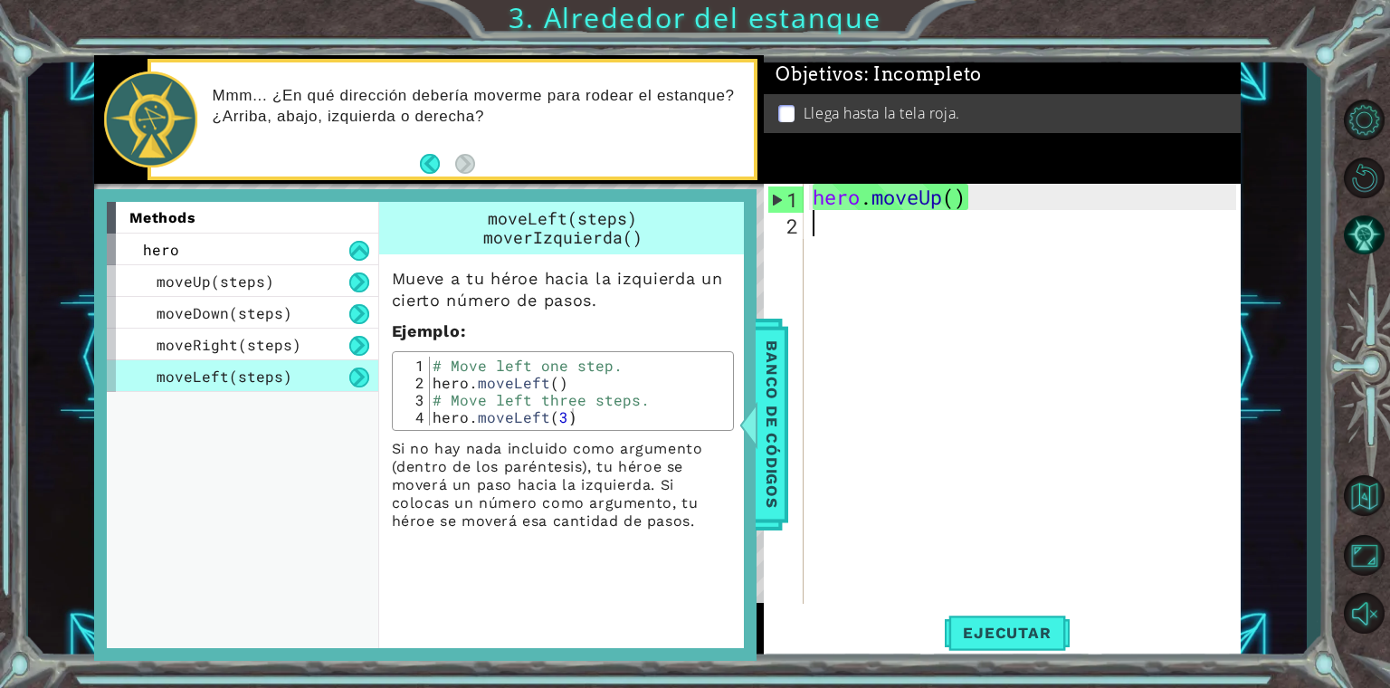
click at [843, 232] on div "hero . moveUp ( )" at bounding box center [1026, 420] width 435 height 472
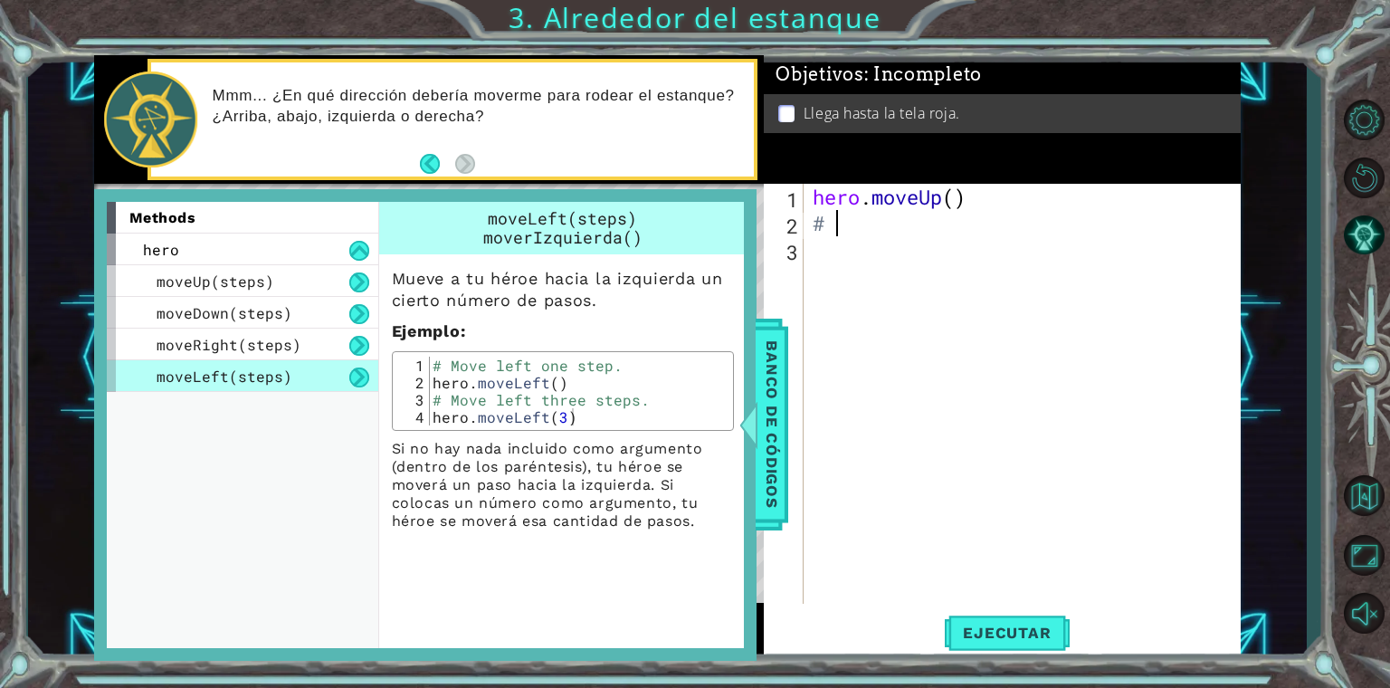
type textarea "#"
type textarea "hero.moveUp()"
click at [1343, 279] on div at bounding box center [1364, 365] width 52 height 203
click at [1307, 277] on div "1 ההההההההההההההההההההההההההההההההההההההההההההההההההההההההההההההההההההההההההההה…" at bounding box center [695, 344] width 1390 height 688
